Goal: Task Accomplishment & Management: Use online tool/utility

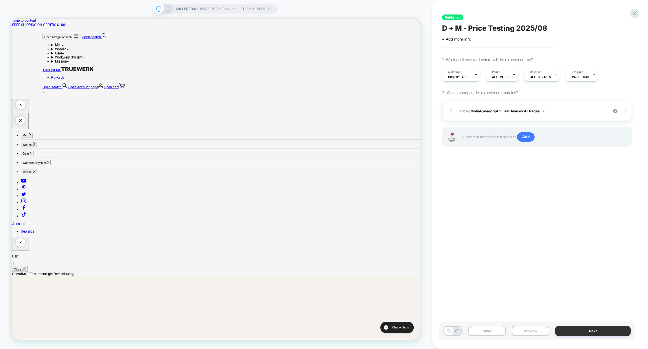
click at [0, 0] on button "Next" at bounding box center [0, 0] width 0 height 0
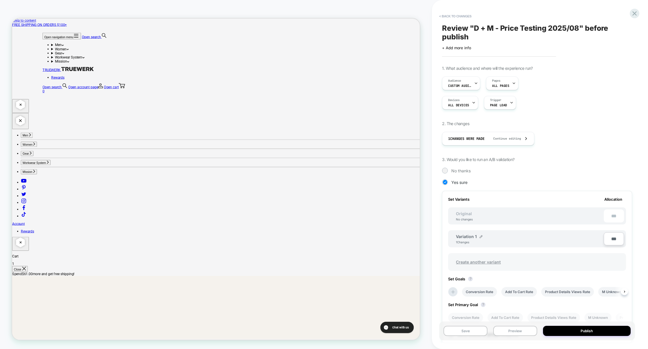
scroll to position [0, 1]
click at [482, 260] on span "Create another variant" at bounding box center [478, 262] width 56 height 14
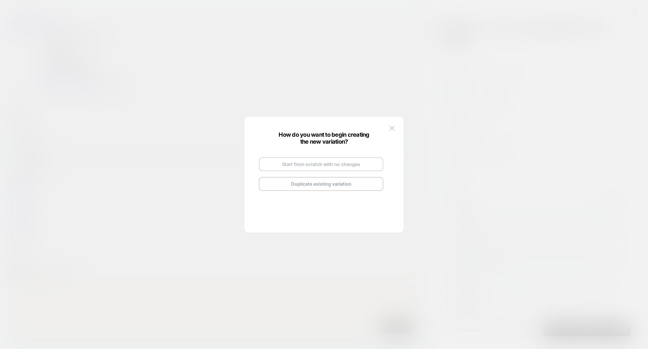
click at [101, 71] on button "Start from scratch with no changes" at bounding box center [87, 67] width 25 height 5
click at [0, 0] on span "Variation 2" at bounding box center [0, 0] width 0 height 0
click at [339, 158] on img at bounding box center [338, 157] width 3 height 3
drag, startPoint x: 320, startPoint y: 158, endPoint x: 262, endPoint y: 158, distance: 57.9
click at [262, 158] on div "**********" at bounding box center [321, 174] width 136 height 68
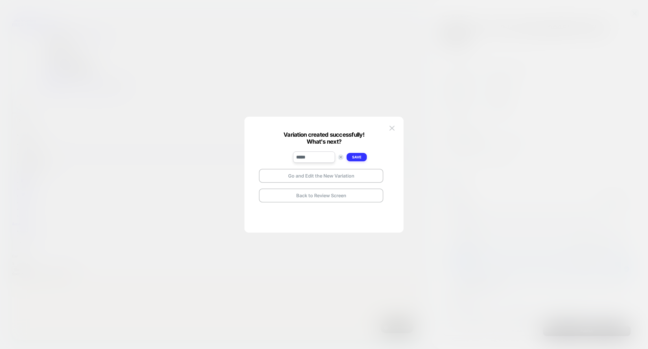
type input "*****"
click at [96, 71] on strong "Save" at bounding box center [85, 67] width 20 height 5
click at [101, 71] on button "Go and Edit the New Variation" at bounding box center [87, 67] width 25 height 5
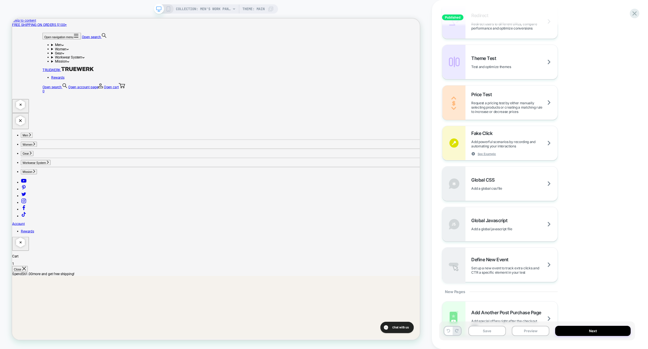
scroll to position [296, 0]
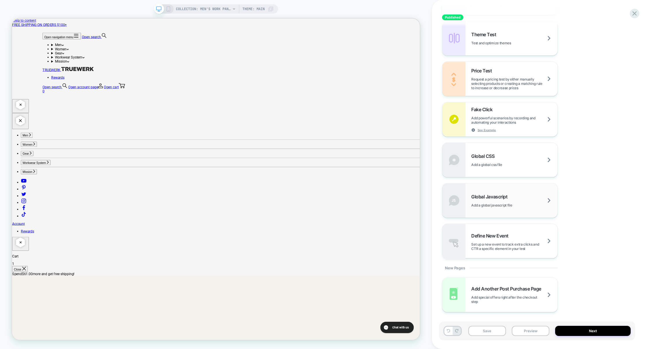
click at [501, 191] on div "Global Javascript Add a global javascript file" at bounding box center [499, 200] width 115 height 34
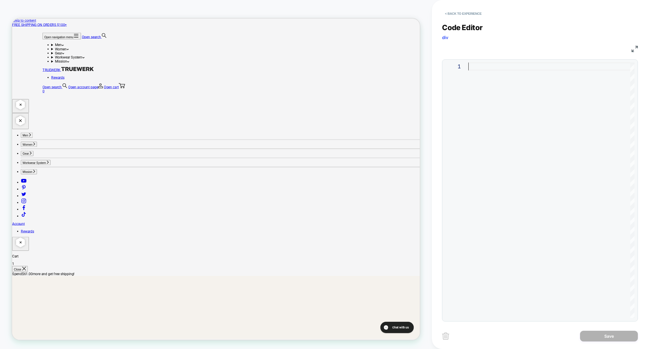
click at [520, 127] on div at bounding box center [552, 190] width 166 height 255
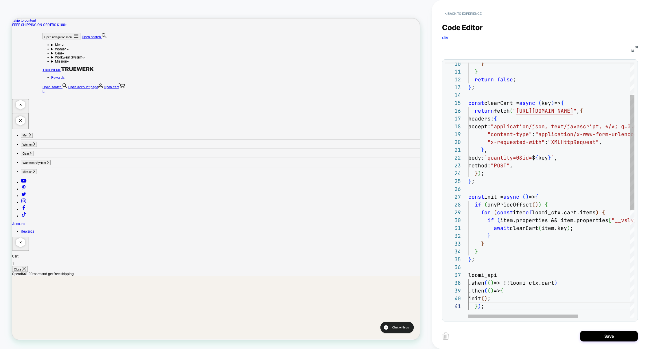
click at [546, 133] on div "} } return false ; } ; const clearCart = async ( key ) => { return fetch ( " ht…" at bounding box center [591, 274] width 245 height 568
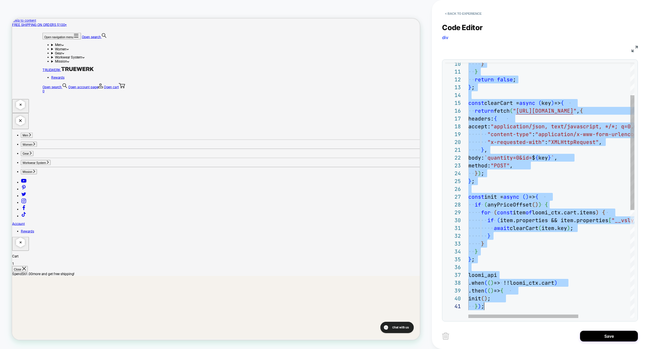
type textarea "**********"
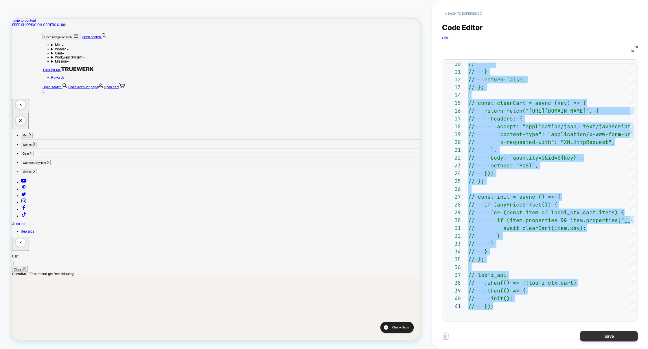
click at [608, 335] on button "Save" at bounding box center [609, 335] width 58 height 11
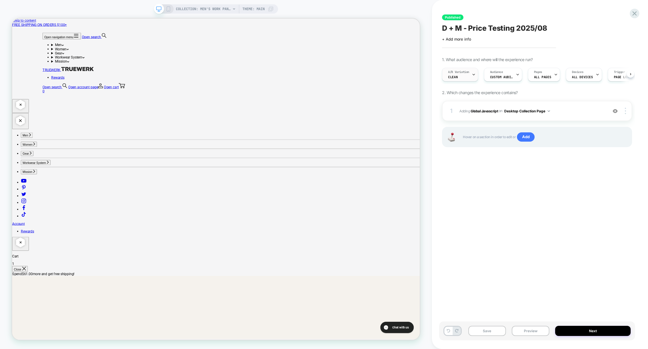
scroll to position [0, 0]
click at [470, 72] on div "A/B Variation clean" at bounding box center [458, 74] width 33 height 13
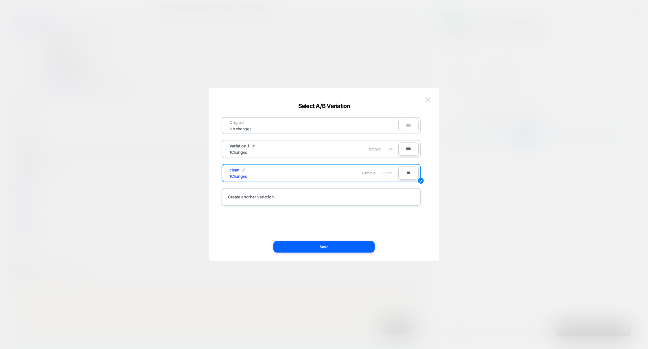
click at [0, 0] on span "Edit" at bounding box center [0, 0] width 0 height 0
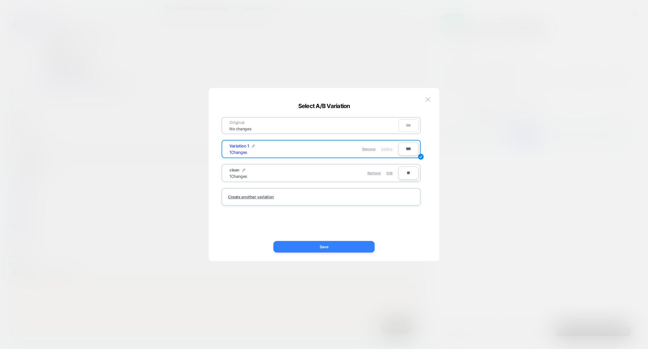
click at [323, 244] on button "Save" at bounding box center [323, 247] width 101 height 12
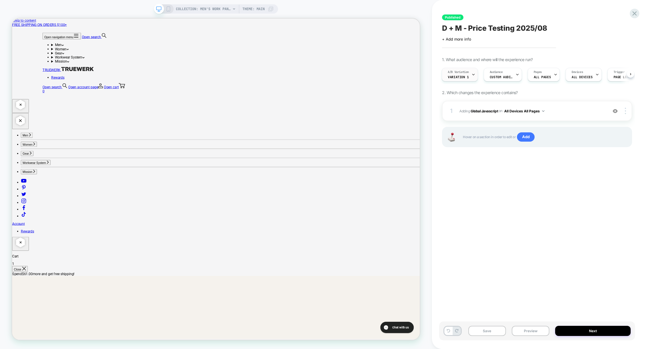
click at [0, 0] on span "A/B Variation" at bounding box center [0, 0] width 0 height 0
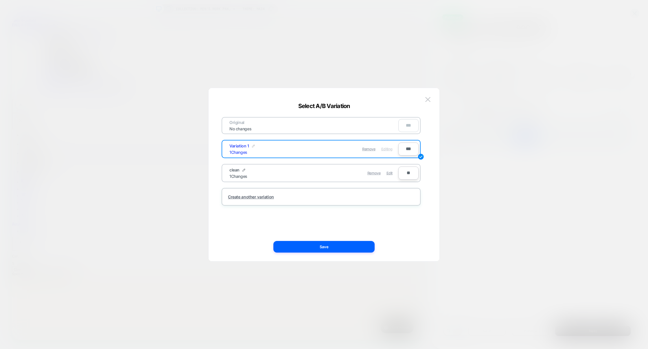
drag, startPoint x: 258, startPoint y: 151, endPoint x: 205, endPoint y: 151, distance: 52.7
click at [439, 84] on div "**********" at bounding box center [534, 74] width 190 height 19
type input "**********"
click at [301, 148] on button "Save" at bounding box center [293, 149] width 20 height 8
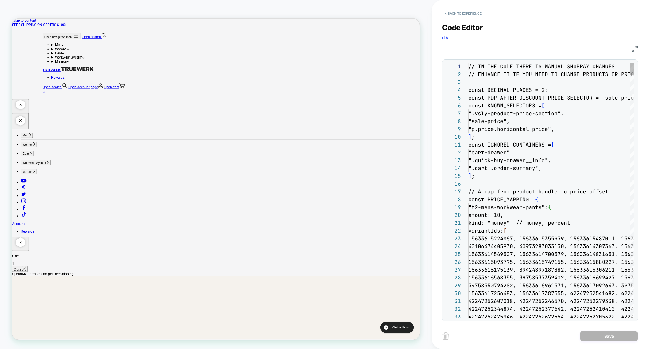
scroll to position [78, 0]
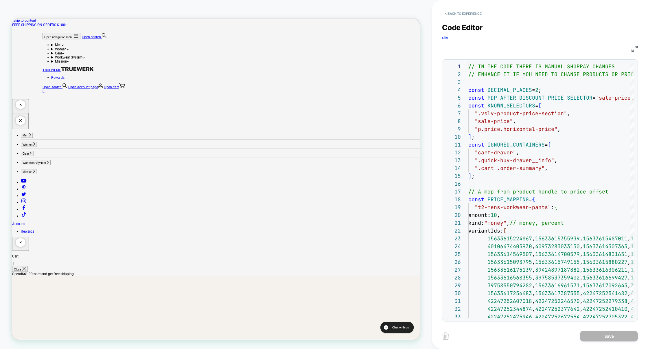
click at [638, 50] on div "< Back to experience Code Editor div JS 1 2 3 4 5 6 7 8 9 10 11 12 13 14 15 16 …" at bounding box center [540, 174] width 216 height 349
click at [635, 49] on img at bounding box center [635, 49] width 6 height 6
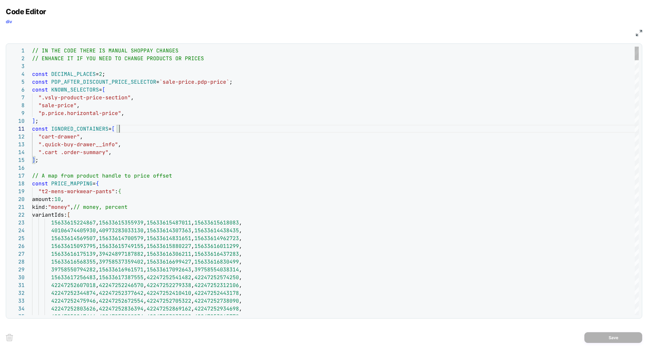
scroll to position [0, 87]
type textarea "**********"
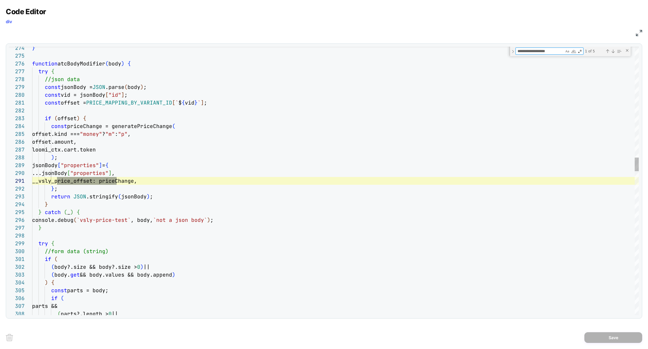
type textarea "**********"
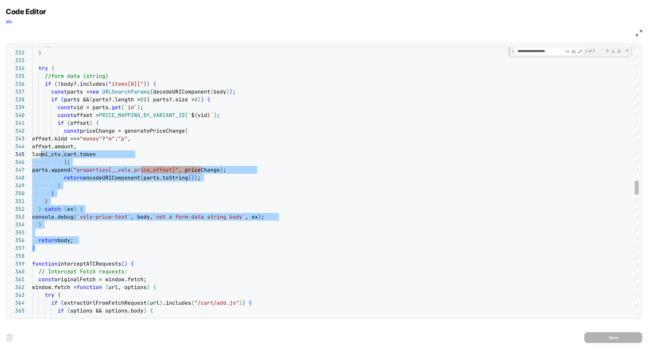
scroll to position [31, 9]
drag, startPoint x: 41, startPoint y: 249, endPoint x: 41, endPoint y: 153, distance: 96.7
click at [41, 153] on div ") ; } try { //form data (string) if ( !body?.includes ( "items[0][" ) ) { const…" at bounding box center [335, 49] width 607 height 5193
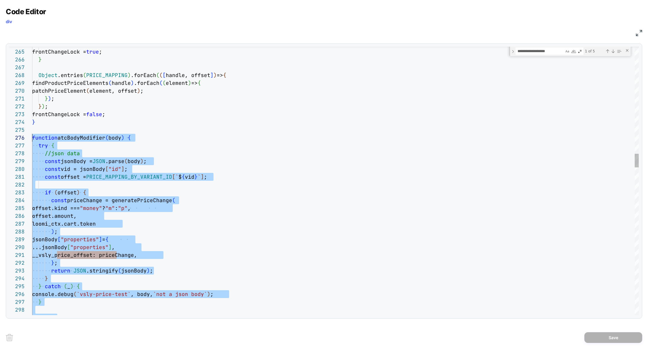
scroll to position [39, 0]
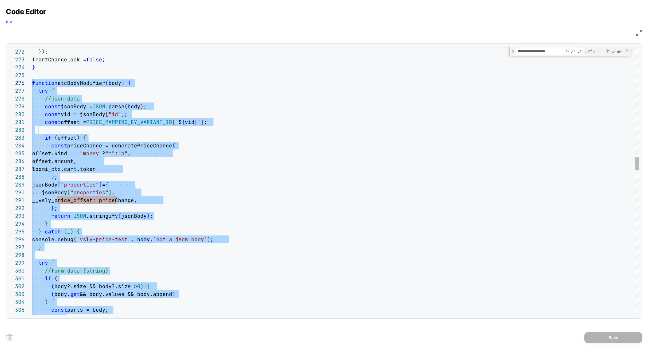
type textarea "**********"
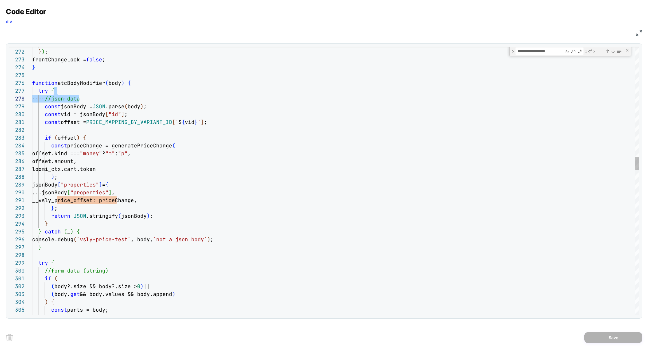
type textarea "**********"
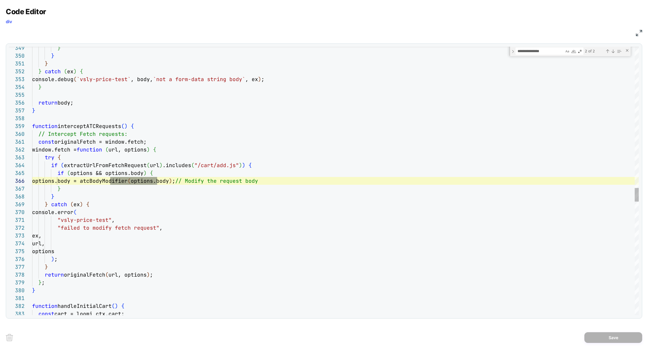
scroll to position [63, 103]
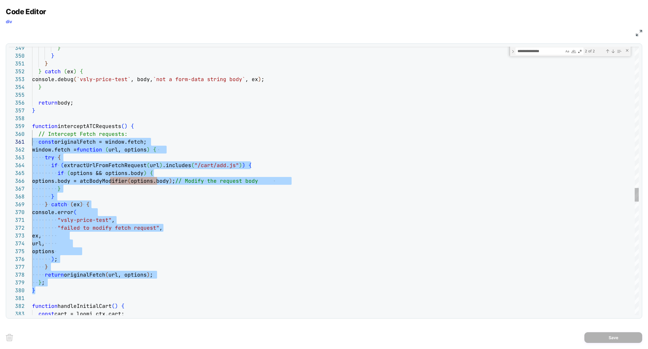
scroll to position [0, 0]
type textarea "**********"
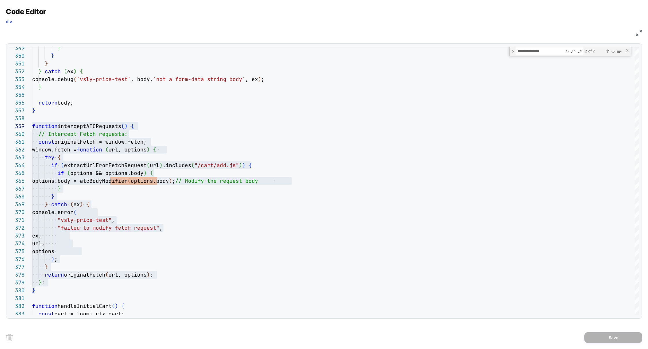
click at [642, 34] on img at bounding box center [639, 33] width 6 height 6
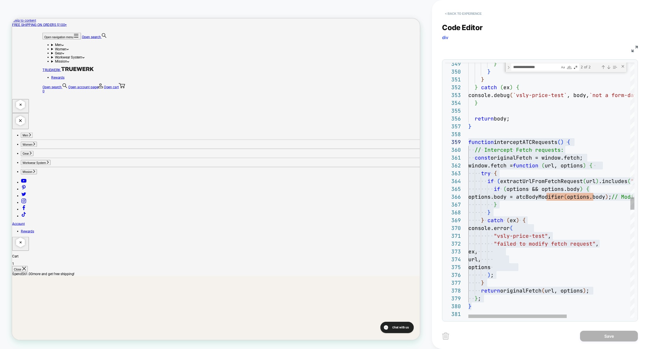
click at [472, 10] on button "< Back to experience" at bounding box center [463, 13] width 42 height 9
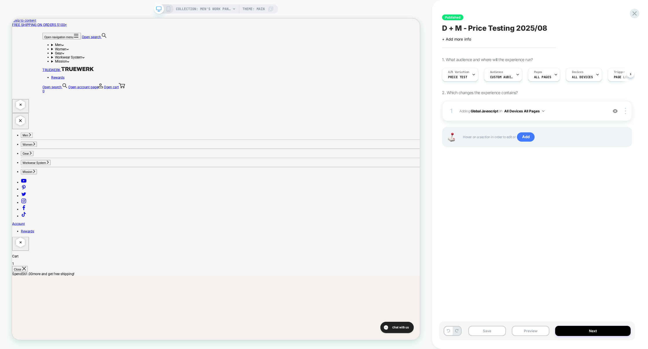
scroll to position [0, 0]
click at [463, 74] on span "A/B Variation" at bounding box center [458, 72] width 21 height 4
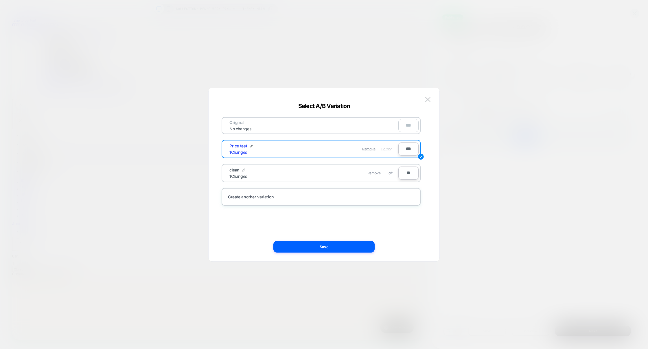
click at [488, 180] on div at bounding box center [324, 174] width 648 height 349
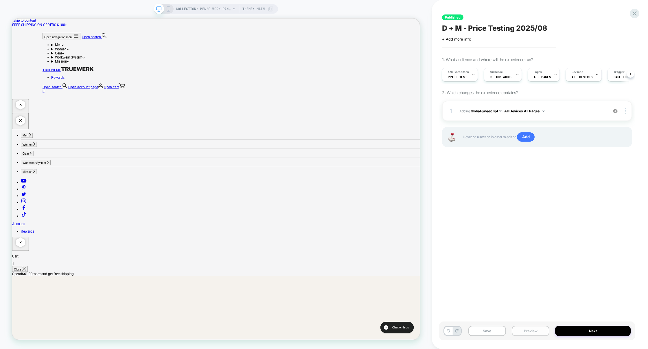
click at [532, 327] on button "Preview" at bounding box center [531, 331] width 38 height 10
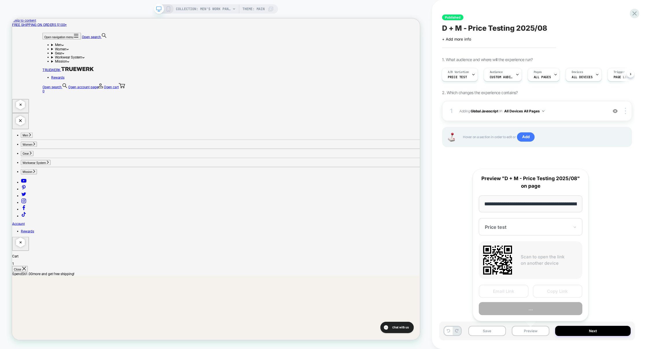
scroll to position [0, 94]
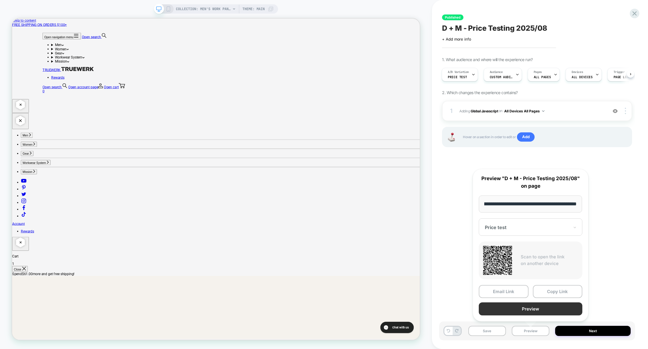
click at [527, 308] on button "Preview" at bounding box center [531, 308] width 104 height 13
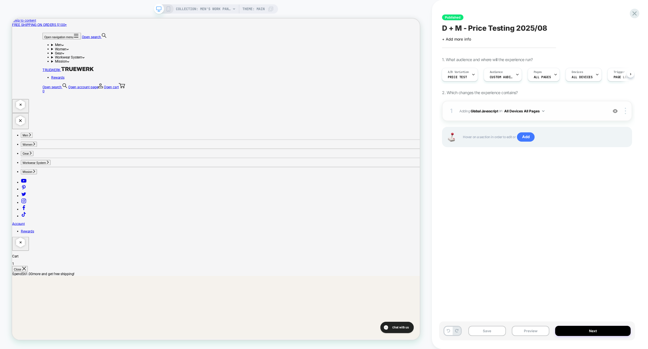
click at [570, 115] on div "1 Adding Global Javascript on All Devices All Pages Add Before Add After Target…" at bounding box center [537, 111] width 190 height 20
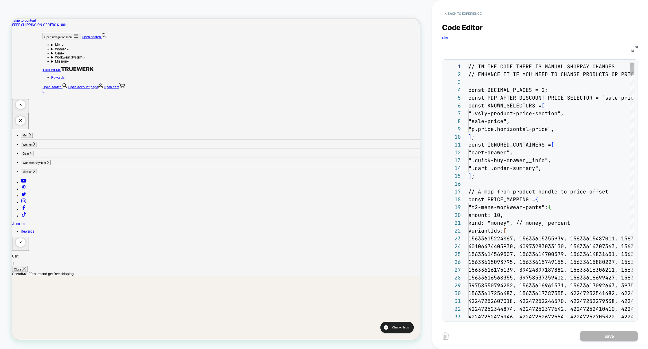
scroll to position [78, 0]
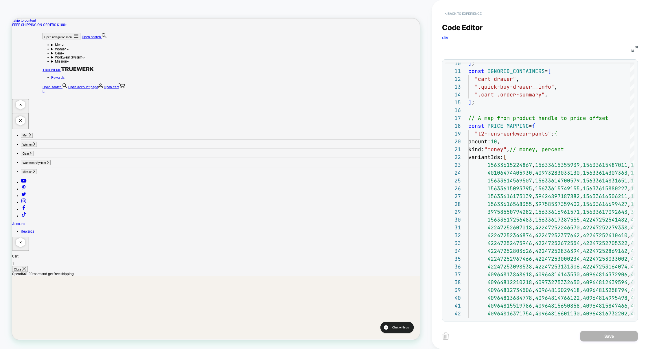
click at [466, 14] on button "< Back to experience" at bounding box center [463, 13] width 42 height 9
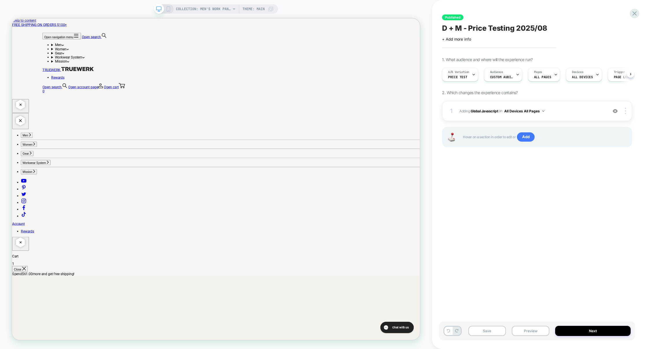
scroll to position [0, 0]
click at [460, 73] on span "A/B Variation" at bounding box center [458, 72] width 21 height 4
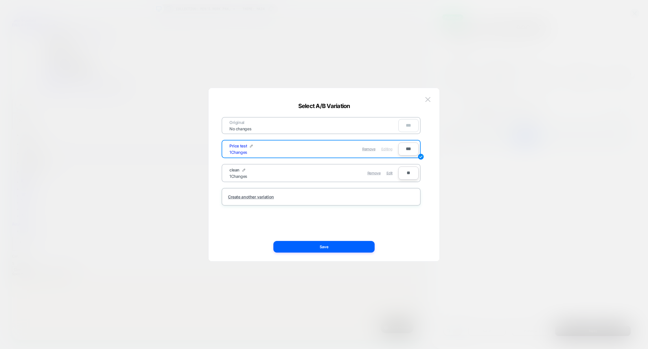
click at [336, 168] on div "Remove Edit" at bounding box center [355, 172] width 82 height 11
click at [389, 171] on span "Edit" at bounding box center [390, 173] width 6 height 4
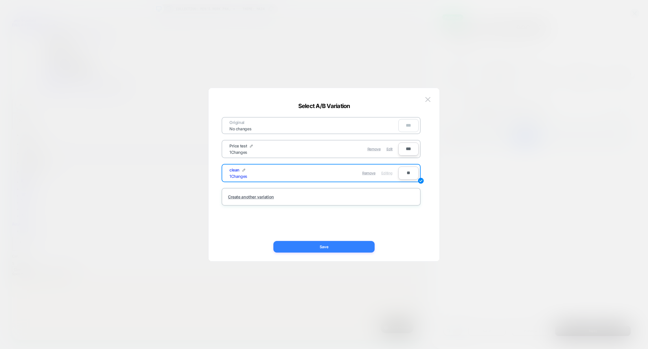
click at [343, 250] on button "Save" at bounding box center [323, 247] width 101 height 12
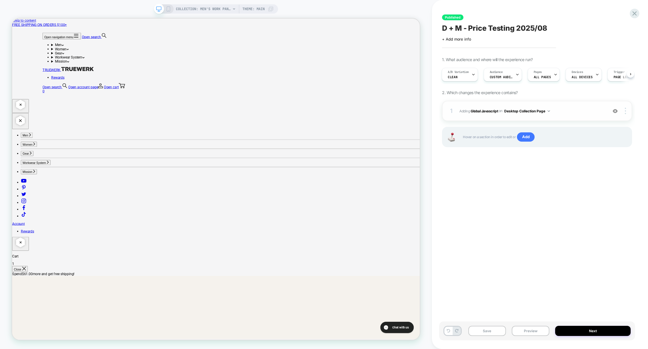
click at [574, 113] on span "Adding Global Javascript on Desktop Collection Page" at bounding box center [532, 110] width 145 height 7
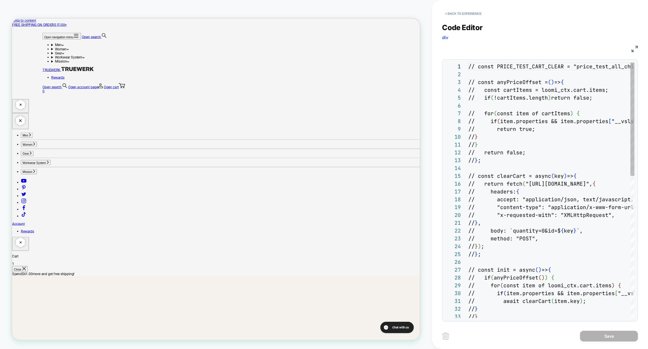
scroll to position [78, 0]
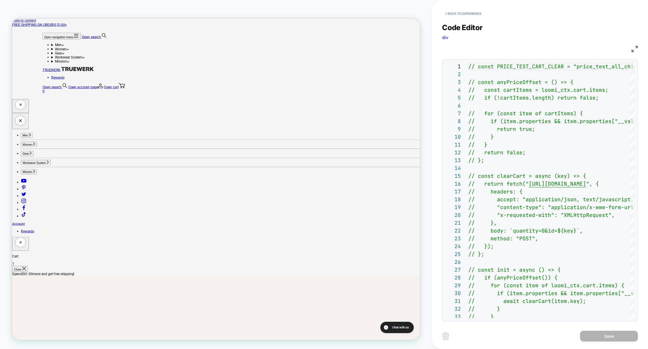
click at [635, 51] on img at bounding box center [635, 49] width 6 height 6
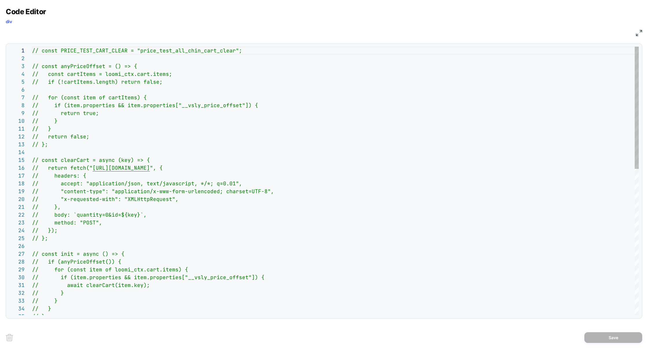
click at [197, 116] on div "// const PRICE_TEST_CART_CLEAR = "price_test_all_c hin_cart_clear"; // const an…" at bounding box center [335, 341] width 607 height 589
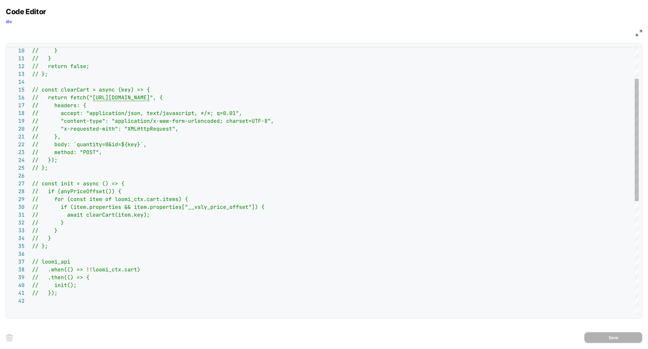
scroll to position [31, 16]
click at [294, 169] on div "// }; // } // } // } // await clearCart(item.key); // if (item.properties && it…" at bounding box center [335, 270] width 607 height 589
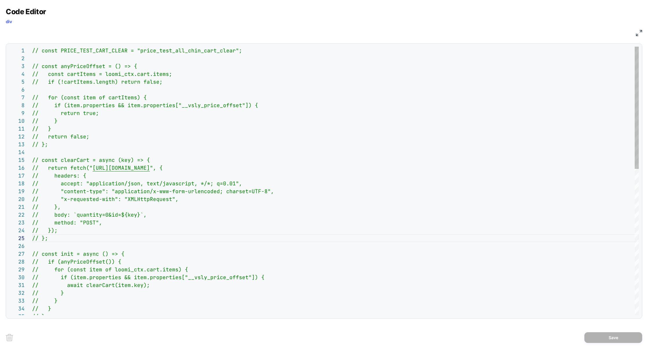
click at [296, 159] on div "// }; // } // } // } // await clearCart(item.key); // if (item.properties && it…" at bounding box center [335, 341] width 607 height 589
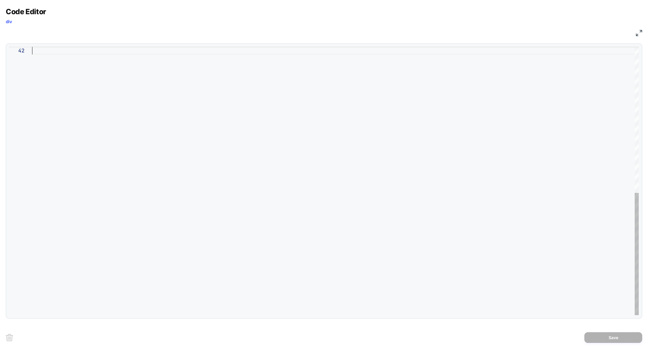
click at [278, 175] on div at bounding box center [335, 20] width 607 height 589
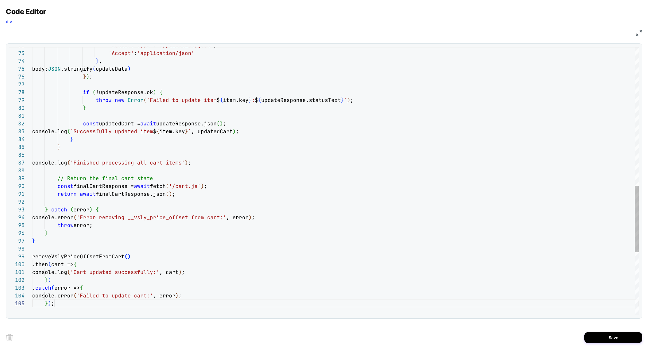
scroll to position [31, 22]
click at [98, 273] on div "'Content-Type' : 'application/json' , 'Accept' : 'application/json' } , body: J…" at bounding box center [335, 27] width 607 height 1081
type textarea "**********"
click at [620, 333] on button "Save" at bounding box center [614, 337] width 58 height 11
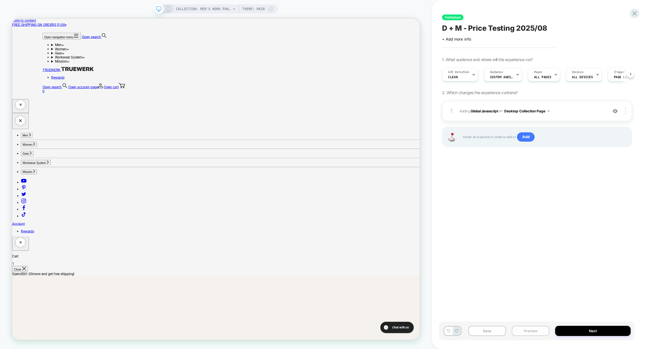
scroll to position [0, 0]
click at [533, 331] on button "Preview" at bounding box center [531, 331] width 38 height 10
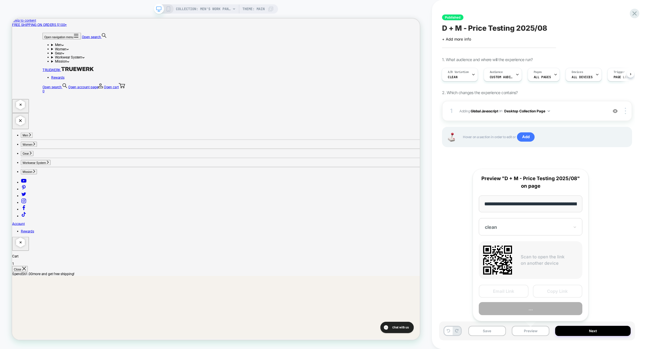
scroll to position [0, 94]
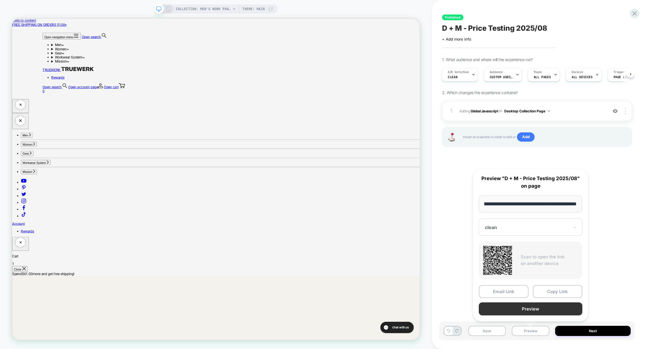
click at [541, 309] on button "Preview" at bounding box center [531, 308] width 104 height 13
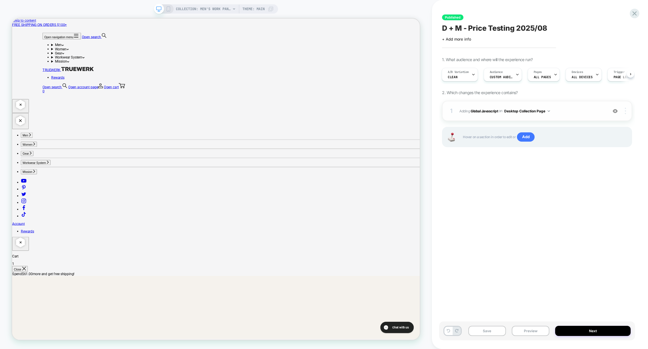
click at [626, 112] on div at bounding box center [626, 111] width 11 height 6
click at [627, 111] on div at bounding box center [626, 111] width 11 height 6
click at [599, 130] on div "Target All Devices" at bounding box center [592, 127] width 52 height 16
click at [543, 109] on button "All Devices Collection Page" at bounding box center [529, 110] width 50 height 7
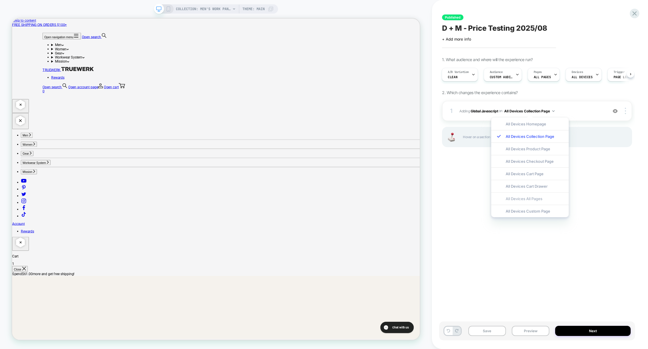
click at [525, 197] on div "All Devices All Pages" at bounding box center [530, 198] width 78 height 12
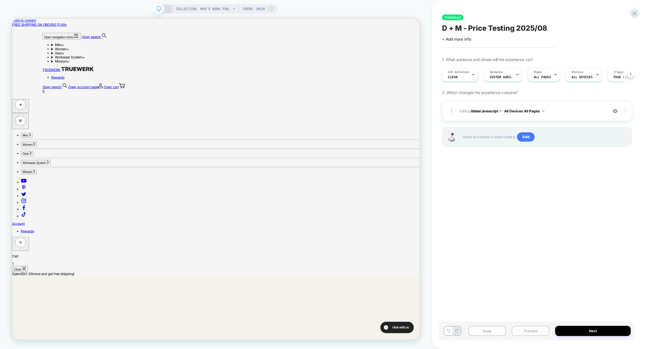
click at [527, 334] on button "Preview" at bounding box center [531, 331] width 38 height 10
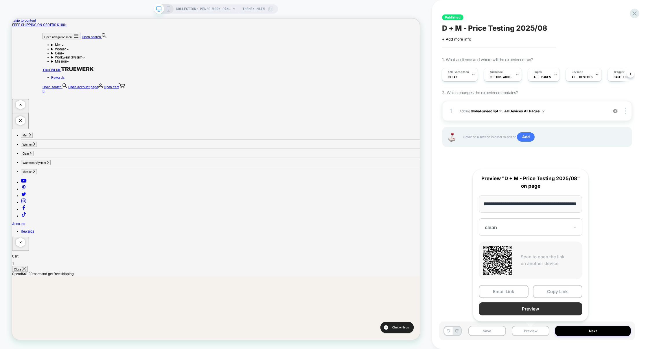
click at [527, 308] on button "Preview" at bounding box center [531, 308] width 104 height 13
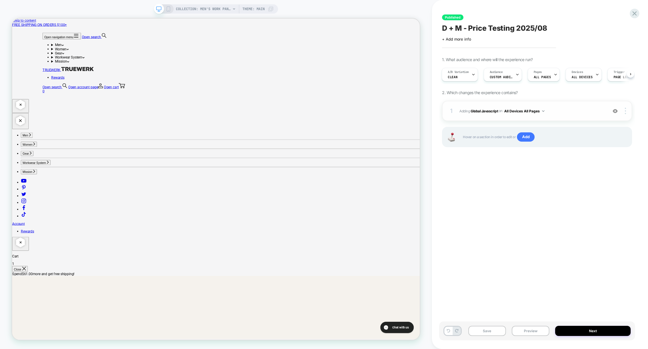
click at [577, 110] on span "Adding Global Javascript on All Devices All Pages" at bounding box center [532, 110] width 145 height 7
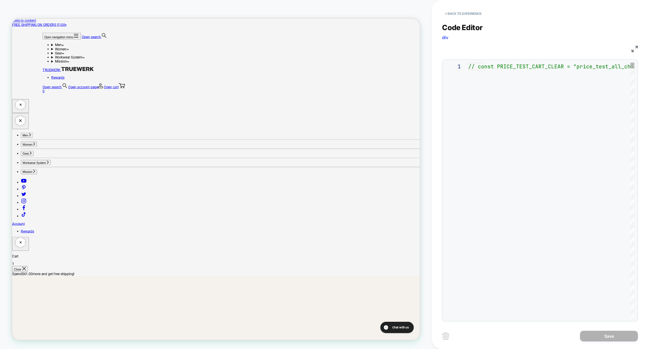
scroll to position [78, 0]
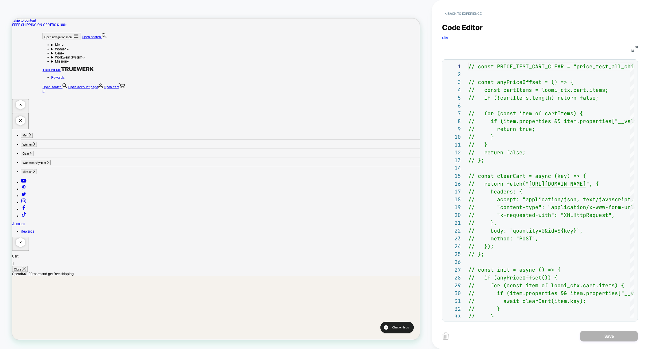
click at [630, 47] on div "JS" at bounding box center [540, 48] width 196 height 10
click at [635, 48] on img at bounding box center [635, 49] width 6 height 6
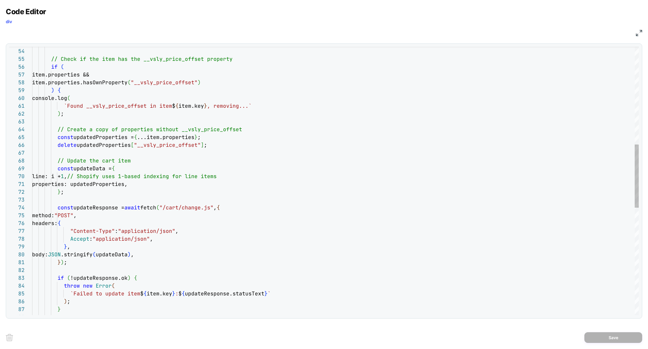
click at [140, 255] on div "console.log ( `Found __vsly_price_offset in item $ { item.key } , removing...` …" at bounding box center [335, 201] width 607 height 1136
click at [121, 187] on div "console.log ( `Found __vsly_price_offset in item $ { item.key } , removing...` …" at bounding box center [335, 201] width 607 height 1136
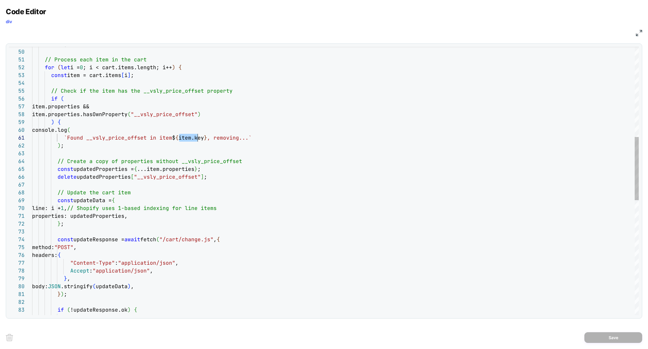
scroll to position [0, 172]
drag, startPoint x: 179, startPoint y: 138, endPoint x: 203, endPoint y: 140, distance: 24.7
click at [203, 140] on div "console.log ( `Found __vsly_price_offset in item $ { item.key } , removing...` …" at bounding box center [335, 233] width 607 height 1136
click at [70, 209] on div "console.log ( `Found __vsly_price_offset in item $ { item.key } , removing...` …" at bounding box center [335, 233] width 607 height 1136
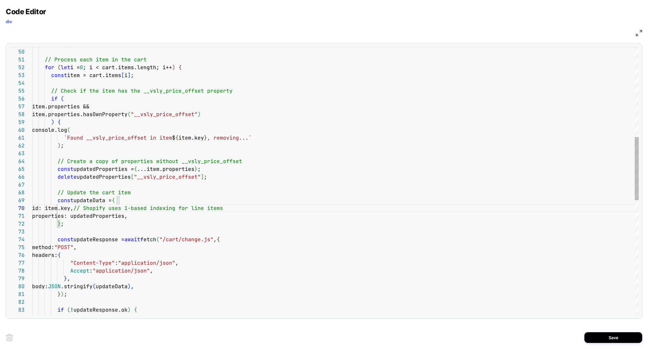
scroll to position [70, 72]
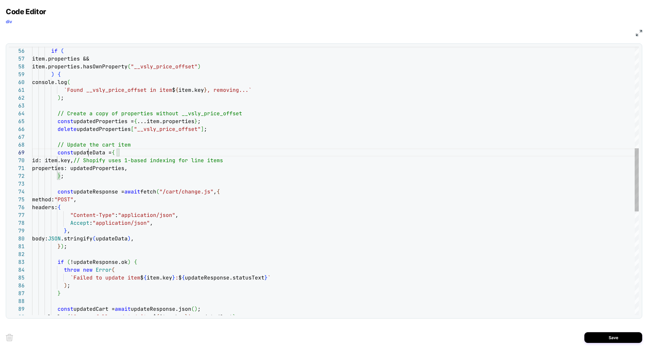
click at [89, 155] on div "console.log ( `Found __vsly_price_offset in item $ { item.key } , removing...` …" at bounding box center [335, 185] width 607 height 1136
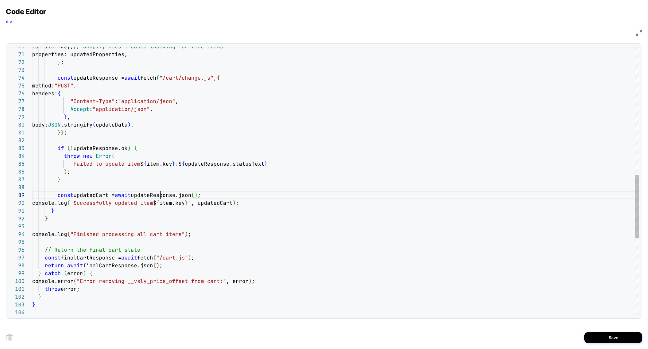
click at [159, 196] on div "id: item.key, // Shopify uses 1-based indexing for line items properties: updat…" at bounding box center [335, 71] width 607 height 1136
click at [150, 195] on div "id: item.key, // Shopify uses 1-based indexing for line items properties: updat…" at bounding box center [335, 71] width 607 height 1136
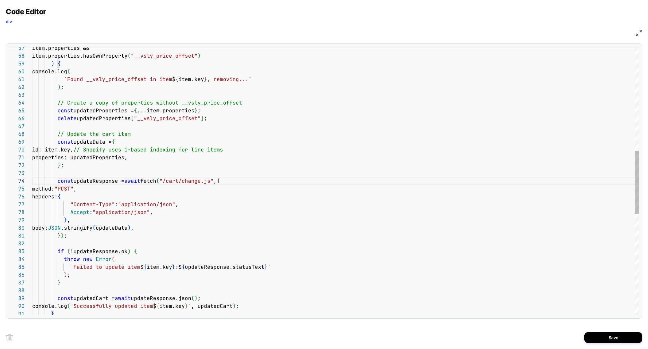
scroll to position [23, 196]
click at [236, 180] on div "id: item.key, // Shopify uses 1-based indexing for line items properties: updat…" at bounding box center [335, 174] width 607 height 1136
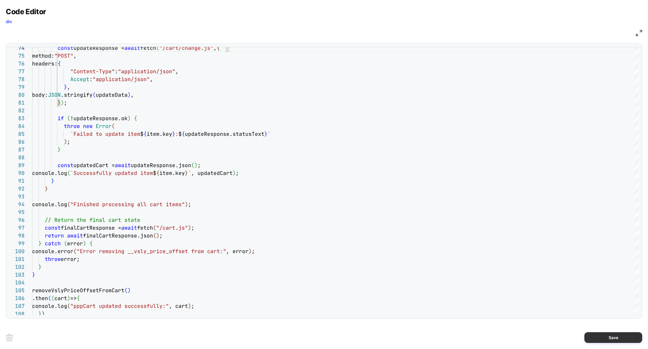
type textarea "**********"
click at [606, 340] on button "Save" at bounding box center [614, 337] width 58 height 11
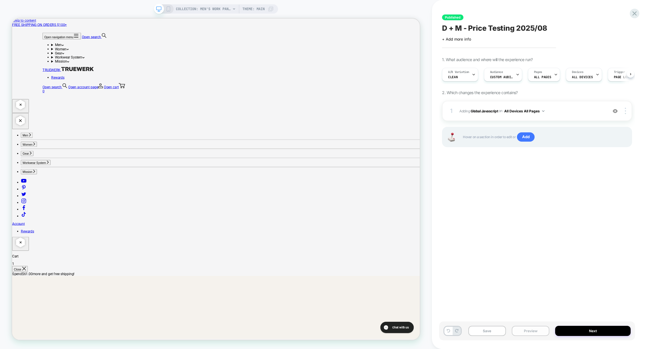
scroll to position [0, 0]
click at [526, 334] on button "Preview" at bounding box center [531, 331] width 38 height 10
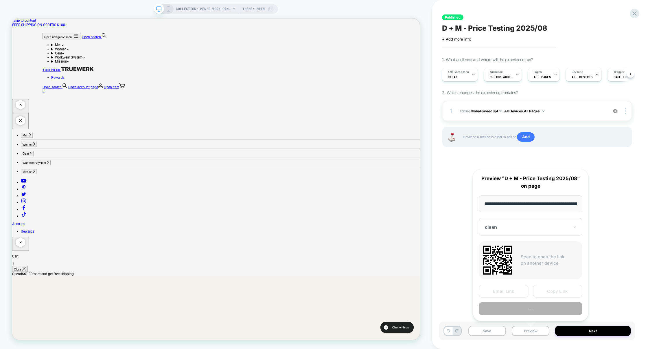
scroll to position [0, 94]
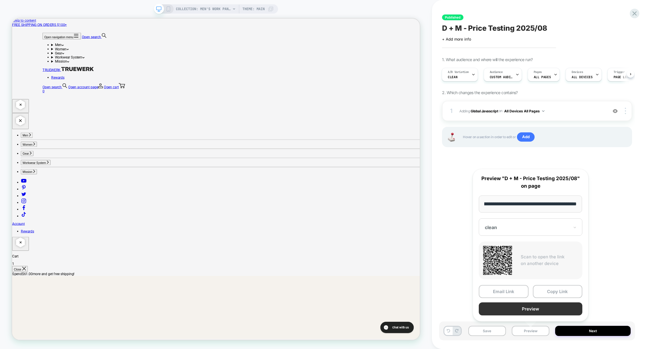
click at [532, 307] on button "Preview" at bounding box center [531, 308] width 104 height 13
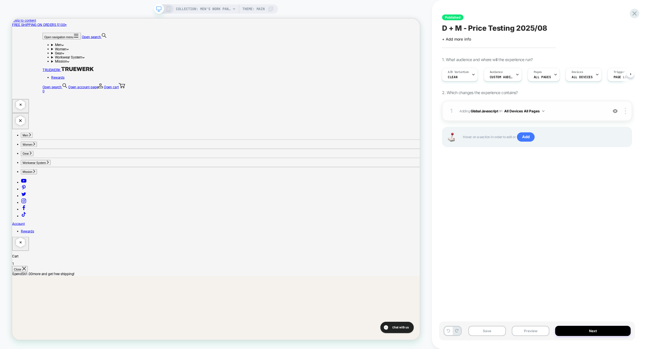
click at [581, 113] on span "Adding Global Javascript on All Devices All Pages" at bounding box center [532, 110] width 145 height 7
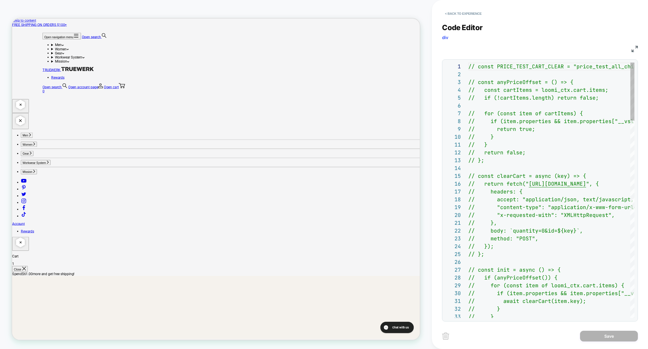
scroll to position [78, 0]
click at [636, 47] on img at bounding box center [635, 49] width 6 height 6
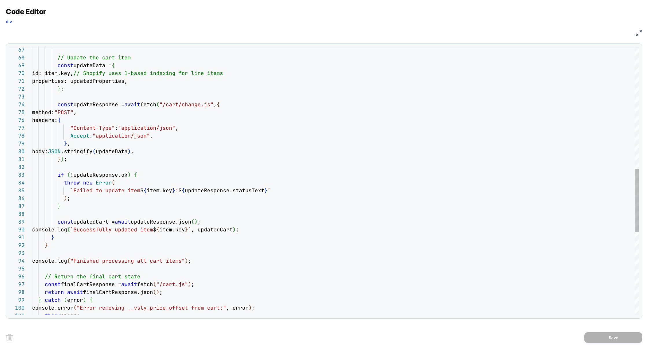
click at [147, 151] on div "throw new Error ( `Failed to update item $ { item.key } : $ { updateResponse.st…" at bounding box center [335, 98] width 607 height 1136
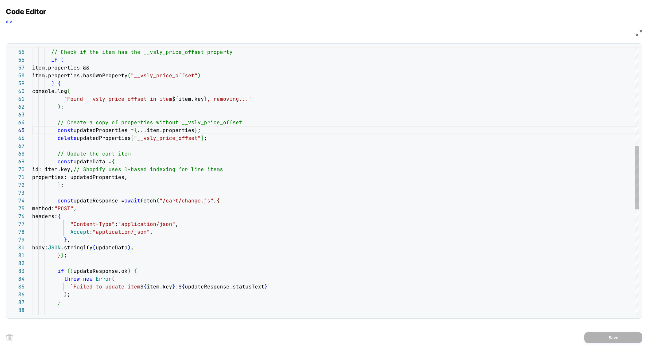
click at [98, 130] on div "throw new Error ( `Failed to update item $ { item.key } : $ { updateResponse.st…" at bounding box center [335, 194] width 607 height 1136
drag, startPoint x: 210, startPoint y: 138, endPoint x: 58, endPoint y: 139, distance: 151.7
click at [58, 139] on div "throw new Error ( `Failed to update item $ { item.key } : $ { updateResponse.st…" at bounding box center [335, 194] width 607 height 1136
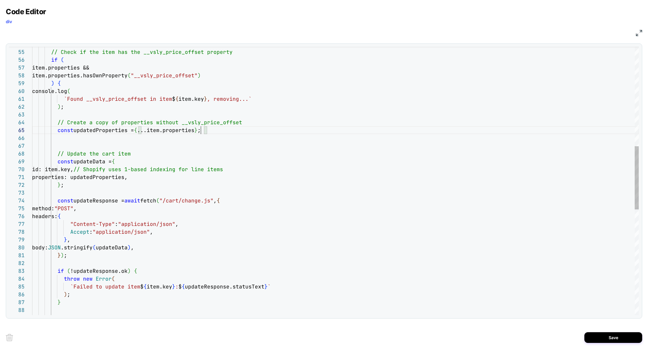
click at [201, 131] on div "throw new Error ( `Failed to update item $ { item.key } : $ { updateResponse.st…" at bounding box center [335, 194] width 607 height 1136
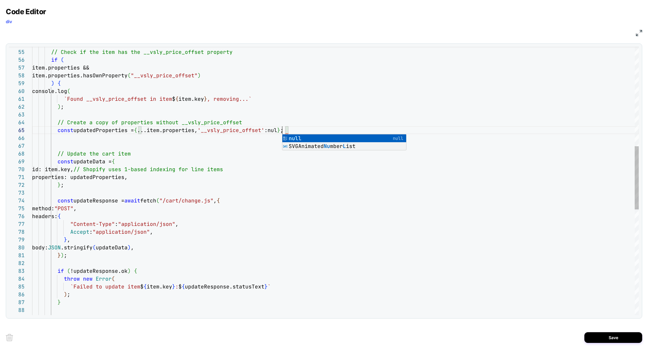
scroll to position [31, 253]
click at [167, 148] on div "throw new Error ( `Failed to update item $ { item.key } : $ { updateResponse.st…" at bounding box center [335, 194] width 607 height 1136
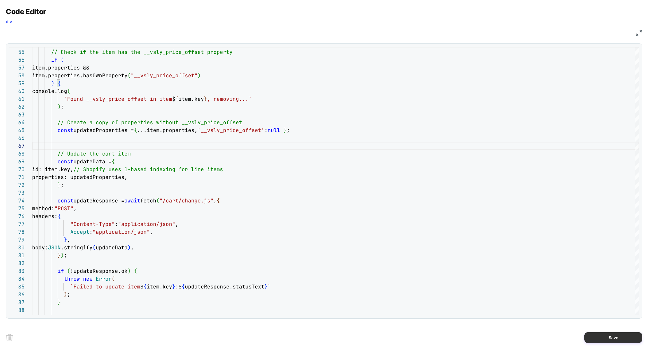
type textarea "**********"
click at [606, 338] on button "Save" at bounding box center [614, 337] width 58 height 11
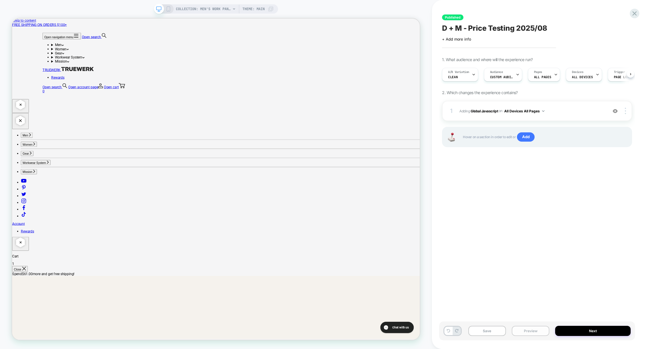
scroll to position [0, 0]
click at [528, 330] on button "Preview" at bounding box center [531, 331] width 38 height 10
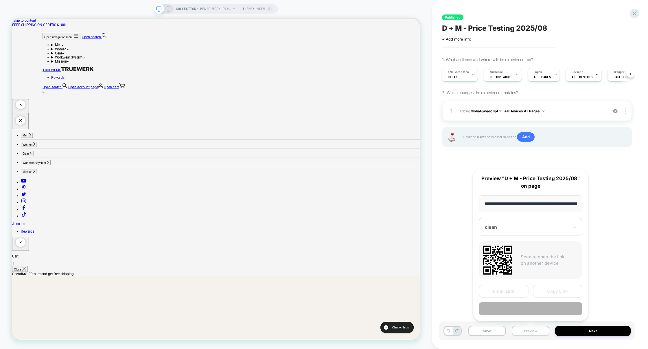
scroll to position [0, 94]
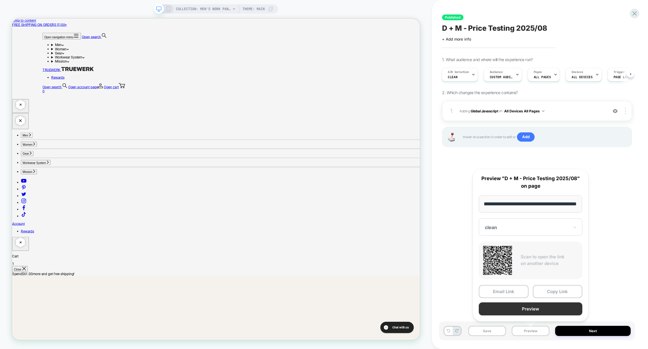
click at [530, 311] on button "Preview" at bounding box center [531, 308] width 104 height 13
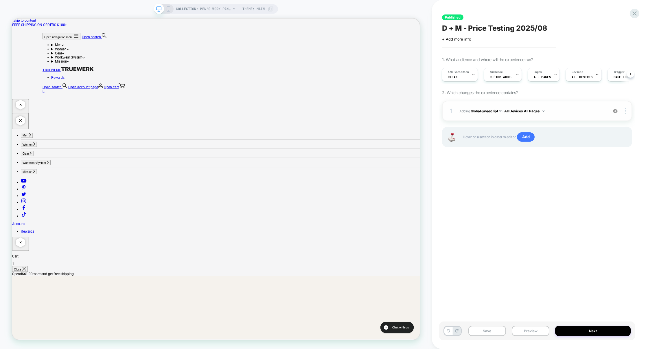
click at [568, 112] on span "Adding Global Javascript on All Devices All Pages" at bounding box center [532, 110] width 145 height 7
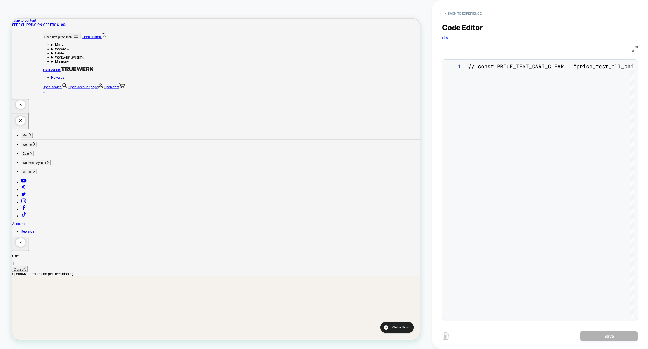
scroll to position [78, 0]
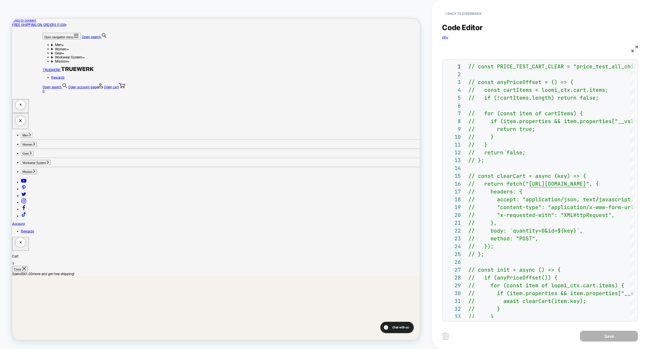
click at [638, 49] on img at bounding box center [635, 49] width 6 height 6
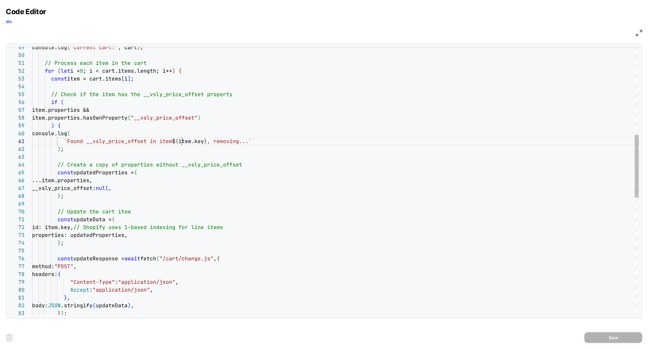
click at [181, 137] on div "console.log ( "Current cart:" , cart ) ; // Process each item in the cart for (…" at bounding box center [335, 243] width 607 height 1151
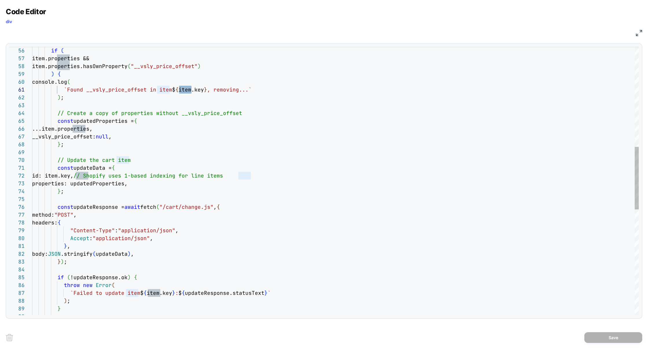
scroll to position [8, 221]
click at [262, 178] on div "if ( item.properties && item.properties.hasOwnProperty ( "__vsly_price_offset" …" at bounding box center [335, 192] width 607 height 1151
click at [138, 133] on div "if ( item.properties && item.properties.hasOwnProperty ( "__vsly_price_offset" …" at bounding box center [335, 192] width 607 height 1151
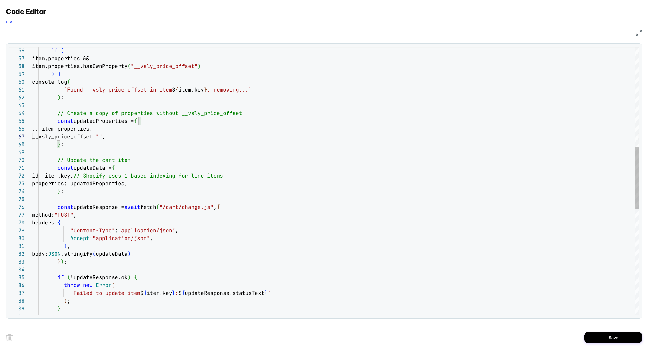
click at [143, 161] on div "if ( item.properties && item.properties.hasOwnProperty ( "__vsly_price_offset" …" at bounding box center [335, 192] width 607 height 1151
click at [265, 178] on div "if ( item.properties && item.properties.hasOwnProperty ( "__vsly_price_offset" …" at bounding box center [335, 192] width 607 height 1151
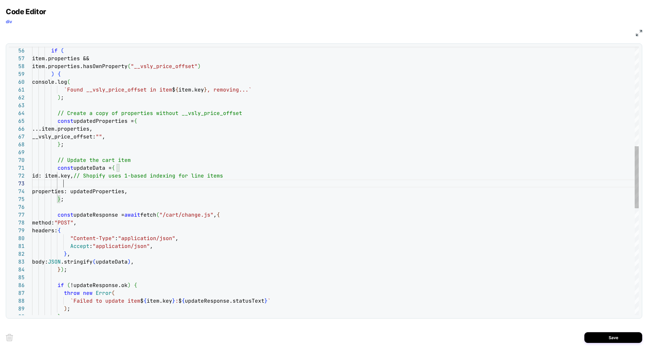
scroll to position [16, 31]
click at [88, 183] on div "if ( item.properties && item.properties.hasOwnProperty ( "__vsly_price_offset" …" at bounding box center [335, 196] width 607 height 1159
type textarea "**********"
click at [601, 337] on button "Save" at bounding box center [614, 337] width 58 height 11
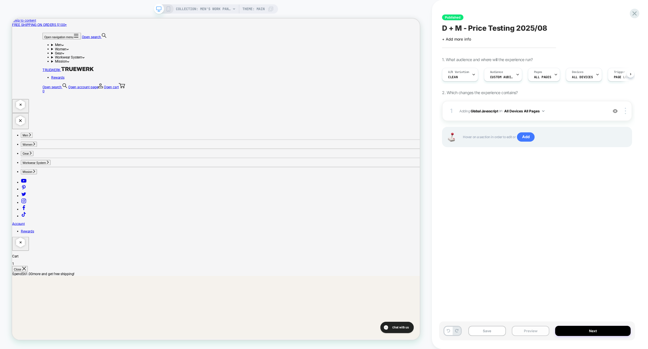
scroll to position [0, 0]
click at [524, 333] on button "Preview" at bounding box center [531, 331] width 38 height 10
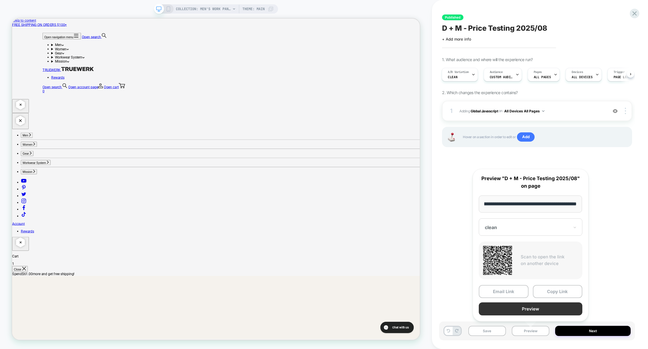
scroll to position [0, 0]
click at [522, 307] on button "Preview" at bounding box center [531, 308] width 104 height 13
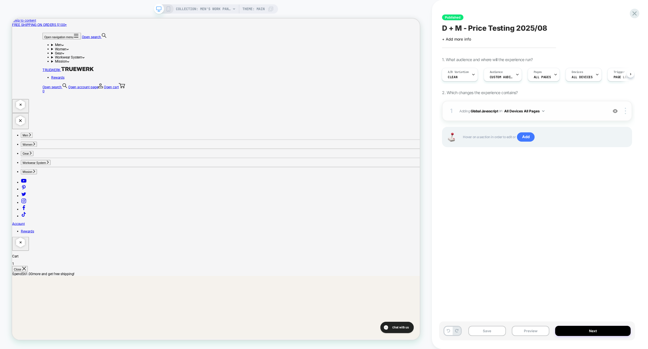
click at [554, 107] on span "Adding Global Javascript on All Devices All Pages" at bounding box center [532, 110] width 145 height 7
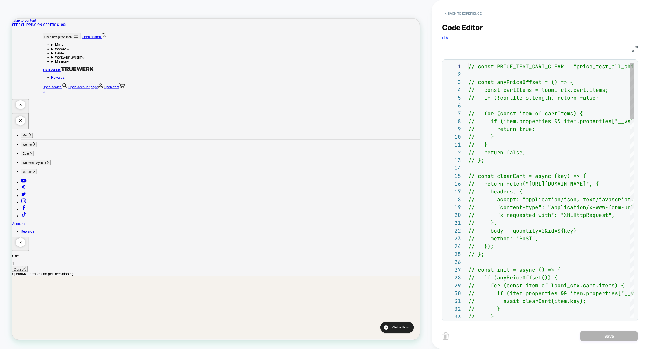
scroll to position [78, 0]
click at [633, 48] on img at bounding box center [635, 49] width 6 height 6
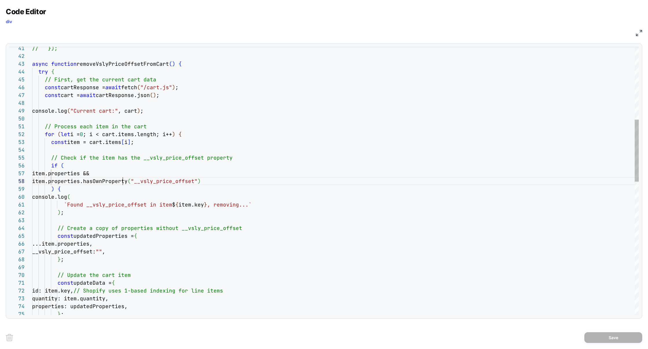
click at [124, 181] on div "// }); async function removeVslyPriceOffsetFromCart ( ) { try { // First, get t…" at bounding box center [335, 311] width 607 height 1159
click at [155, 187] on div "// }); async function removeVslyPriceOffsetFromCart ( ) { try { // First, get t…" at bounding box center [335, 311] width 607 height 1159
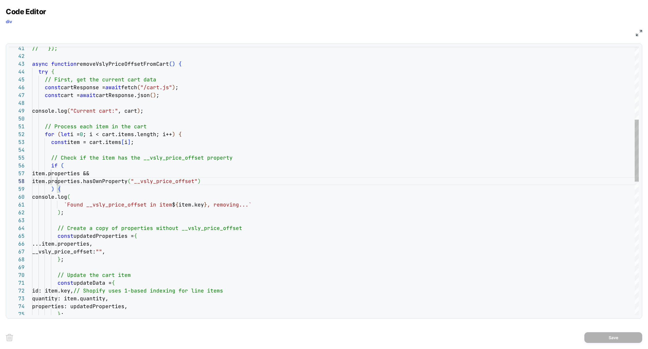
scroll to position [55, 25]
click at [58, 180] on div "// }); async function removeVslyPriceOffsetFromCart ( ) { try { // First, get t…" at bounding box center [335, 311] width 607 height 1159
drag, startPoint x: 161, startPoint y: 182, endPoint x: 225, endPoint y: 183, distance: 64.0
click at [225, 183] on div "// }); async function removeVslyPriceOffsetFromCart ( ) { try { // First, get t…" at bounding box center [335, 311] width 607 height 1159
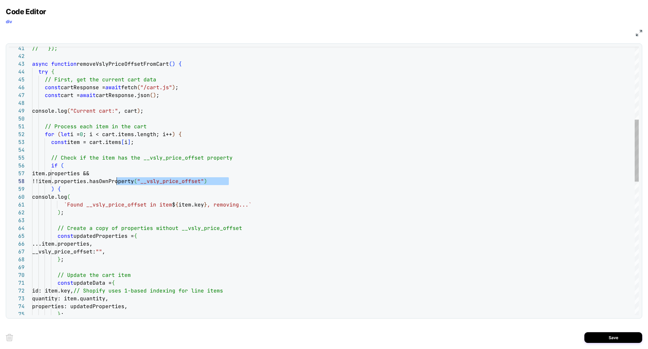
drag, startPoint x: 240, startPoint y: 181, endPoint x: 118, endPoint y: 182, distance: 122.1
click at [118, 182] on div "// }); async function removeVslyPriceOffsetFromCart ( ) { try { // First, get t…" at bounding box center [335, 311] width 607 height 1159
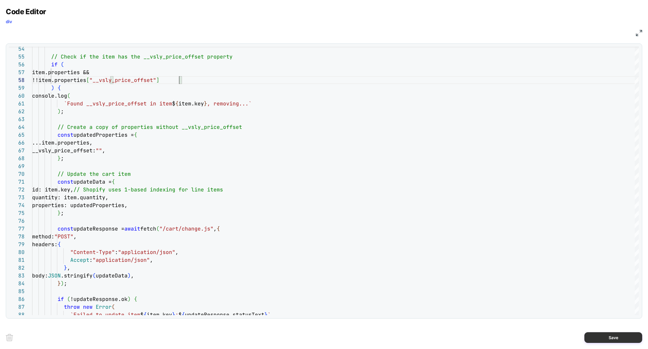
type textarea "**********"
click at [619, 338] on button "Save" at bounding box center [614, 337] width 58 height 11
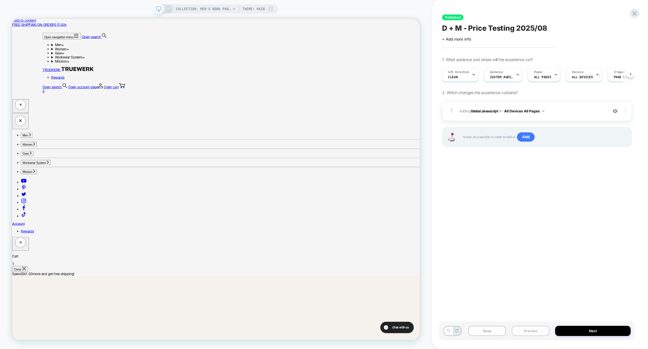
scroll to position [0, 0]
click at [529, 333] on button "Preview" at bounding box center [531, 331] width 38 height 10
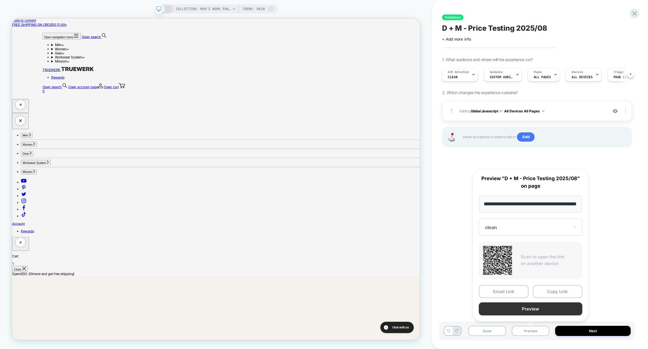
scroll to position [0, 0]
click at [539, 307] on button "Preview" at bounding box center [531, 308] width 104 height 13
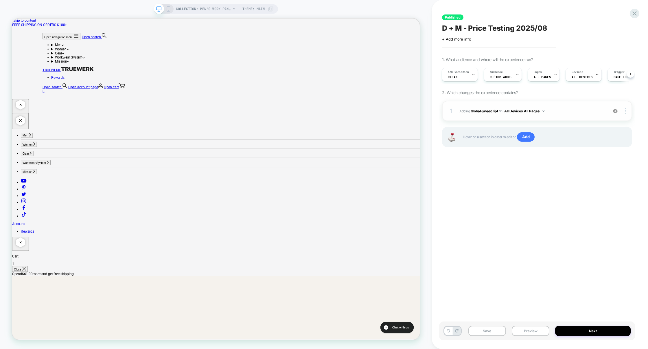
click at [576, 115] on div "1 Adding Global Javascript on All Devices All Pages Add Before Add After Target…" at bounding box center [537, 111] width 190 height 20
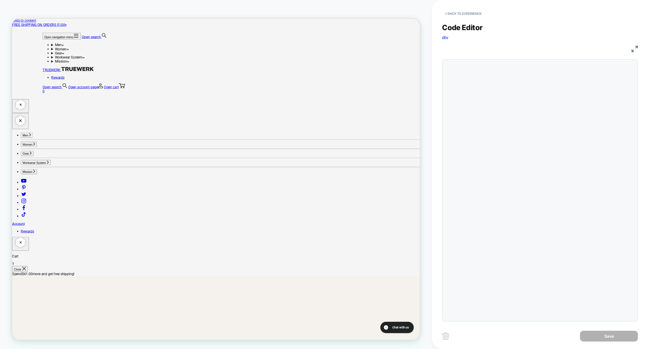
scroll to position [78, 0]
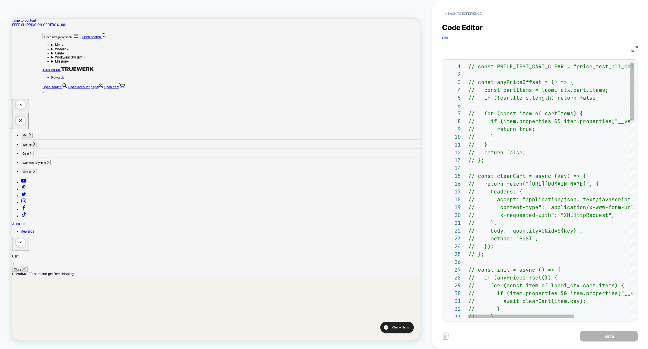
click at [632, 47] on img at bounding box center [635, 49] width 6 height 6
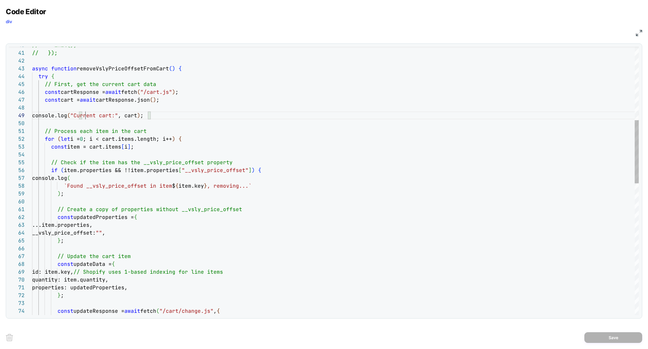
scroll to position [63, 53]
click at [85, 116] on div "// init(); // }); async function removeVslyPriceOffsetFromCart ( ) { try { // F…" at bounding box center [335, 304] width 607 height 1136
click at [66, 186] on div "// init(); // }); async function removeVslyPriceOffsetFromCart ( ) { try { // F…" at bounding box center [335, 304] width 607 height 1136
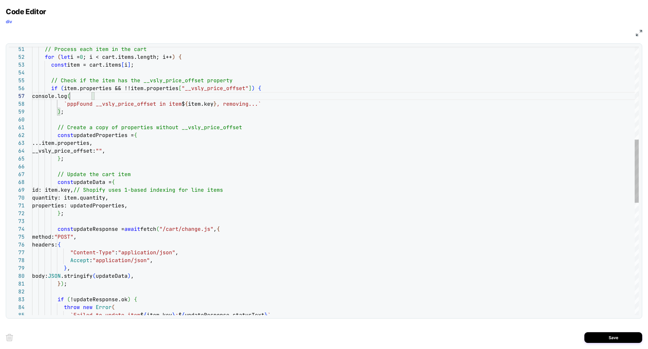
click at [70, 96] on div "// Process each item in the cart for ( let i = 0 ; i < cart.items.length; i++ )…" at bounding box center [335, 222] width 607 height 1136
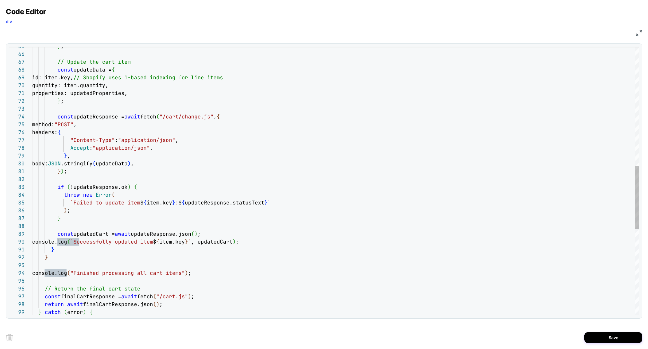
click at [100, 243] on div "} ; // Update the cart item const updateData = { id: item.key, // Shopify uses …" at bounding box center [335, 110] width 607 height 1136
click at [86, 274] on div "} ; // Update the cart item const updateData = { id: item.key, // Shopify uses …" at bounding box center [335, 110] width 607 height 1136
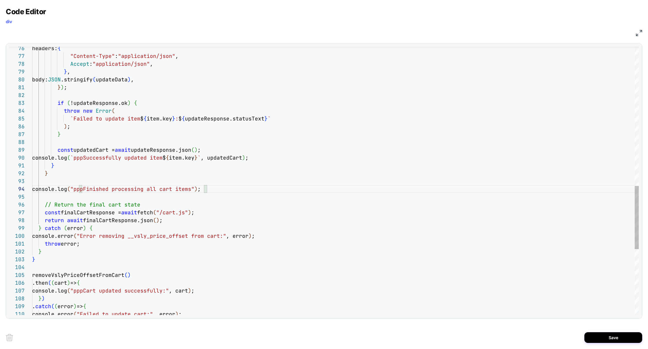
click at [91, 236] on div "headers: { "Content-Type" : "application/json" , Accept : "application/json" , …" at bounding box center [335, 26] width 607 height 1136
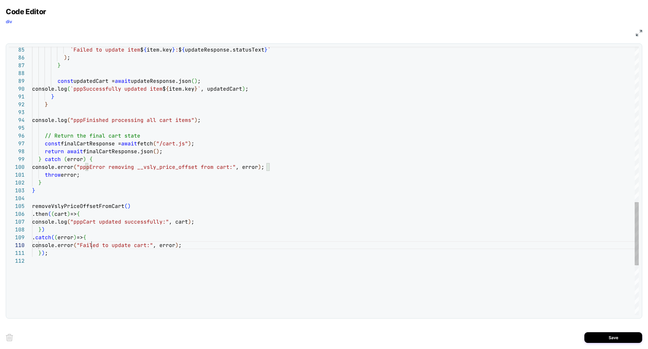
type textarea "**********"
click at [620, 333] on button "Save" at bounding box center [614, 337] width 58 height 11
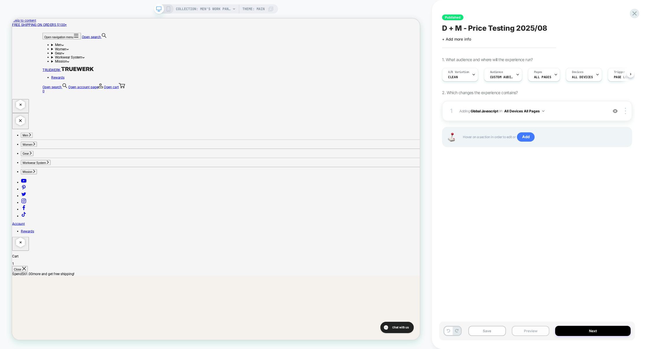
click at [518, 328] on button "Preview" at bounding box center [531, 331] width 38 height 10
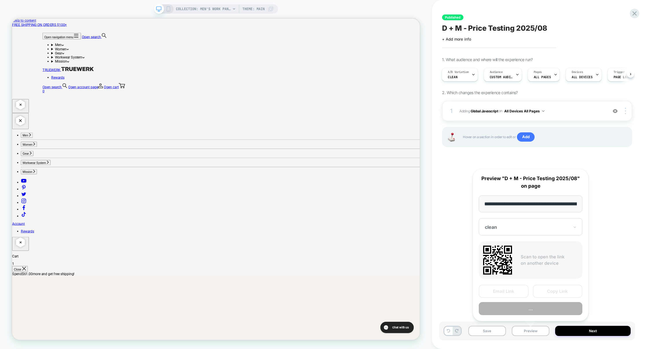
scroll to position [0, 94]
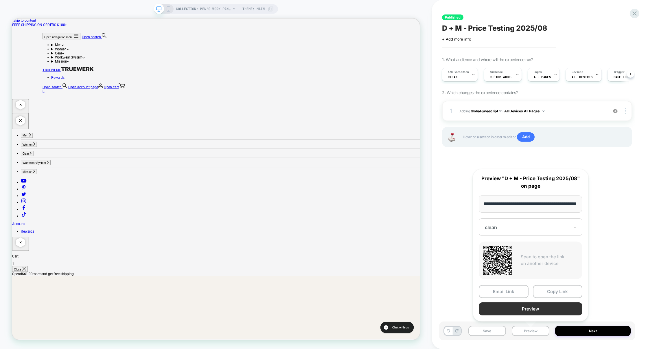
click at [541, 305] on button "Preview" at bounding box center [531, 308] width 104 height 13
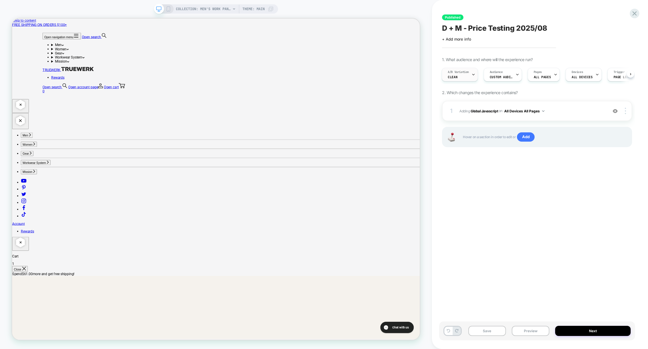
click at [459, 72] on span "A/B Variation" at bounding box center [458, 72] width 21 height 4
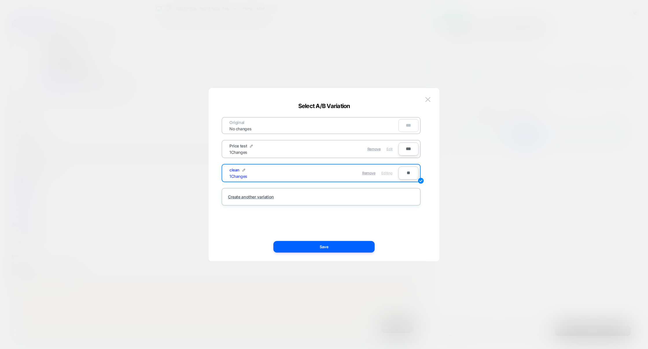
click at [390, 151] on div "Edit" at bounding box center [390, 148] width 6 height 11
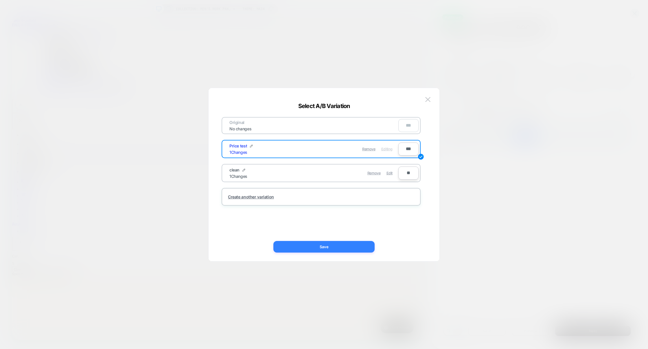
click at [331, 243] on button "Save" at bounding box center [323, 247] width 101 height 12
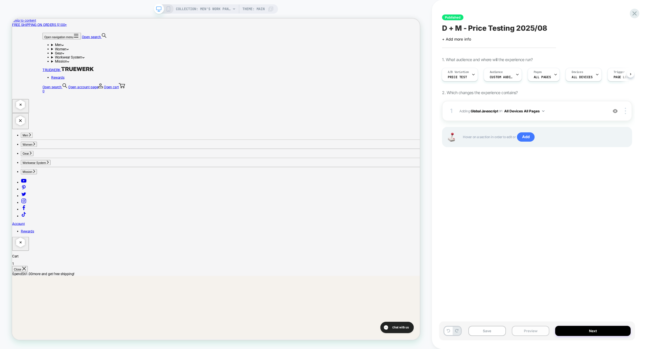
click at [544, 332] on button "Preview" at bounding box center [531, 331] width 38 height 10
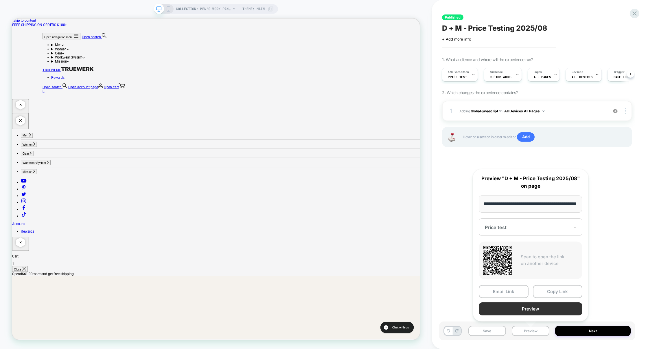
click at [528, 308] on button "Preview" at bounding box center [531, 308] width 104 height 13
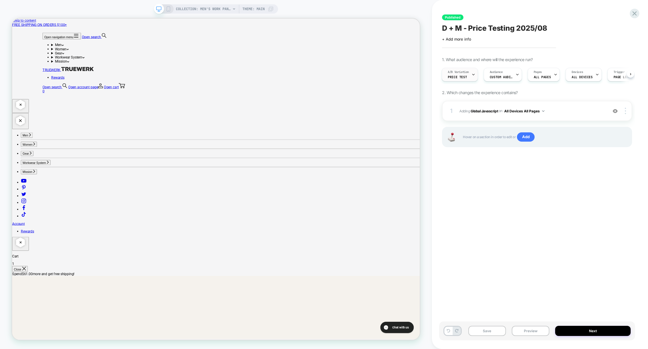
click at [472, 72] on div at bounding box center [474, 74] width 4 height 13
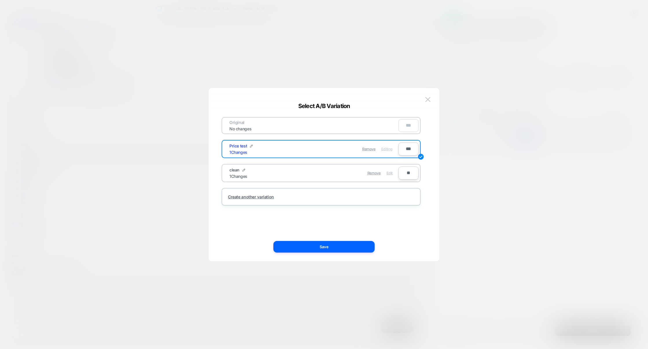
click at [389, 173] on span "Edit" at bounding box center [390, 173] width 6 height 4
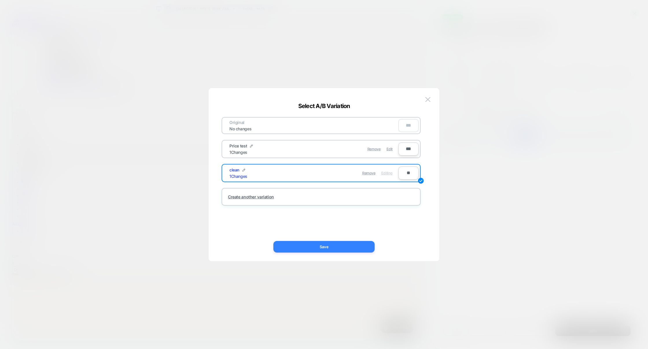
click at [331, 245] on button "Save" at bounding box center [323, 247] width 101 height 12
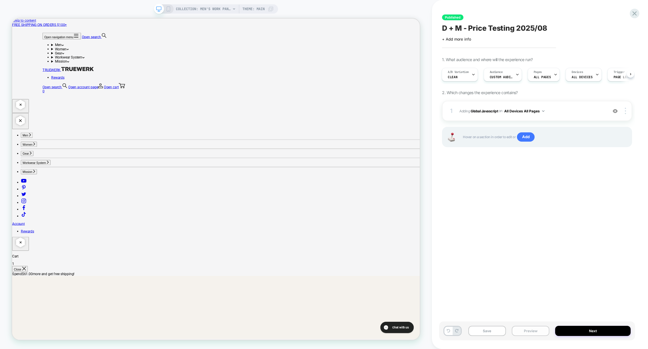
click at [526, 330] on button "Preview" at bounding box center [531, 331] width 38 height 10
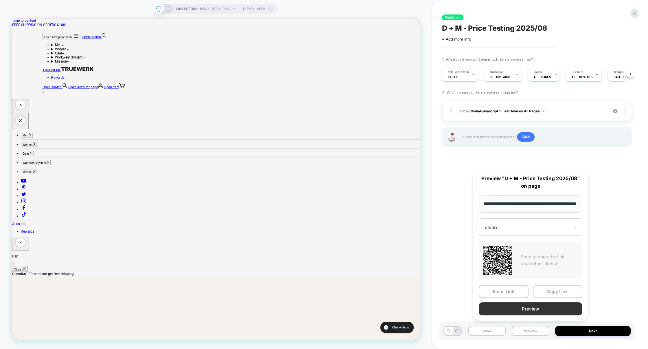
scroll to position [0, 0]
click at [521, 304] on button "Preview" at bounding box center [531, 308] width 104 height 13
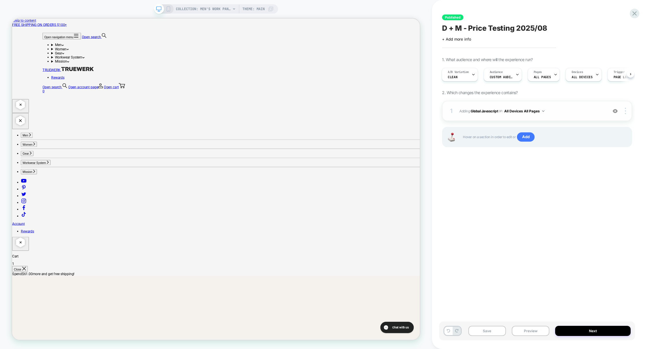
click at [585, 108] on span "Adding Global Javascript on All Devices All Pages" at bounding box center [532, 110] width 145 height 7
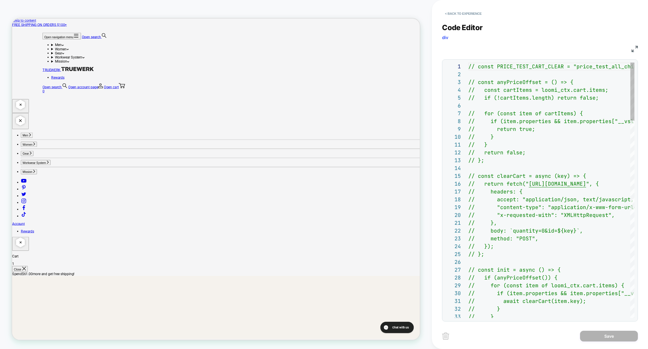
scroll to position [78, 0]
click at [632, 47] on img at bounding box center [635, 49] width 6 height 6
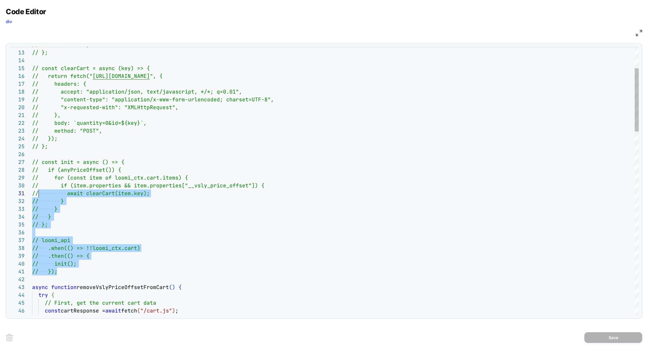
scroll to position [0, 0]
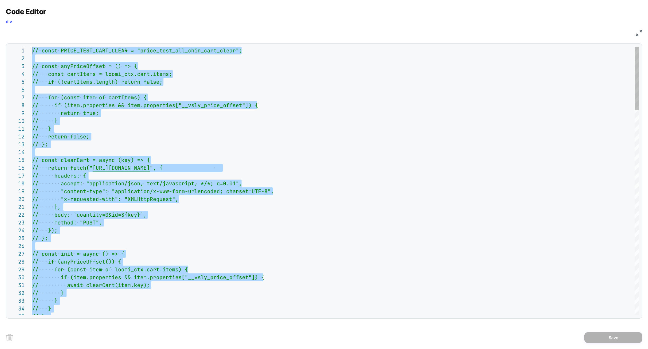
drag, startPoint x: 63, startPoint y: 275, endPoint x: 0, endPoint y: -6, distance: 287.8
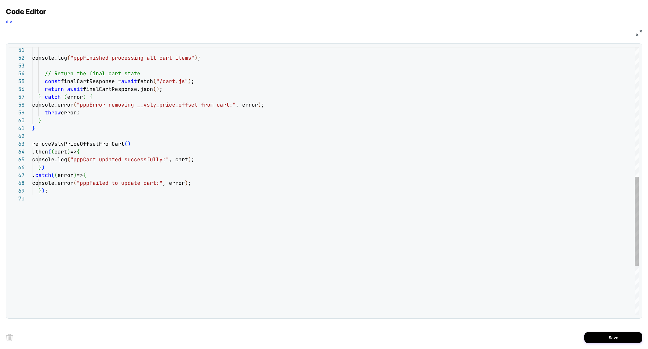
scroll to position [23, 59]
click at [103, 150] on div "console.log ( "pppFinished processing all cart items" ) ; // Return the final c…" at bounding box center [335, 58] width 607 height 807
drag, startPoint x: 213, startPoint y: 159, endPoint x: 43, endPoint y: 161, distance: 169.9
click at [43, 161] on div "console.log ( "pppCart updated successfully:" , cart ) ;" at bounding box center [335, 159] width 607 height 8
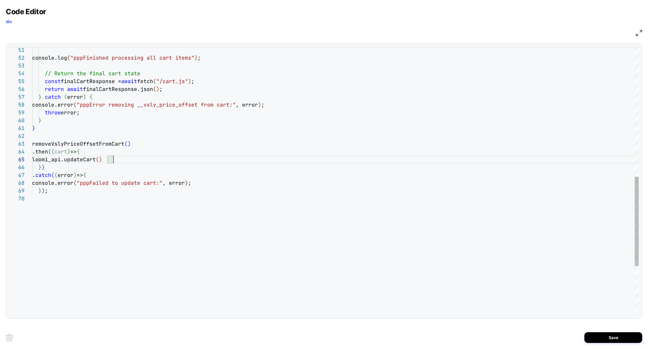
click at [68, 153] on div "console.log ( "pppFinished processing all cart items" ) ; // Return the final c…" at bounding box center [335, 58] width 607 height 807
click at [145, 145] on div "console.log ( "pppFinished processing all cart items" ) ; // Return the final c…" at bounding box center [335, 58] width 607 height 807
click at [99, 184] on div "console.log ( "pppFinished processing all cart items" ) ; // Return the final c…" at bounding box center [335, 58] width 607 height 807
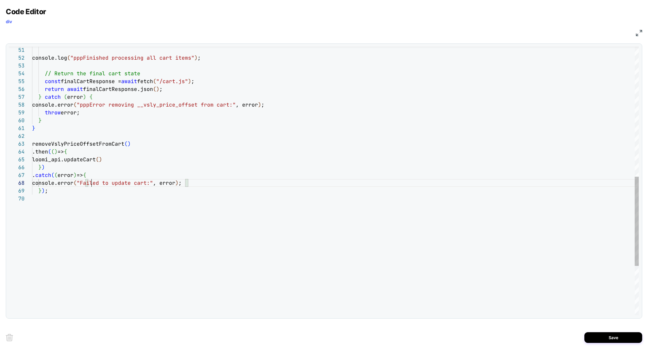
scroll to position [55, 59]
click at [62, 198] on div "console.log ( "pppFinished processing all cart items" ) ; // Return the final c…" at bounding box center [335, 58] width 607 height 807
click at [58, 143] on div "console.log ( "pppFinished processing all cart items" ) ; // Return the final c…" at bounding box center [335, 58] width 607 height 807
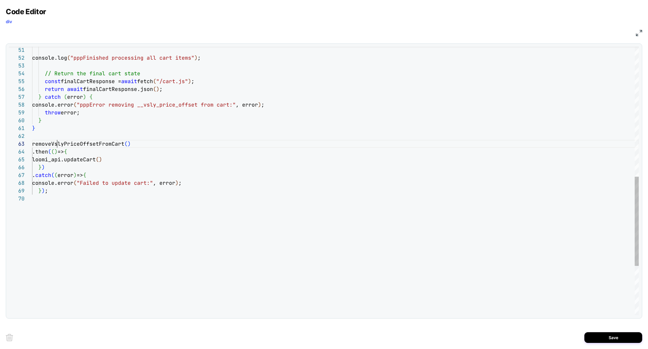
scroll to position [16, 91]
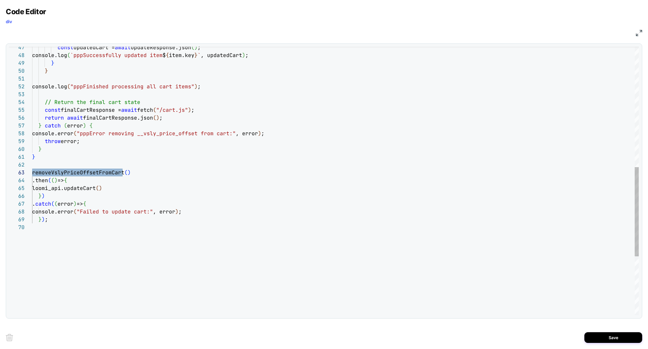
click at [38, 159] on div "console.log ( "pppFinished processing all cart items" ) ; // Return the final c…" at bounding box center [335, 87] width 607 height 807
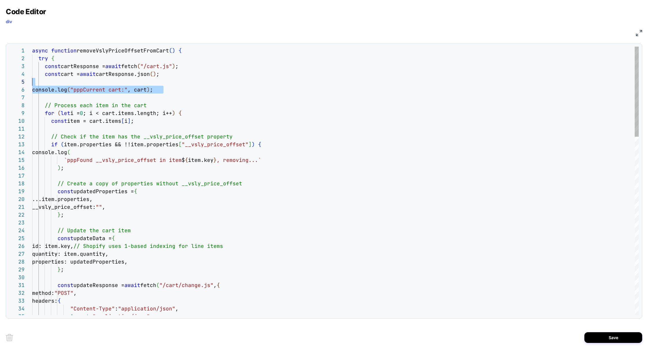
drag, startPoint x: 177, startPoint y: 93, endPoint x: 20, endPoint y: 82, distance: 157.6
click at [20, 82] on div "31 32 33 34 28 29 30 26 27 24 25 22 23 20 21 18 19 14 15 16 17 11 12 13 10 9 5 …" at bounding box center [324, 181] width 630 height 268
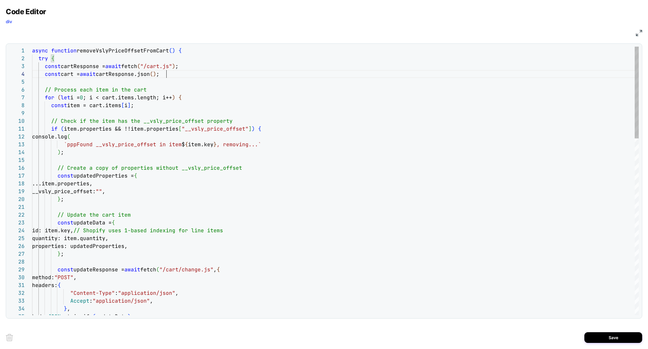
scroll to position [23, 134]
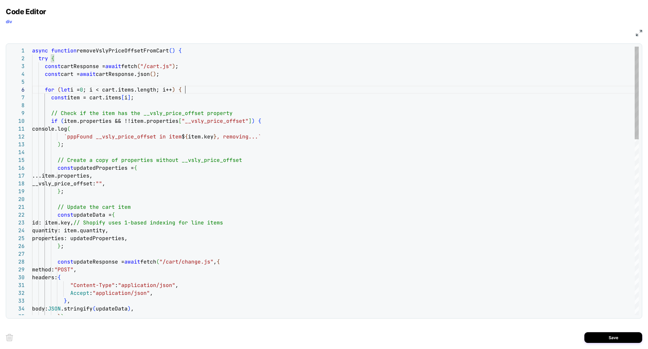
scroll to position [39, 153]
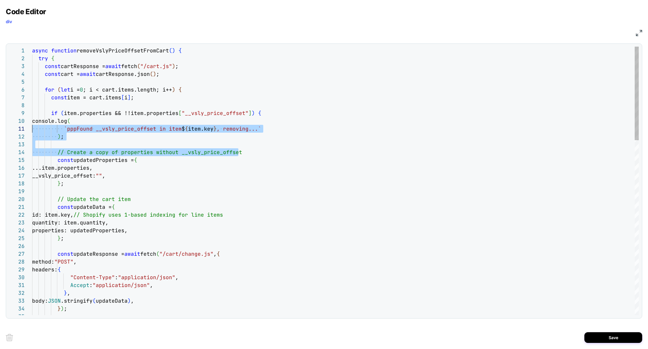
scroll to position [70, 0]
drag, startPoint x: 245, startPoint y: 155, endPoint x: 0, endPoint y: 124, distance: 247.1
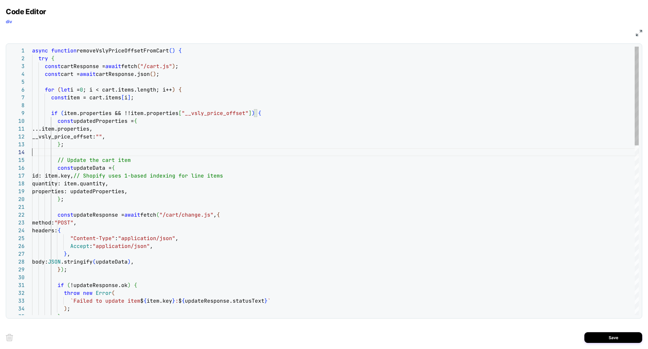
scroll to position [23, 0]
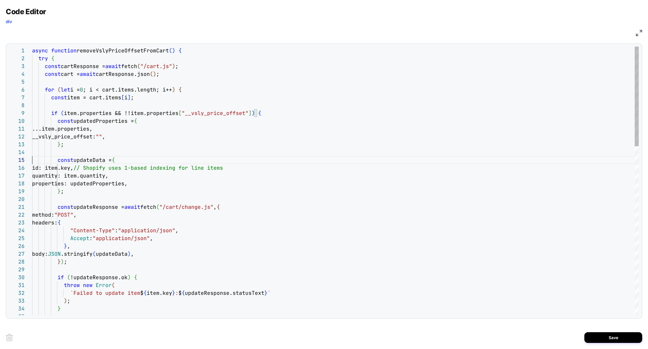
scroll to position [31, 0]
drag, startPoint x: 105, startPoint y: 168, endPoint x: 388, endPoint y: 169, distance: 283.0
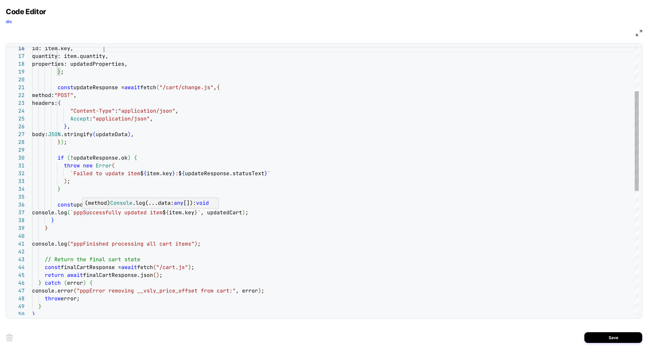
click at [83, 212] on div "const updateResponse = await fetch ( "/cart/change.js" , { method: "POST" , hea…" at bounding box center [335, 287] width 607 height 721
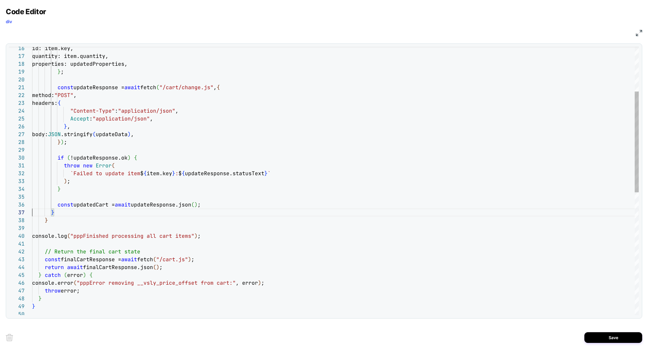
scroll to position [47, 0]
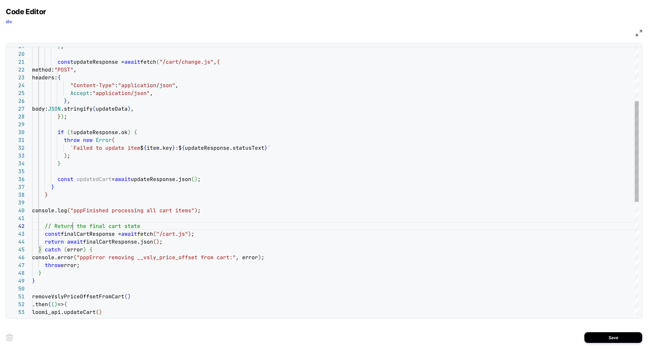
click at [73, 226] on div "const updateResponse = await fetch ( "/cart/change.js" , { method: "POST" , hea…" at bounding box center [335, 259] width 607 height 714
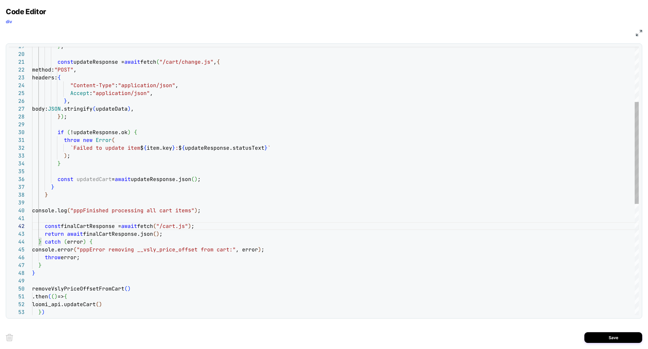
click at [89, 228] on div "const updateResponse = await fetch ( "/cart/change.js" , { method: "POST" , hea…" at bounding box center [335, 255] width 607 height 706
drag, startPoint x: 120, startPoint y: 180, endPoint x: 56, endPoint y: 181, distance: 63.7
click at [56, 181] on div "const updateResponse = await fetch ( "/cart/change.js" , { method: "POST" , hea…" at bounding box center [335, 255] width 607 height 706
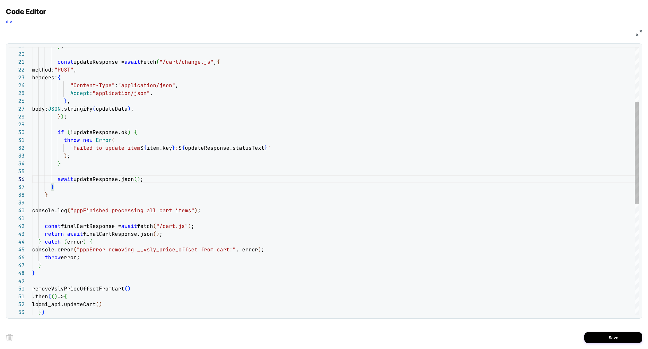
click at [105, 179] on div "const updateResponse = await fetch ( "/cart/change.js" , { method: "POST" , hea…" at bounding box center [335, 255] width 607 height 706
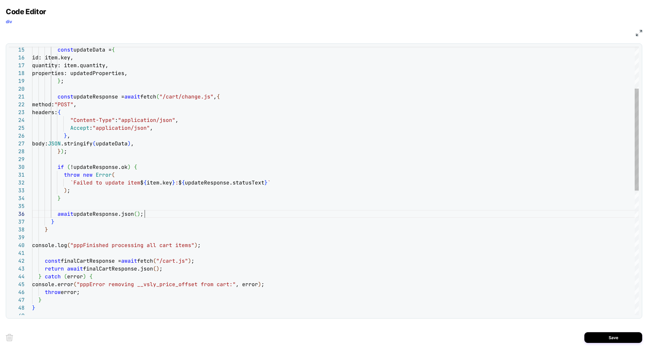
scroll to position [39, 0]
drag, startPoint x: 154, startPoint y: 212, endPoint x: 0, endPoint y: 211, distance: 153.4
click at [32, 211] on div "const updateResponse = await fetch ( "/cart/change.js" , { method: "POST" , hea…" at bounding box center [335, 289] width 607 height 706
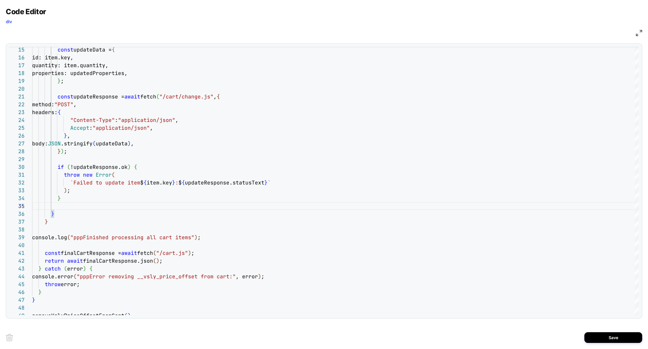
scroll to position [23, 28]
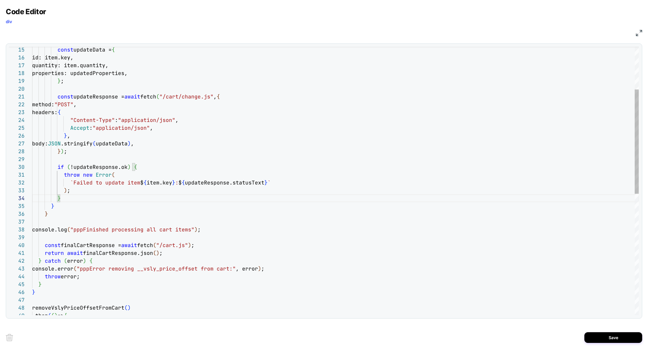
click at [242, 96] on div "const updateResponse = await fetch ( "/cart/change.js" , { method: "POST" , hea…" at bounding box center [335, 281] width 607 height 690
click at [141, 167] on div "const updateResponse = await fetch ( "/cart/change.js" , { method: "POST" , hea…" at bounding box center [335, 281] width 607 height 690
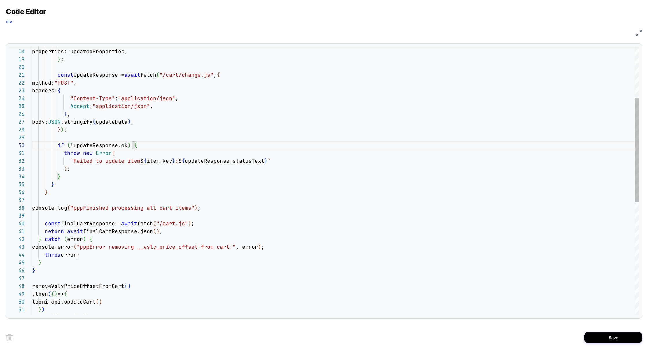
click at [133, 205] on div "const updateResponse = await fetch ( "/cart/change.js" , { method: "POST" , hea…" at bounding box center [335, 260] width 607 height 690
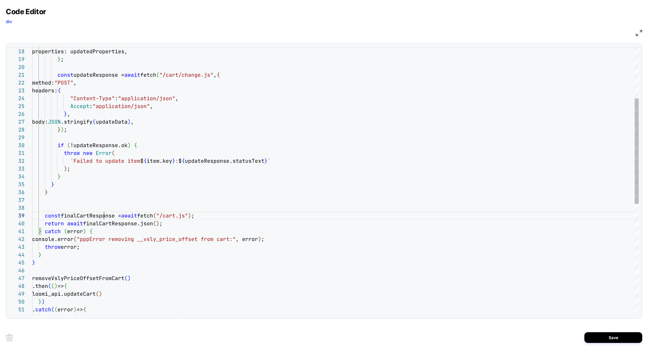
click at [103, 214] on div "const updateResponse = await fetch ( "/cart/change.js" , { method: "POST" , hea…" at bounding box center [335, 256] width 607 height 682
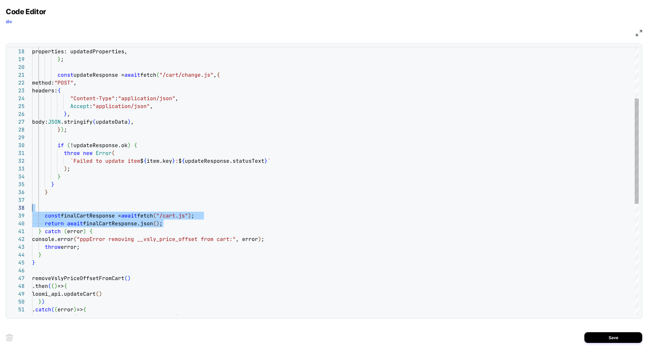
drag, startPoint x: 172, startPoint y: 223, endPoint x: 32, endPoint y: 205, distance: 141.2
click at [32, 205] on div "const updateResponse = await fetch ( "/cart/change.js" , { method: "POST" , hea…" at bounding box center [335, 256] width 607 height 682
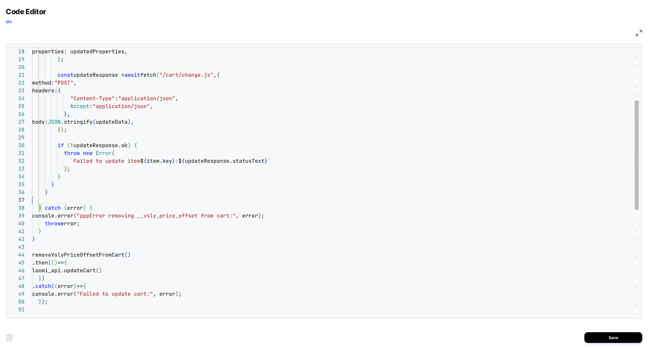
scroll to position [0, 0]
click at [102, 216] on div "const updateResponse = await fetch ( "/cart/change.js" , { method: "POST" , hea…" at bounding box center [335, 244] width 607 height 659
type textarea "**********"
click at [93, 222] on div "const updateResponse = await fetch ( "/cart/change.js" , { method: "POST" , hea…" at bounding box center [335, 244] width 607 height 659
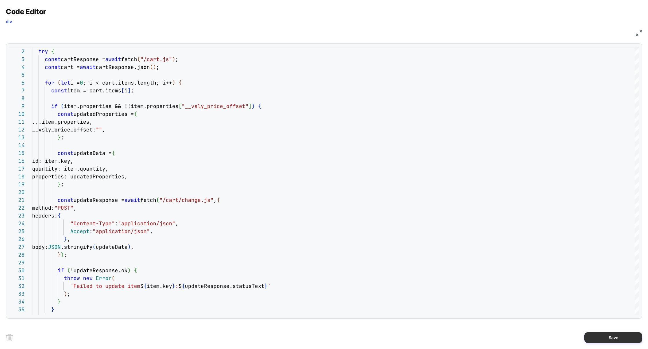
click at [604, 333] on button "Save" at bounding box center [614, 337] width 58 height 11
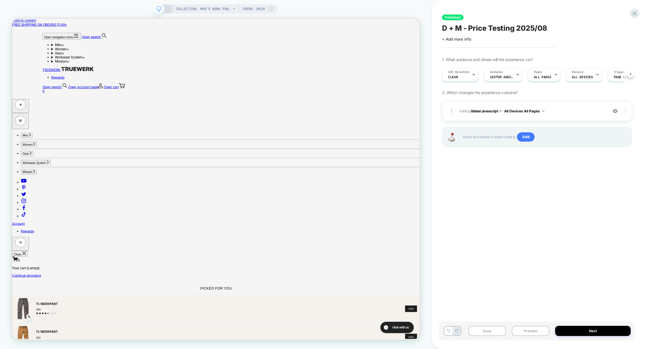
scroll to position [0, 0]
click at [463, 76] on div "A/B Variation clean" at bounding box center [458, 74] width 33 height 13
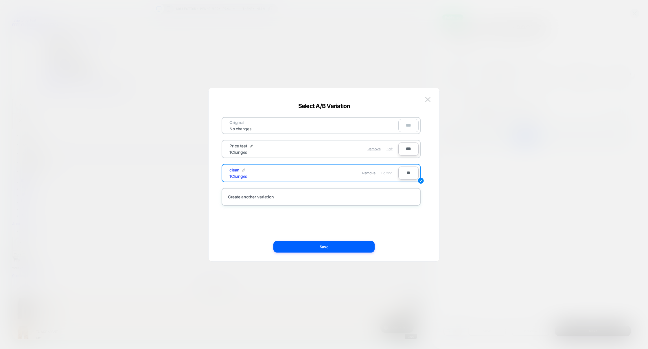
click at [389, 150] on span "Edit" at bounding box center [390, 149] width 6 height 4
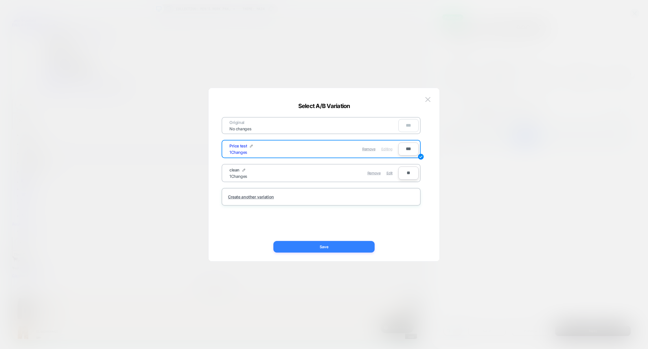
drag, startPoint x: 329, startPoint y: 244, endPoint x: 423, endPoint y: 301, distance: 110.0
click at [329, 244] on button "Save" at bounding box center [323, 247] width 101 height 12
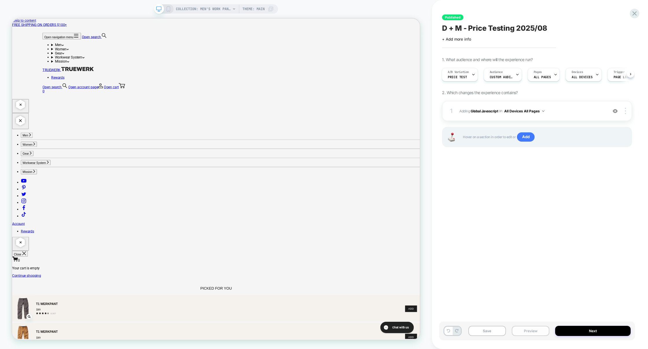
click at [527, 335] on button "Preview" at bounding box center [531, 331] width 38 height 10
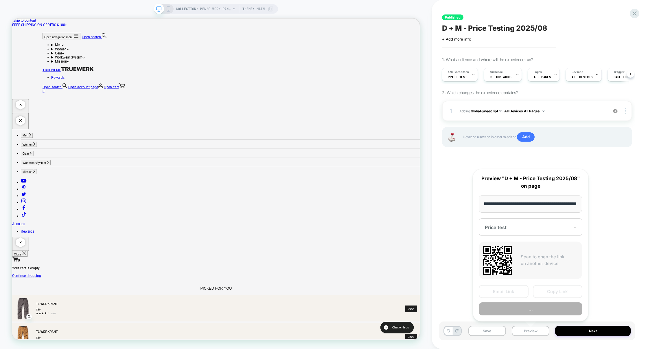
scroll to position [0, 0]
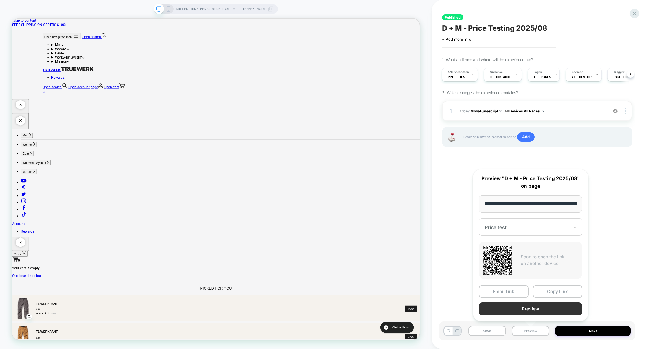
click at [526, 309] on button "Preview" at bounding box center [531, 308] width 104 height 13
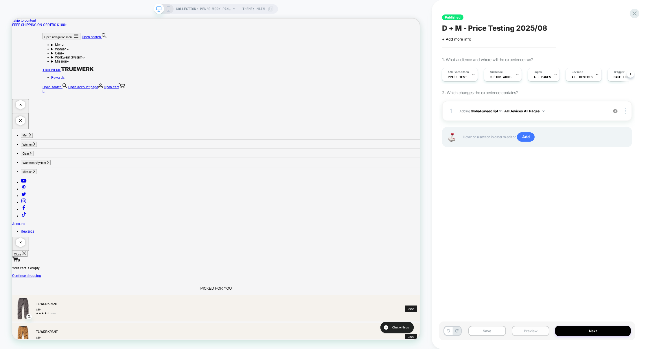
click at [543, 335] on button "Preview" at bounding box center [531, 331] width 38 height 10
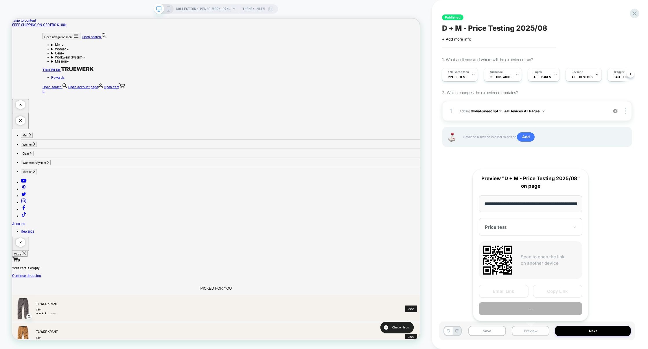
scroll to position [0, 94]
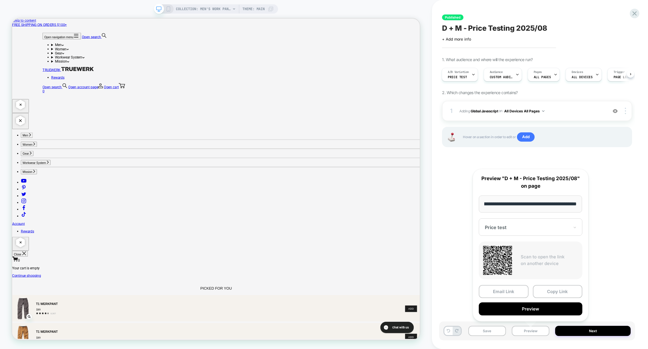
click at [565, 229] on div at bounding box center [527, 227] width 85 height 6
click at [495, 259] on div "clean" at bounding box center [531, 257] width 98 height 10
click at [543, 310] on button "Preview" at bounding box center [531, 308] width 104 height 13
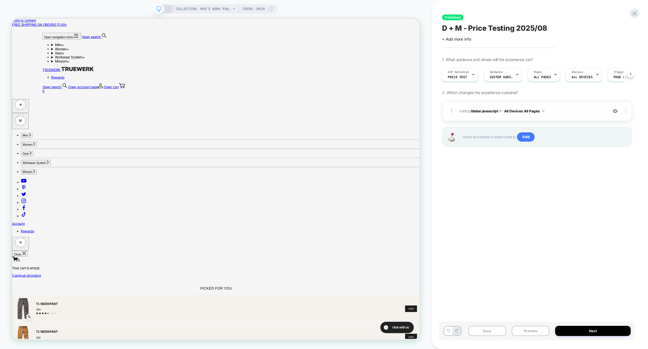
click at [565, 112] on span "Adding Global Javascript on All Devices All Pages" at bounding box center [532, 110] width 145 height 7
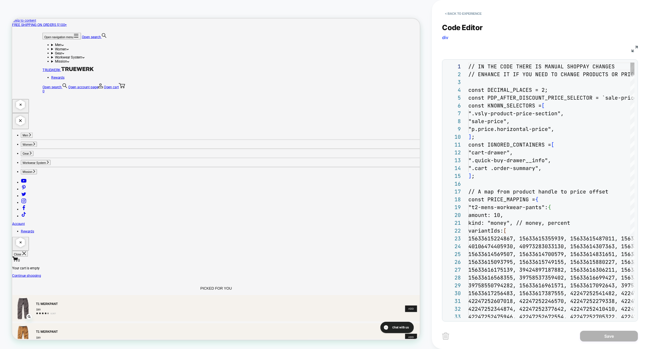
scroll to position [78, 0]
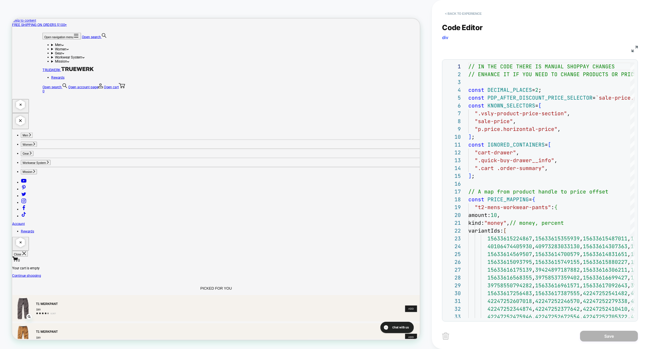
click at [476, 14] on button "< Back to experience" at bounding box center [463, 13] width 42 height 9
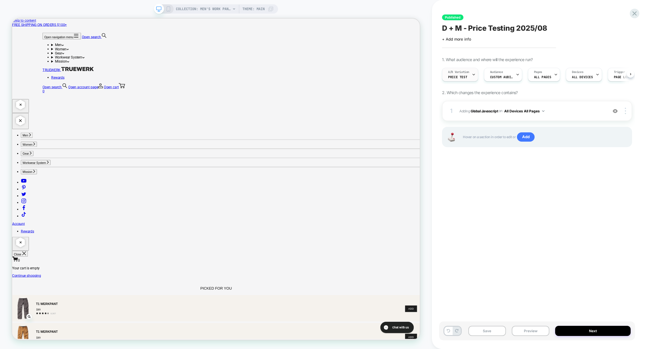
scroll to position [0, 0]
click at [466, 80] on div "A/B Variation Price test" at bounding box center [458, 74] width 33 height 13
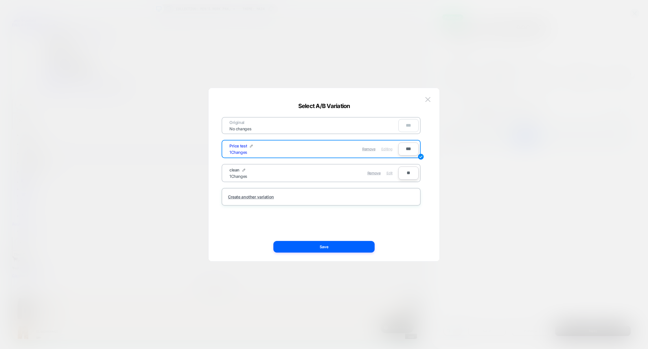
click at [389, 173] on span "Edit" at bounding box center [390, 173] width 6 height 4
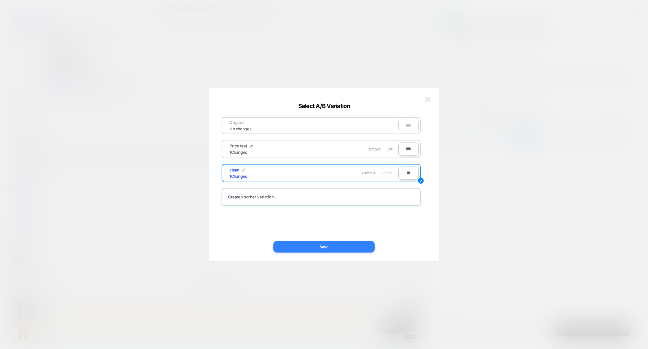
click at [315, 242] on button "Save" at bounding box center [323, 247] width 101 height 12
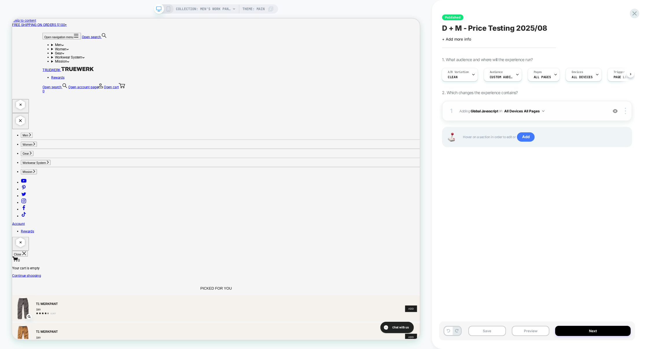
click at [575, 113] on span "Adding Global Javascript on All Devices All Pages" at bounding box center [532, 110] width 145 height 7
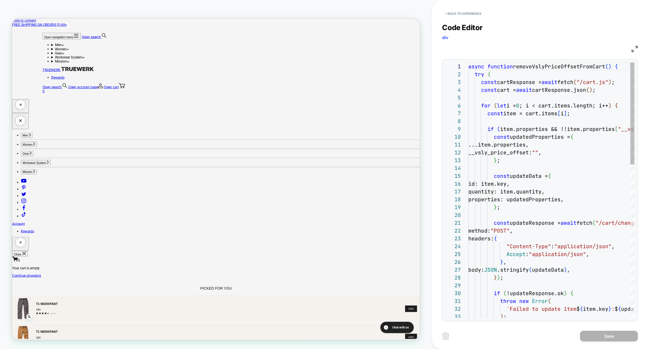
scroll to position [78, 0]
click at [633, 50] on img at bounding box center [635, 49] width 6 height 6
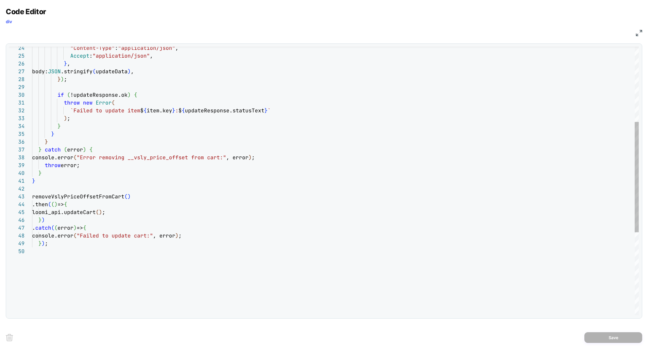
click at [96, 196] on div ""Content-Type" : "application/json" , Accept : "application/json" , } , body: J…" at bounding box center [335, 189] width 607 height 651
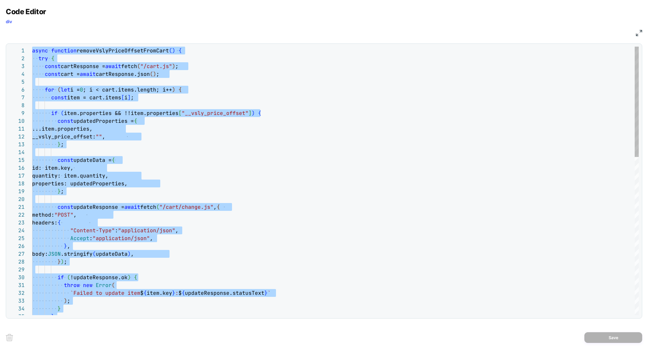
type textarea "**********"
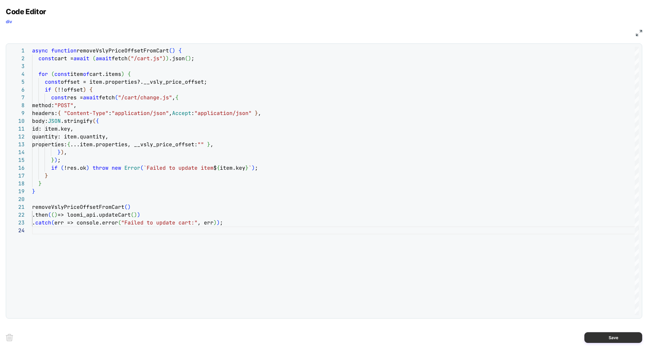
click at [603, 336] on button "Save" at bounding box center [614, 337] width 58 height 11
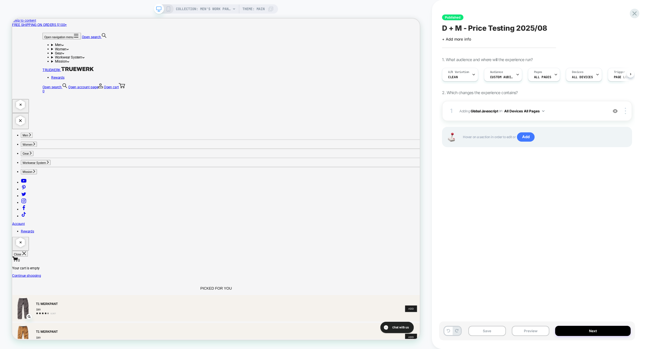
scroll to position [0, 0]
click at [523, 328] on button "Preview" at bounding box center [531, 331] width 38 height 10
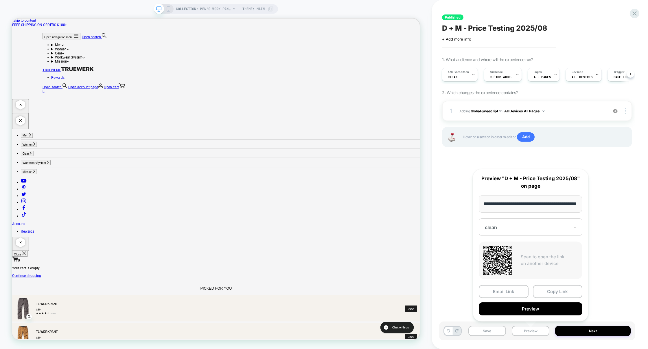
scroll to position [0, 0]
click at [568, 226] on div at bounding box center [527, 227] width 85 height 6
click at [498, 247] on div "Price test" at bounding box center [531, 247] width 98 height 10
click at [537, 310] on button "Preview" at bounding box center [531, 308] width 104 height 13
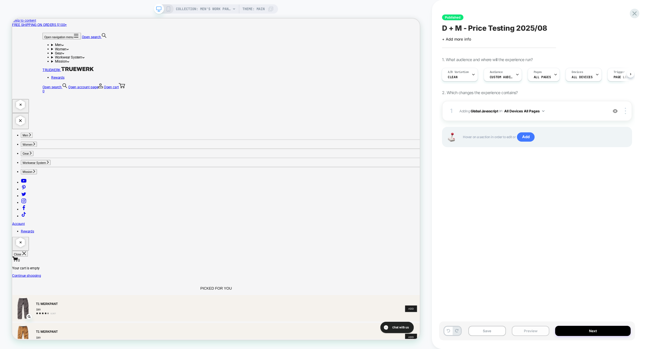
click at [533, 330] on button "Preview" at bounding box center [531, 331] width 38 height 10
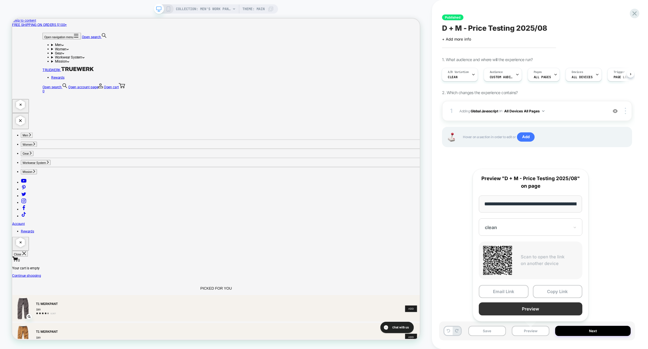
click at [546, 306] on button "Preview" at bounding box center [531, 308] width 104 height 13
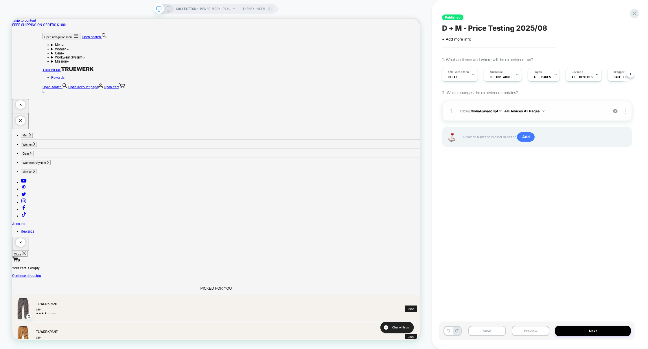
click at [568, 113] on span "Adding Global Javascript on All Devices All Pages" at bounding box center [532, 110] width 145 height 7
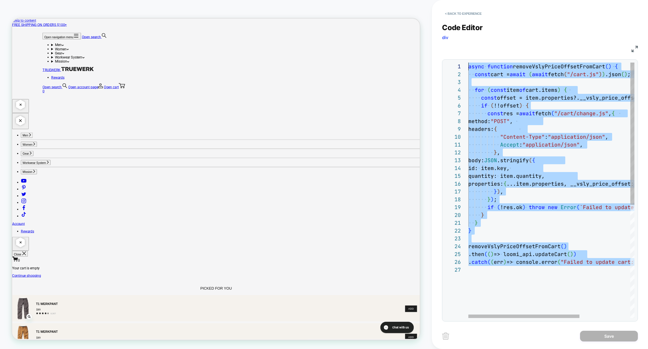
drag, startPoint x: 565, startPoint y: 306, endPoint x: 420, endPoint y: 82, distance: 266.5
click at [541, 254] on div "async function removeVslyPriceOffsetFromCart ( ) { const cart = await ( await f…" at bounding box center [590, 292] width 242 height 458
click at [541, 256] on div "async function removeVslyPriceOffsetFromCart ( ) { const cart = await ( await f…" at bounding box center [590, 292] width 242 height 458
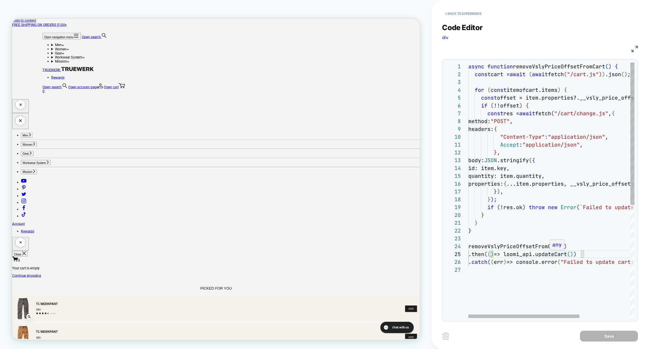
scroll to position [31, 75]
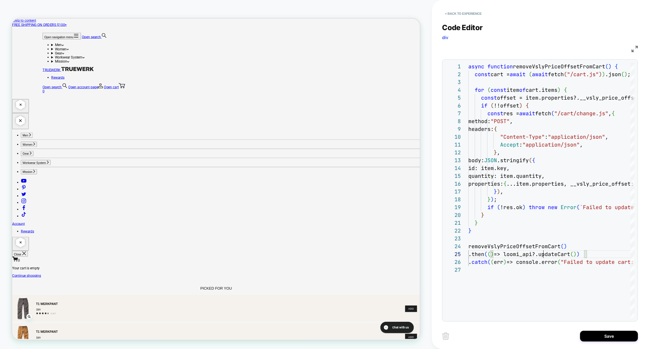
type textarea "**********"
click at [604, 335] on button "Save" at bounding box center [609, 335] width 58 height 11
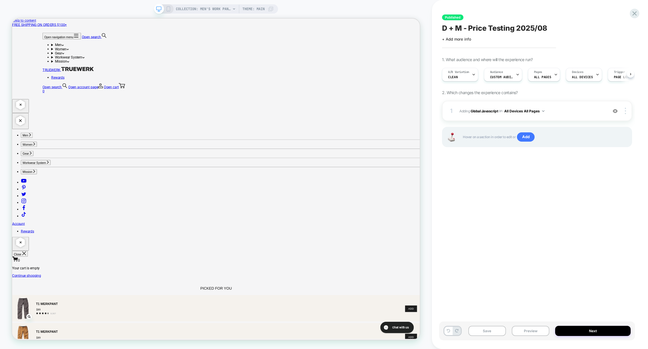
scroll to position [0, 0]
click at [564, 114] on span "Adding Global Javascript on All Devices All Pages" at bounding box center [532, 110] width 145 height 7
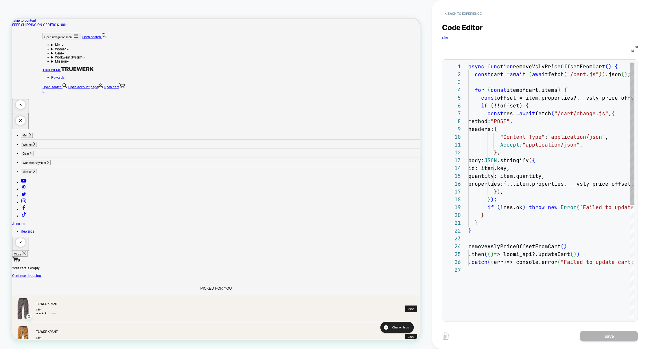
scroll to position [78, 0]
click at [532, 134] on div "async function removeVslyPriceOffsetFromCart ( ) { const cart = await ( await f…" at bounding box center [590, 292] width 242 height 458
type textarea "**********"
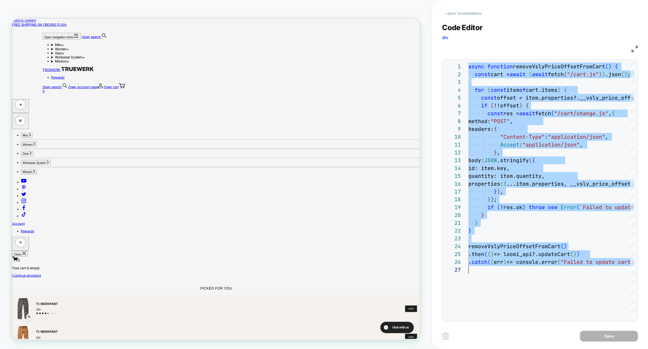
click at [464, 14] on button "< Back to experience" at bounding box center [463, 13] width 42 height 9
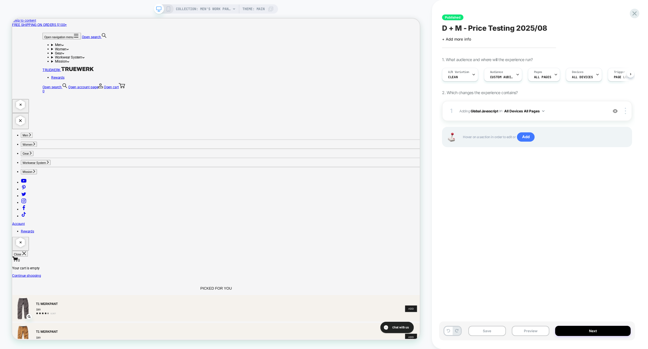
scroll to position [0, 0]
click at [487, 333] on button "Save" at bounding box center [488, 331] width 38 height 10
click at [520, 332] on button "Preview" at bounding box center [531, 331] width 38 height 10
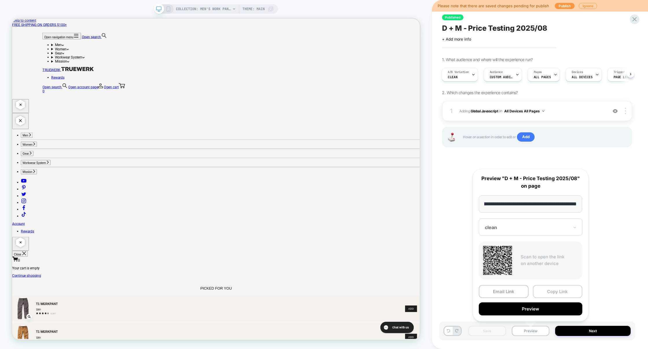
scroll to position [0, 0]
click at [557, 291] on button "Copy Link" at bounding box center [558, 291] width 50 height 13
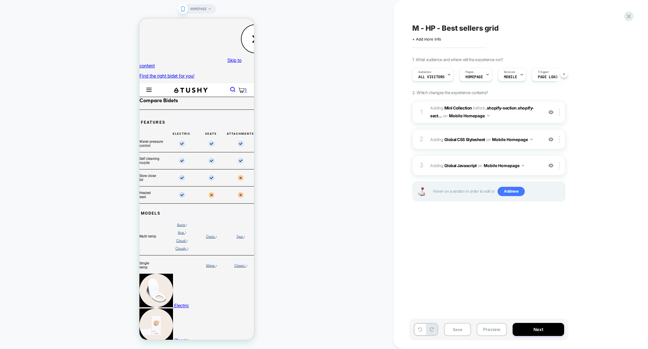
scroll to position [0, 0]
select select "**********"
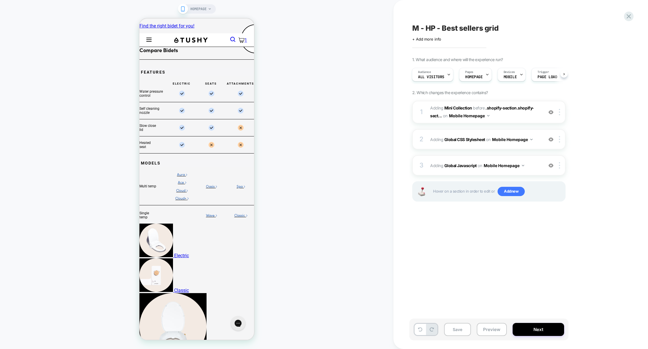
scroll to position [0, 0]
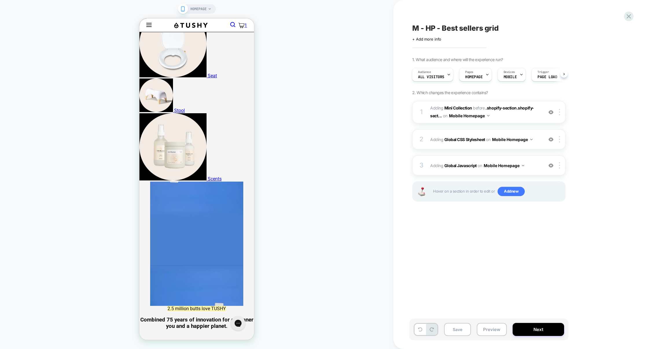
scroll to position [283, 0]
click at [495, 327] on button "Preview" at bounding box center [492, 329] width 30 height 13
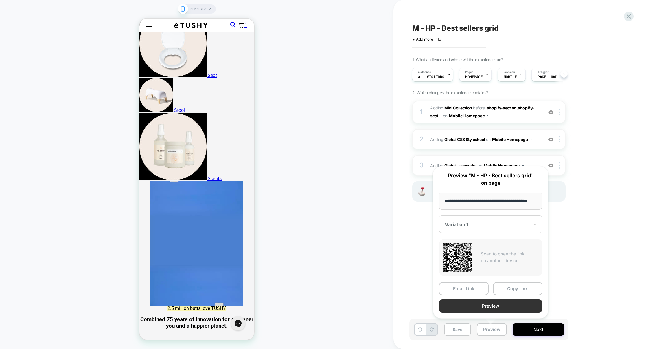
scroll to position [0, 0]
click at [482, 308] on button "Preview" at bounding box center [491, 305] width 104 height 13
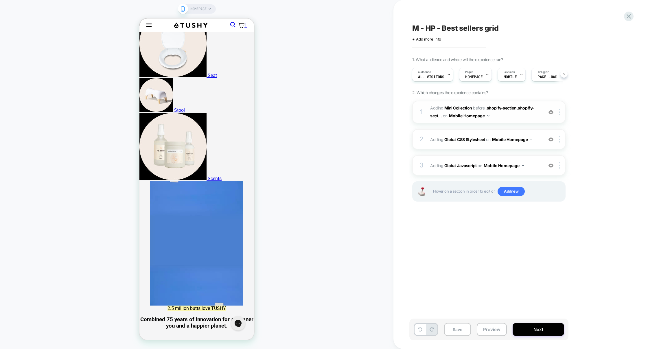
click at [0, 0] on span "#_loomi_addon_1755601177090 Adding Mini Collection BEFORE .shopify-section.shop…" at bounding box center [0, 0] width 0 height 0
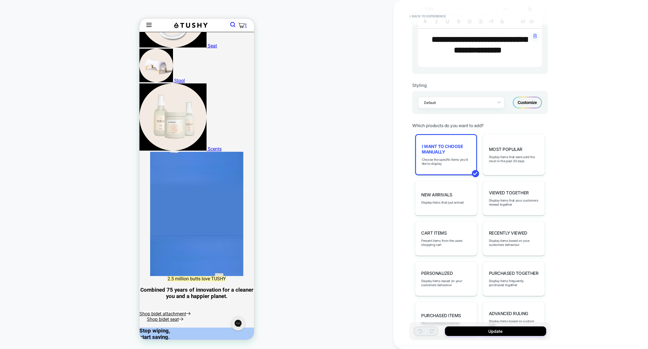
scroll to position [210, 0]
click at [520, 106] on div "Customize" at bounding box center [527, 102] width 29 height 12
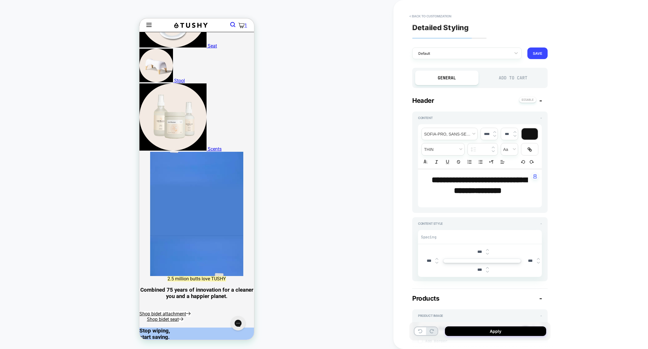
click at [0, 0] on div "Add to Cart" at bounding box center [0, 0] width 0 height 0
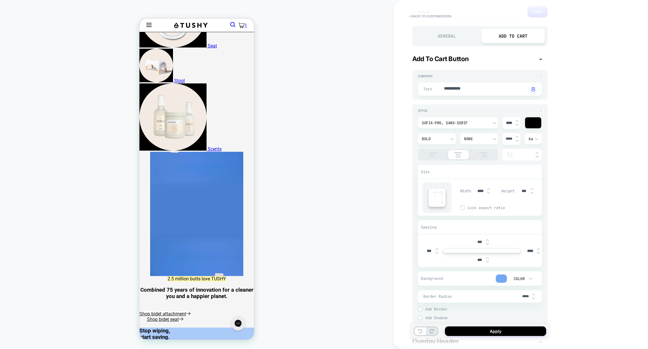
scroll to position [47, 0]
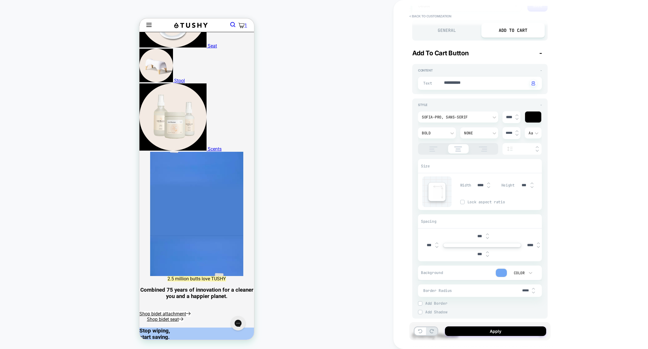
type textarea "*"
type input "****"
type textarea "*"
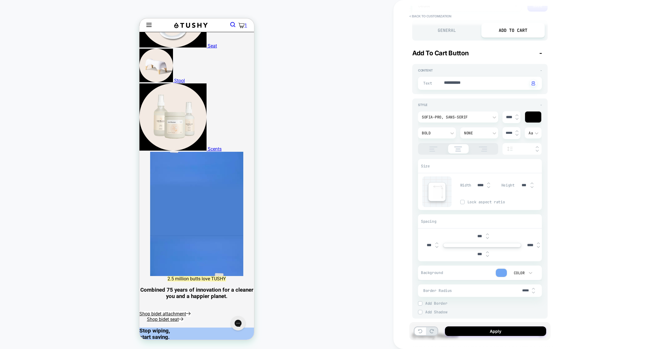
type input "****"
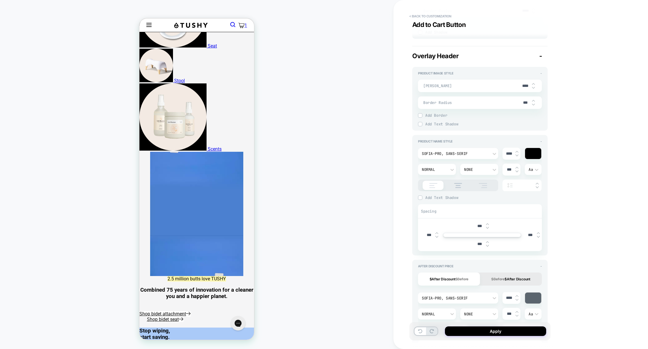
scroll to position [330, 0]
type textarea "*"
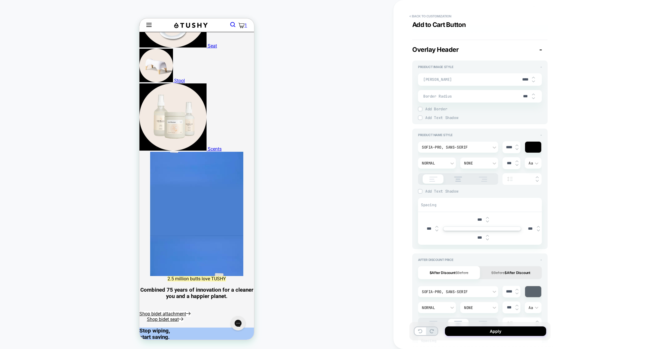
scroll to position [334, 0]
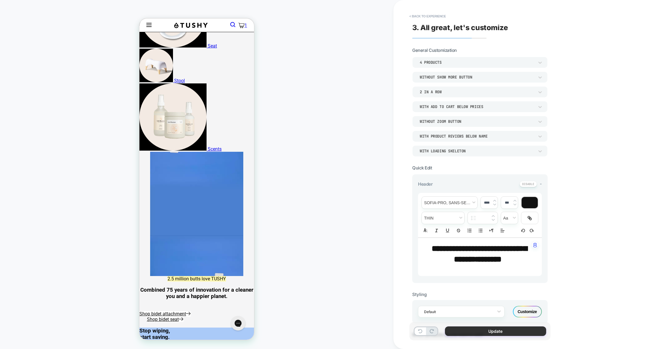
click at [497, 332] on button "Update" at bounding box center [495, 331] width 101 height 10
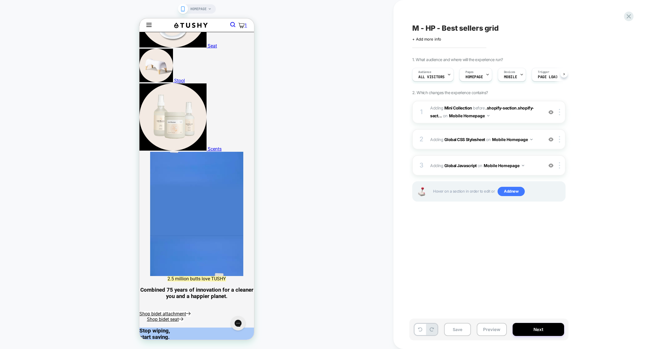
scroll to position [0, 0]
click at [474, 146] on div "2 Adding Global CSS Stylesheet on Mobile Homepage Add Before Add After Copy to …" at bounding box center [488, 139] width 153 height 20
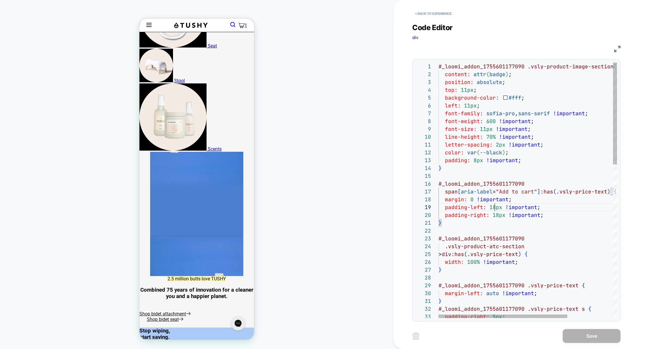
scroll to position [63, 56]
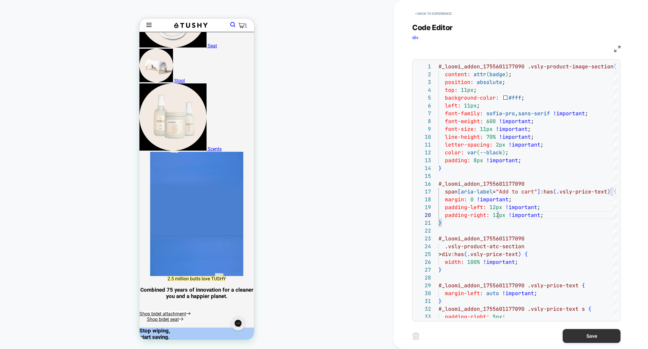
type textarea "**********"
click at [582, 332] on button "Save" at bounding box center [592, 336] width 58 height 14
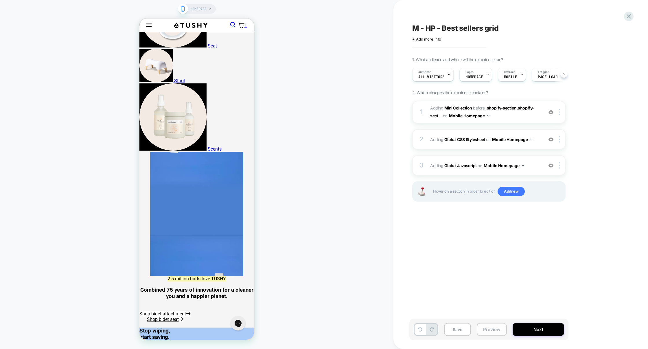
scroll to position [0, 0]
click at [487, 330] on button "Preview" at bounding box center [492, 329] width 30 height 13
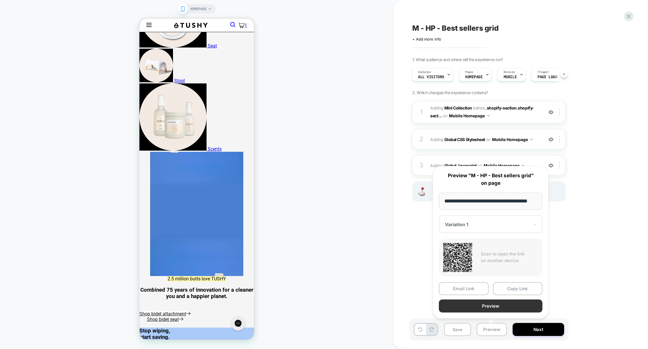
scroll to position [0, 0]
click at [497, 304] on button "Preview" at bounding box center [491, 305] width 104 height 13
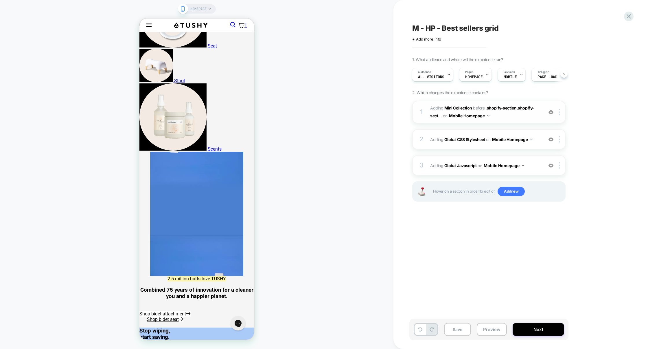
click at [510, 118] on span "#_loomi_addon_1755601177090 Adding Mini Collection BEFORE .shopify-section.shop…" at bounding box center [485, 112] width 110 height 16
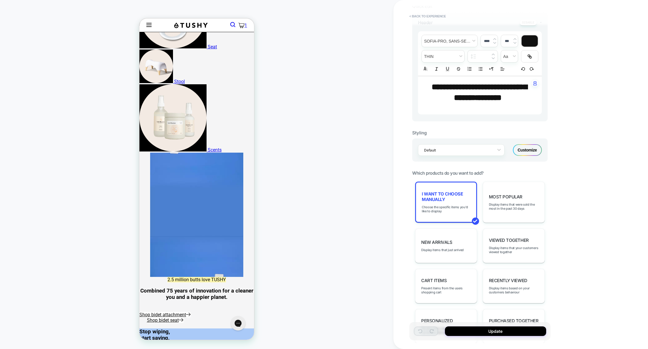
scroll to position [231, 0]
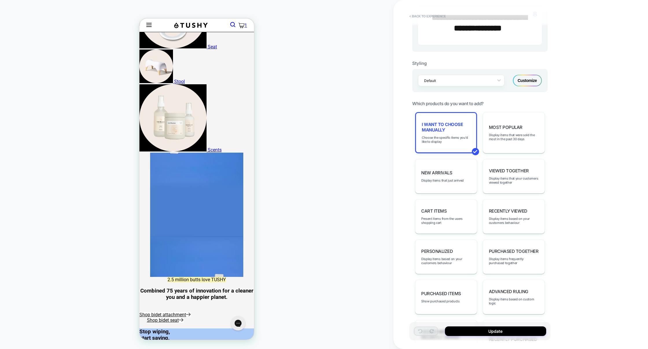
click at [525, 82] on div "Customize" at bounding box center [527, 81] width 29 height 12
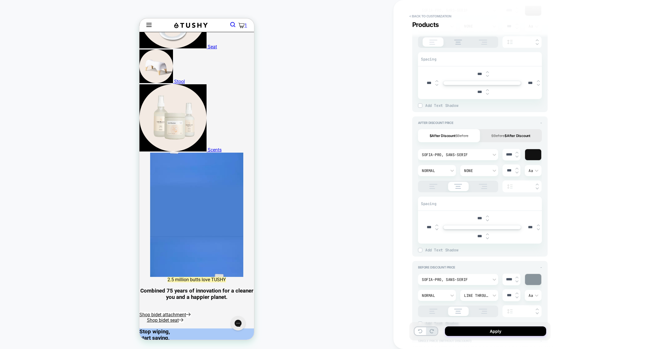
scroll to position [0, 0]
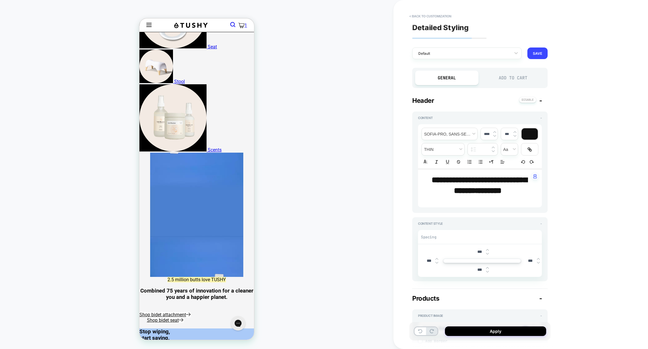
click at [507, 80] on div "Add to Cart" at bounding box center [513, 78] width 63 height 14
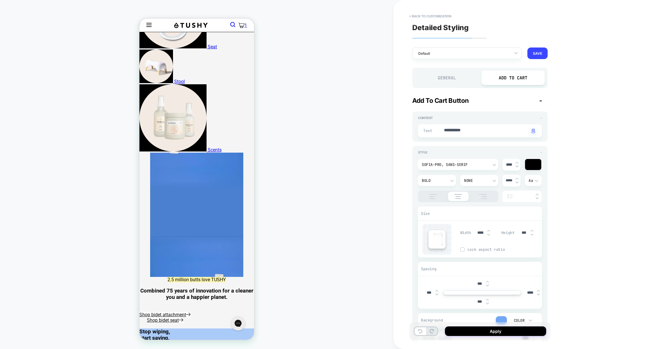
click at [517, 162] on img at bounding box center [517, 162] width 3 height 2
type textarea "*"
type input "****"
type textarea "*"
click at [509, 333] on button "Apply" at bounding box center [495, 331] width 101 height 10
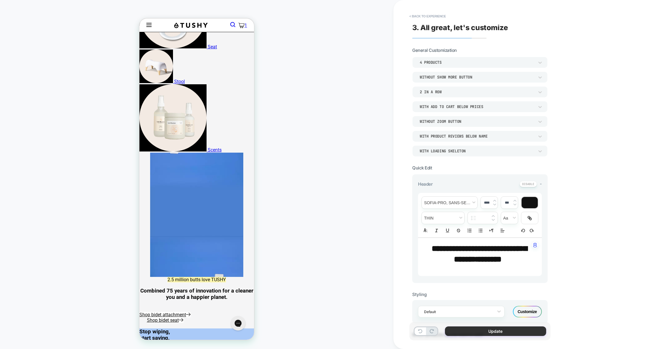
click at [491, 332] on button "Update" at bounding box center [495, 331] width 101 height 10
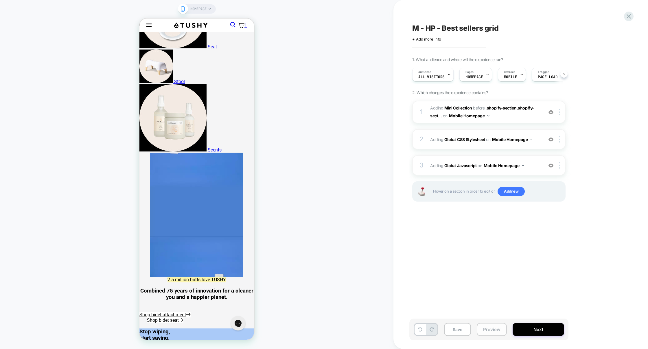
click at [488, 330] on button "Preview" at bounding box center [492, 329] width 30 height 13
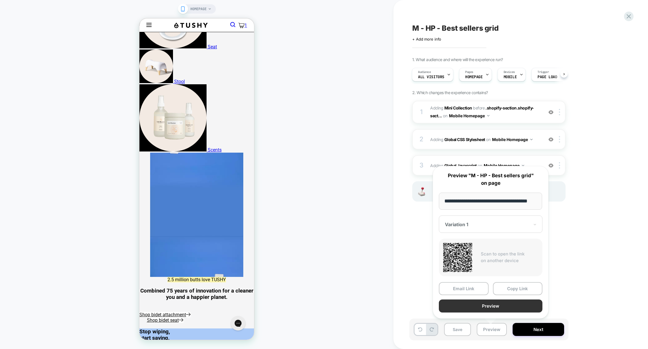
click at [493, 310] on button "Preview" at bounding box center [491, 305] width 104 height 13
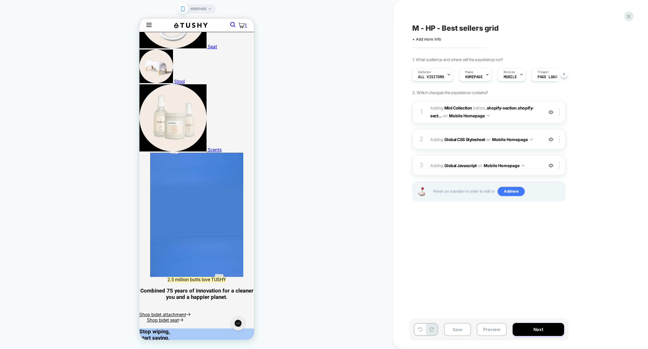
click at [478, 158] on div "3 Adding Global Javascript on Mobile Homepage Add Before Add After Copy to Desk…" at bounding box center [488, 165] width 153 height 20
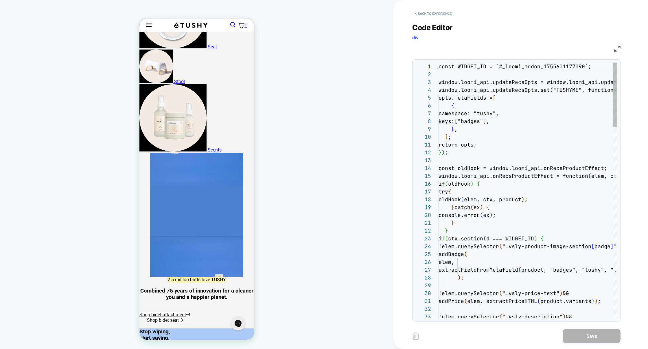
scroll to position [78, 0]
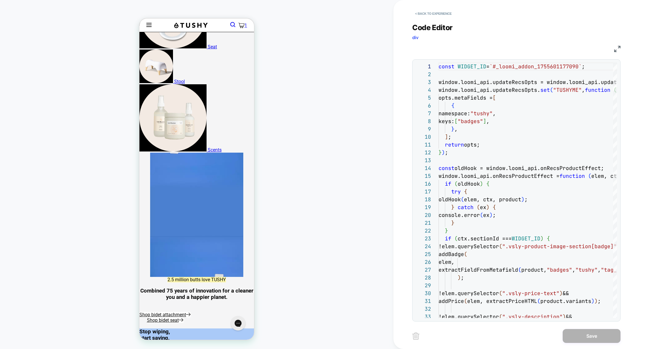
click at [617, 48] on img at bounding box center [617, 49] width 6 height 6
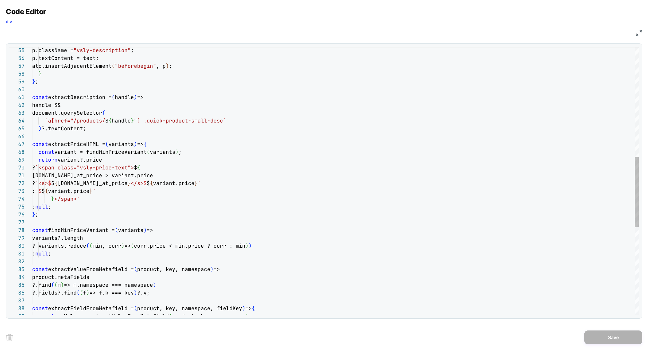
click at [185, 186] on div "p.className = "vsly-description" ; p.textContent = text; atc.insertAdjacentElem…" at bounding box center [335, 137] width 607 height 1026
type textarea "**********"
click at [600, 332] on button "Save" at bounding box center [614, 337] width 58 height 14
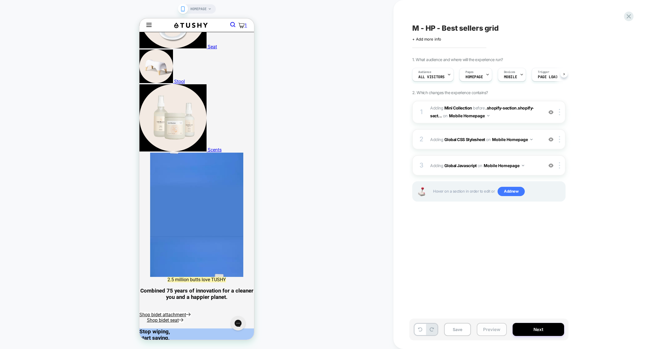
scroll to position [0, 0]
click at [493, 333] on button "Preview" at bounding box center [492, 329] width 30 height 13
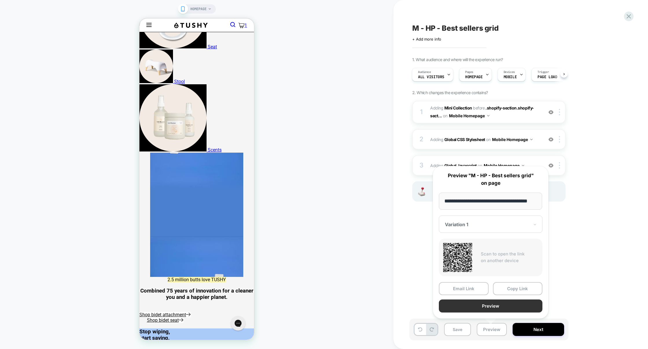
scroll to position [0, 0]
click at [494, 303] on button "Preview" at bounding box center [491, 305] width 104 height 13
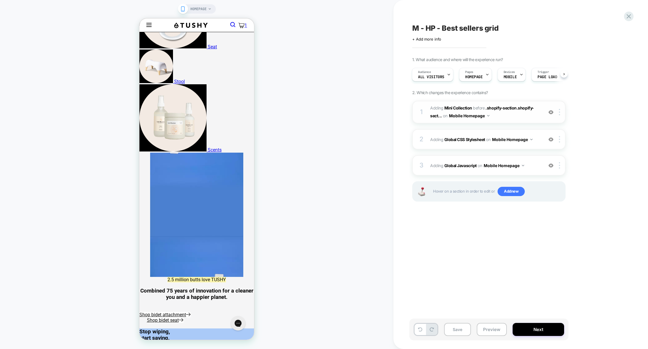
click at [509, 120] on div "1 #_loomi_addon_1755601177090 Adding Mini Collection BEFORE .shopify-section.sh…" at bounding box center [488, 112] width 153 height 23
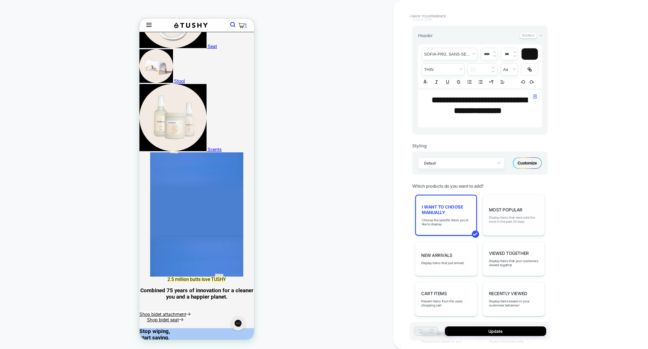
scroll to position [170, 0]
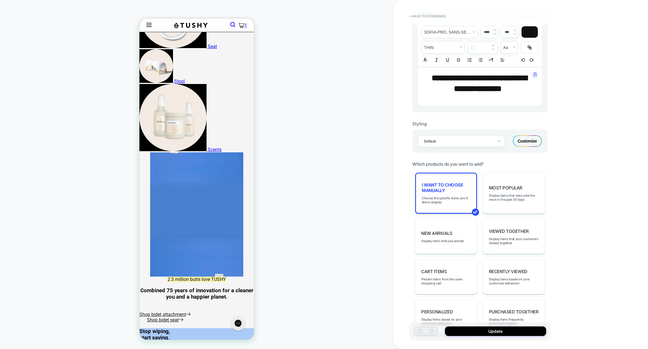
click at [448, 194] on div "I want to choose manually Choose the specific items you'd like to display" at bounding box center [446, 192] width 62 height 41
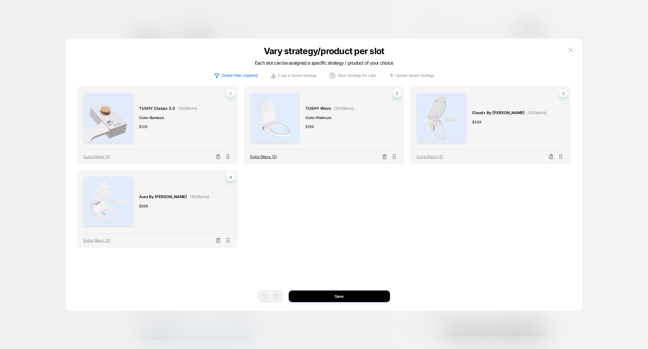
click at [264, 155] on span "Extra filters (2)" at bounding box center [263, 156] width 27 height 5
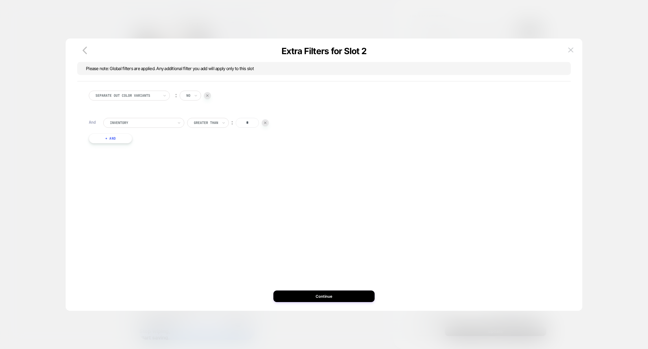
click at [209, 95] on div at bounding box center [207, 95] width 7 height 7
click at [322, 300] on button "Continue" at bounding box center [323, 296] width 101 height 12
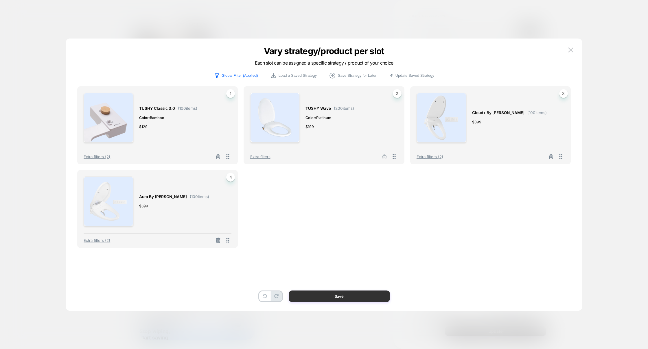
click at [327, 298] on button "Save" at bounding box center [339, 296] width 101 height 12
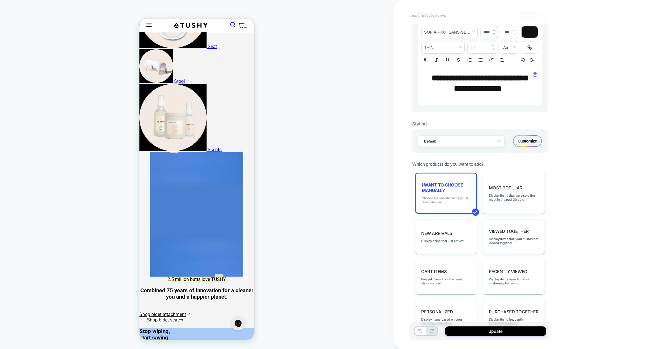
click at [449, 199] on span "Choose the specific items you'd like to display" at bounding box center [446, 200] width 49 height 8
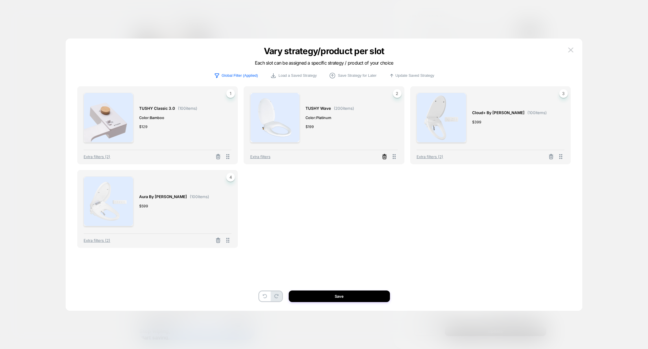
click at [386, 157] on icon at bounding box center [384, 157] width 3 height 3
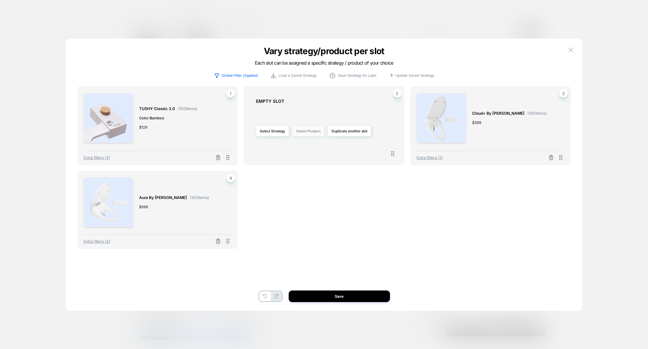
click at [304, 132] on button "Select Product" at bounding box center [309, 131] width 32 height 11
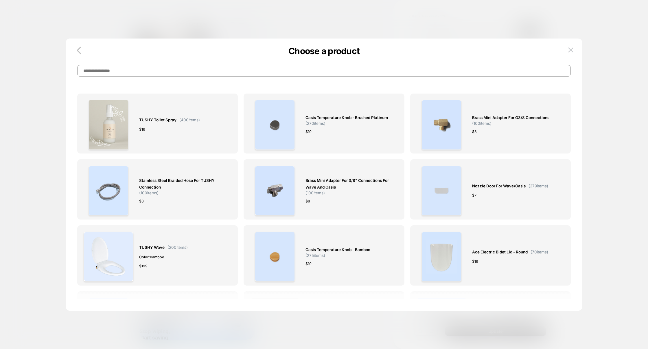
click at [198, 67] on input at bounding box center [324, 71] width 494 height 12
paste input "**********"
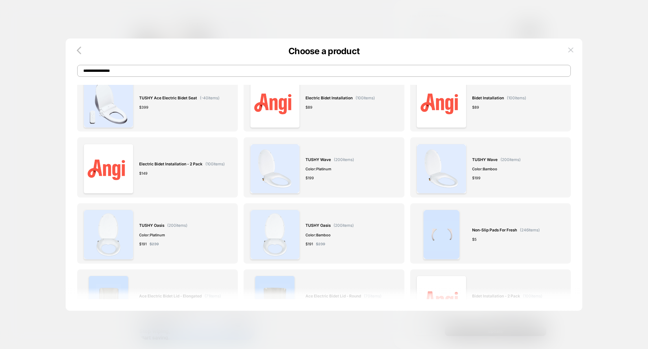
scroll to position [0, 0]
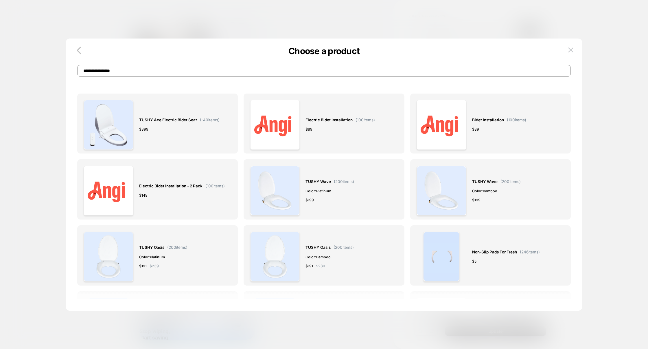
drag, startPoint x: 130, startPoint y: 71, endPoint x: 22, endPoint y: 71, distance: 108.5
click at [412, 172] on div "**********" at bounding box center [479, 298] width 135 height 252
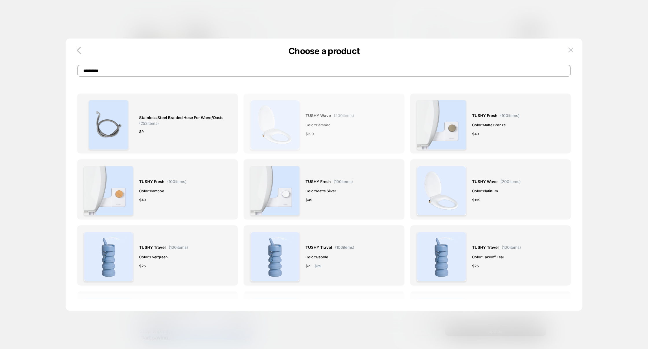
type input "**********"
click at [359, 141] on div "TUSHY Wave ( 200 items) Color: Bamboo $ 199" at bounding box center [324, 125] width 148 height 50
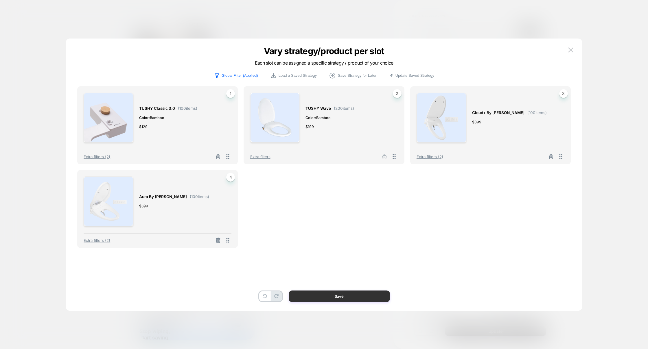
click at [352, 295] on button "Save" at bounding box center [339, 296] width 101 height 12
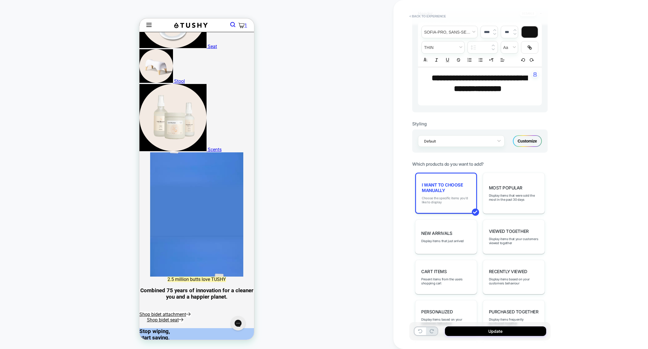
click at [447, 200] on span "Choose the specific items you'd like to display" at bounding box center [446, 200] width 49 height 8
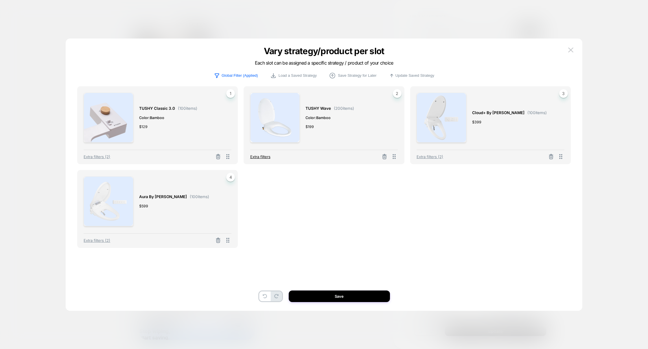
click at [258, 158] on span "Extra filters" at bounding box center [260, 156] width 20 height 5
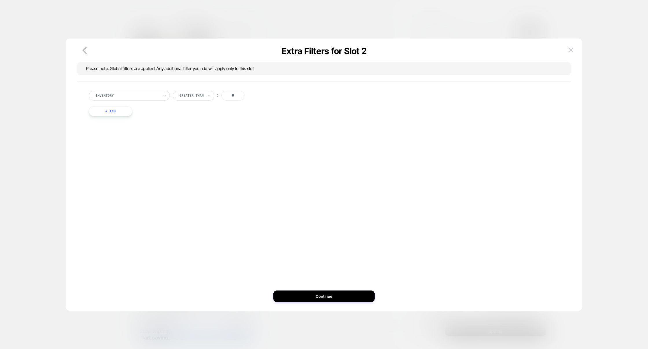
click at [126, 112] on button "+ And" at bounding box center [110, 111] width 43 height 10
click at [128, 120] on div "Inventory" at bounding box center [143, 117] width 81 height 10
click at [133, 144] on div "Separate out color variants" at bounding box center [146, 141] width 75 height 9
click at [326, 289] on div "Inventory Greater Than ︰ * And Separate out color variants ︰ yes + And" at bounding box center [324, 183] width 494 height 243
click at [327, 291] on button "Continue" at bounding box center [323, 296] width 101 height 12
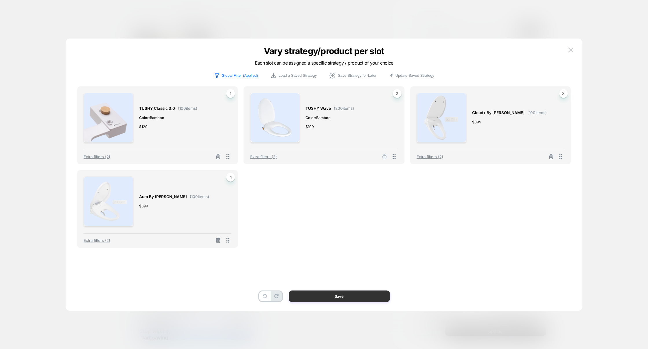
click at [327, 291] on button "Save" at bounding box center [339, 296] width 101 height 12
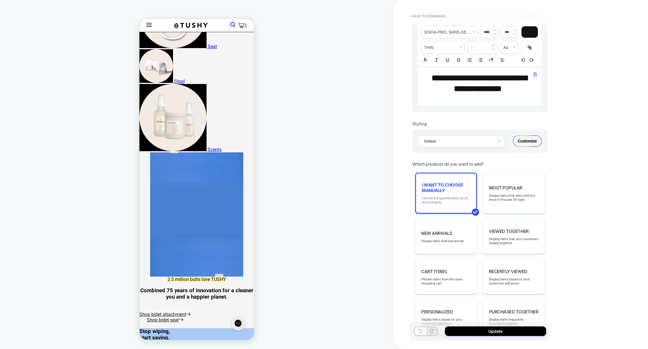
click at [453, 200] on span "Choose the specific items you'd like to display" at bounding box center [446, 200] width 49 height 8
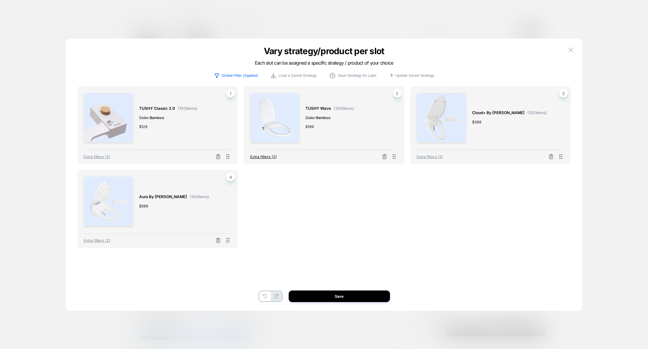
click at [273, 157] on span "Extra filters (2)" at bounding box center [263, 156] width 27 height 5
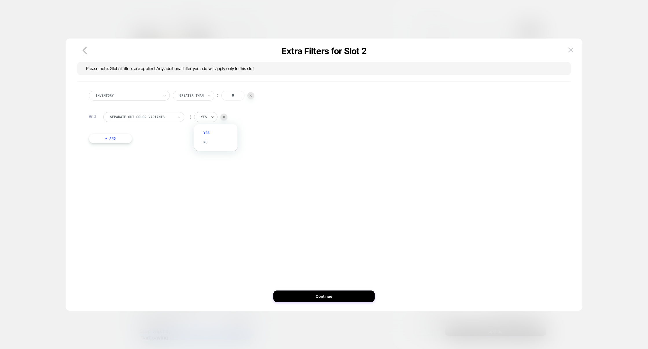
click at [208, 119] on div "yes" at bounding box center [205, 117] width 23 height 10
click at [206, 141] on div "no" at bounding box center [219, 141] width 38 height 9
click at [320, 298] on button "Continue" at bounding box center [323, 296] width 101 height 12
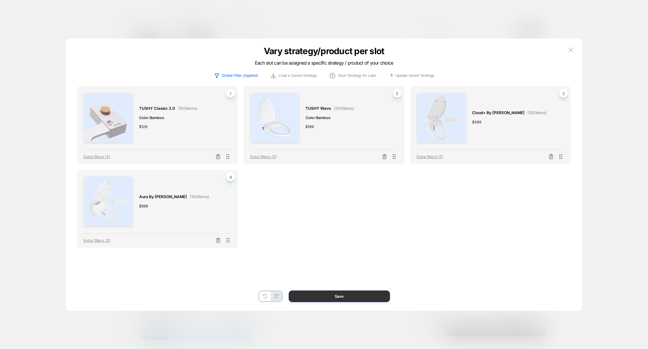
click at [322, 298] on button "Save" at bounding box center [339, 296] width 101 height 12
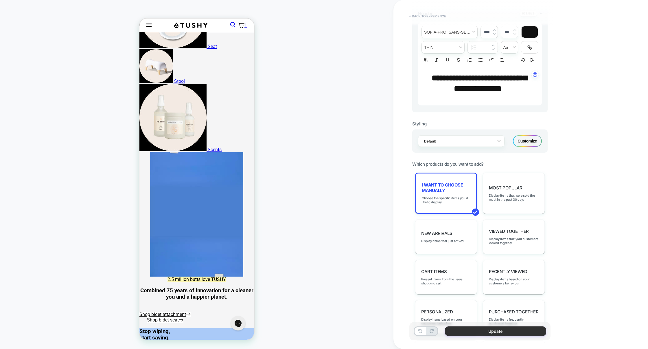
click at [473, 327] on button "Update" at bounding box center [495, 331] width 101 height 10
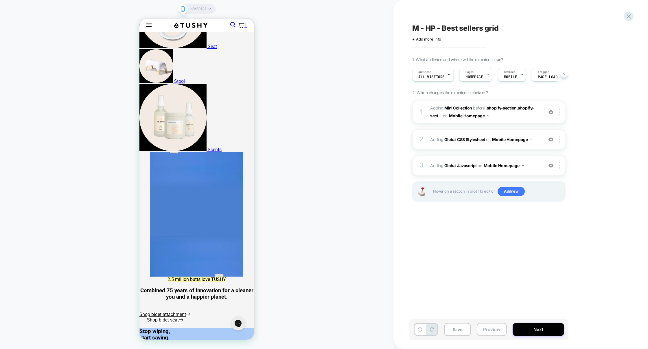
scroll to position [0, 0]
click at [495, 330] on button "Preview" at bounding box center [492, 329] width 30 height 13
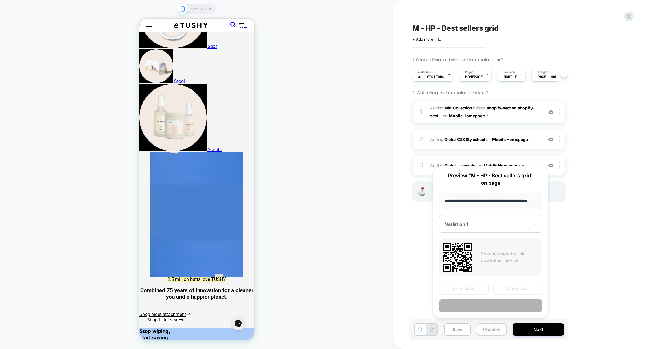
scroll to position [0, 7]
click at [492, 306] on button "Preview" at bounding box center [491, 305] width 104 height 13
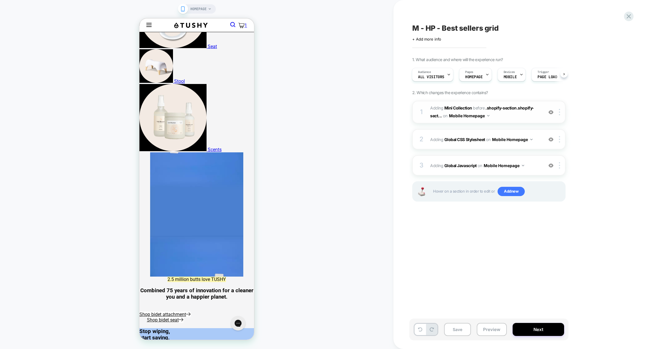
click at [518, 122] on div "1 #_loomi_addon_1755601177090 Adding Mini Collection BEFORE .shopify-section.sh…" at bounding box center [488, 112] width 153 height 23
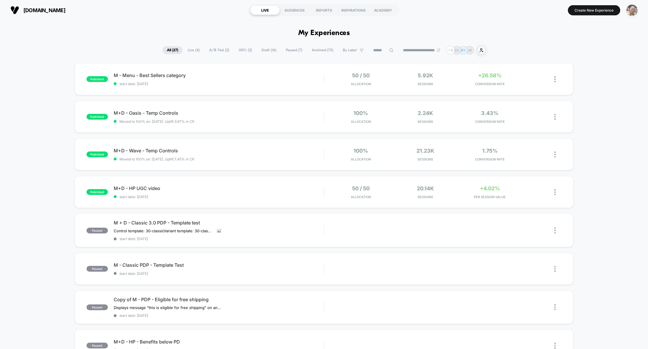
click at [634, 11] on img "button" at bounding box center [632, 10] width 11 height 11
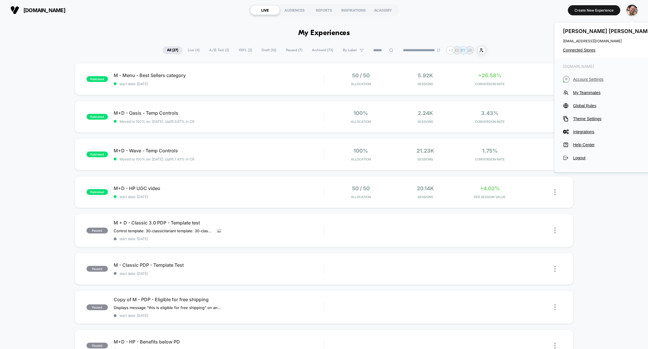
click at [592, 80] on span "Account Settings" at bounding box center [613, 79] width 81 height 5
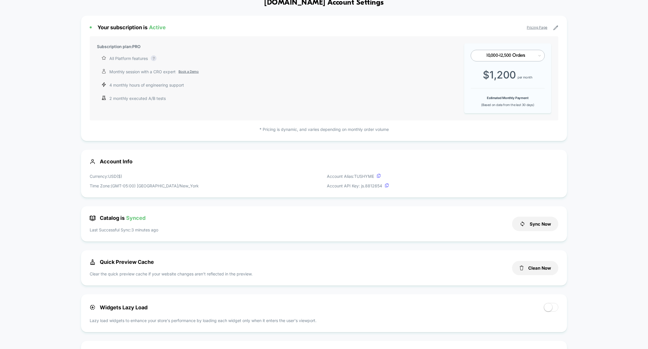
scroll to position [36, 0]
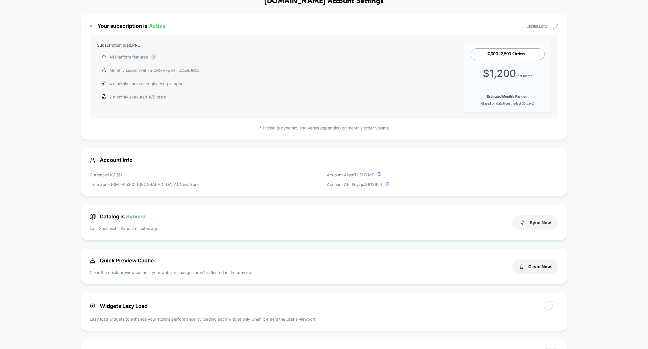
click at [530, 219] on button "Sync Now" at bounding box center [535, 222] width 46 height 14
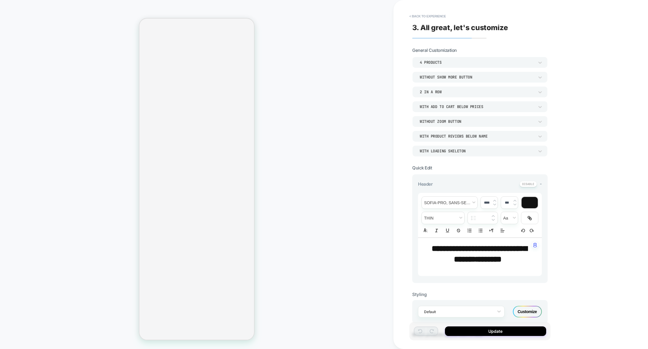
select select "**********"
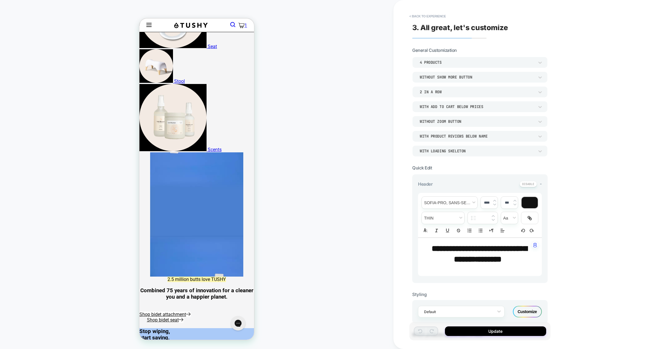
click at [448, 137] on div "With Product Reviews Below Name" at bounding box center [477, 136] width 115 height 5
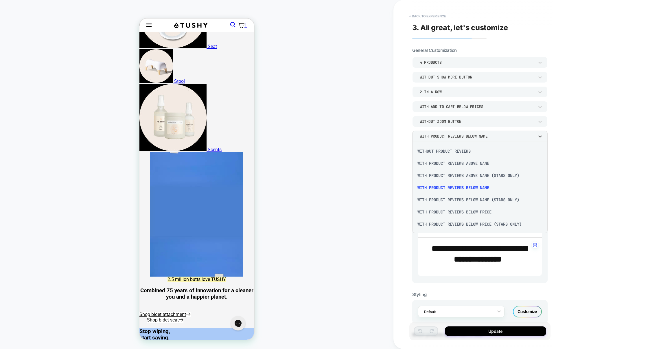
click at [447, 152] on div "Without Product Reviews" at bounding box center [480, 151] width 131 height 12
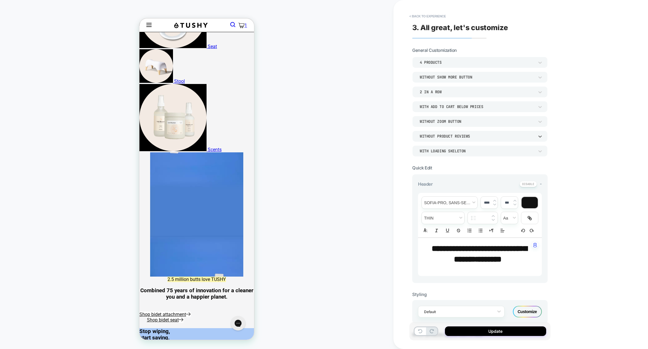
click at [450, 137] on div "Without Product Reviews" at bounding box center [477, 136] width 115 height 5
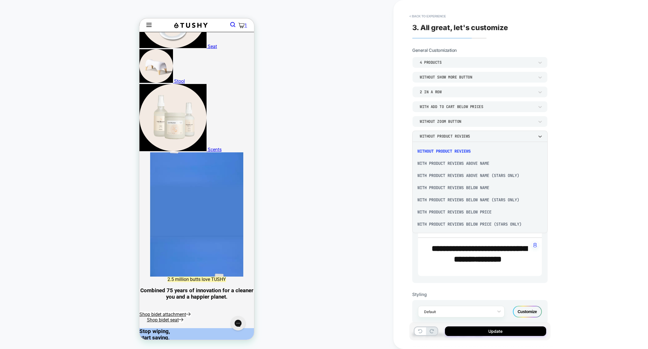
click at [454, 189] on div "With Product Reviews Below Name" at bounding box center [480, 187] width 131 height 12
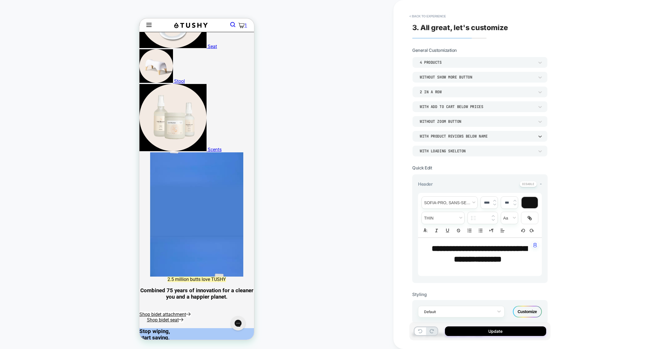
click at [457, 138] on div "With Product Reviews Below Name" at bounding box center [477, 136] width 115 height 5
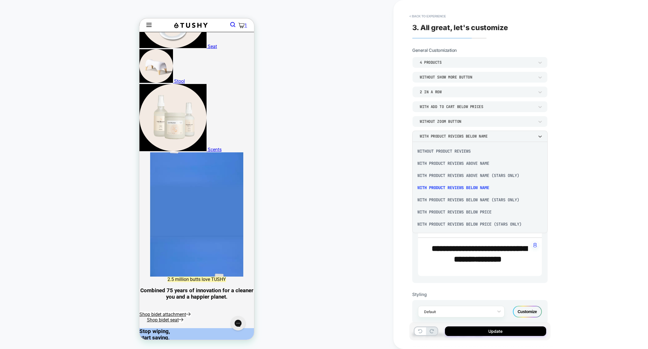
click at [472, 201] on div "With Product Reviews Below Name (Stars Only)" at bounding box center [480, 200] width 131 height 12
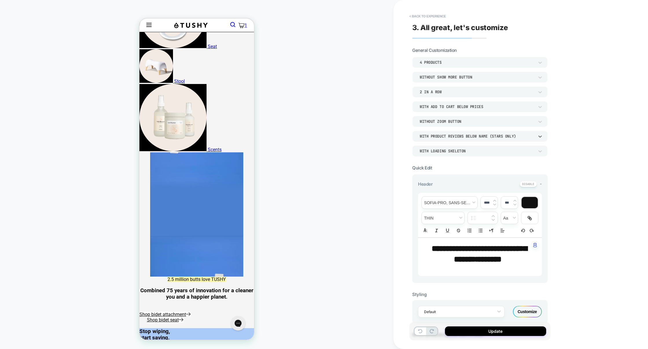
click at [461, 124] on div "Without Zoom Button" at bounding box center [477, 121] width 115 height 5
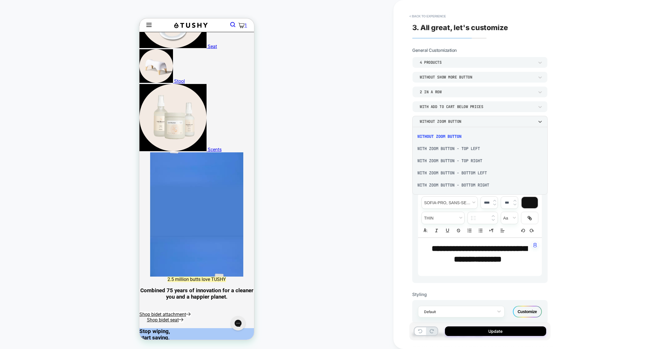
click at [461, 124] on div at bounding box center [324, 174] width 648 height 349
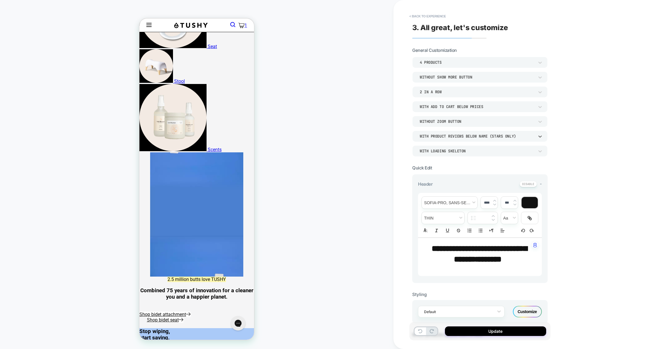
click at [464, 136] on div "With Product Reviews Below Name (Stars Only)" at bounding box center [477, 136] width 115 height 5
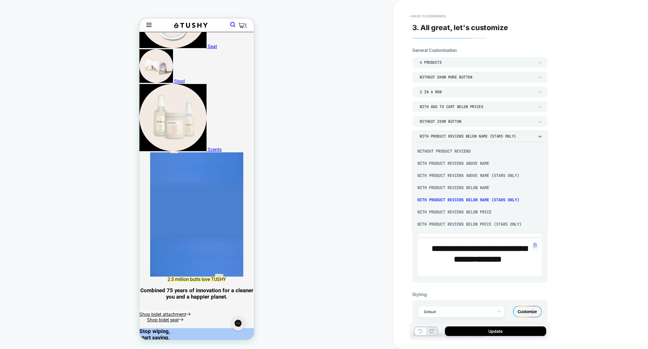
click at [0, 0] on div "With Product Reviews Below Name" at bounding box center [0, 0] width 0 height 0
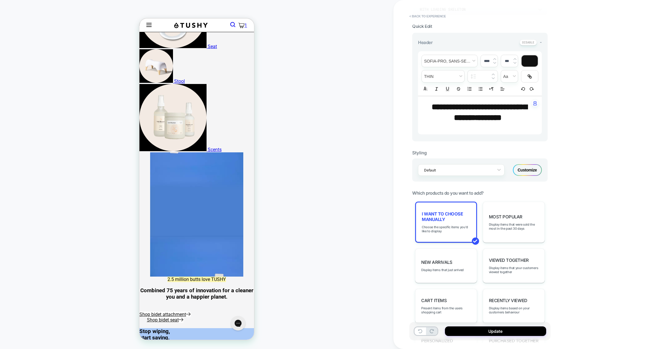
scroll to position [145, 0]
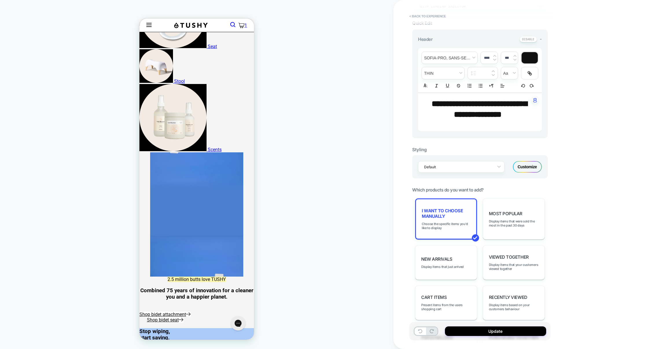
click at [446, 203] on div "I want to choose manually Choose the specific items you'd like to display" at bounding box center [446, 218] width 62 height 41
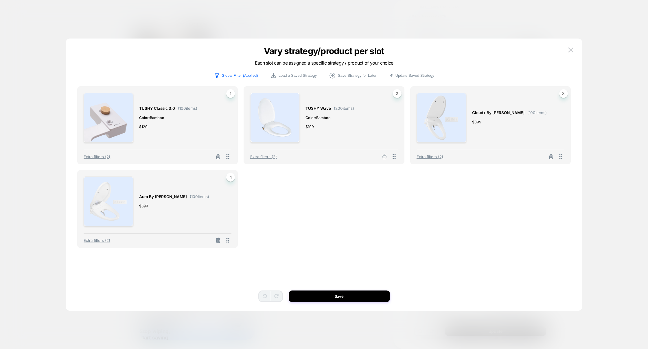
click at [612, 92] on div at bounding box center [324, 174] width 648 height 349
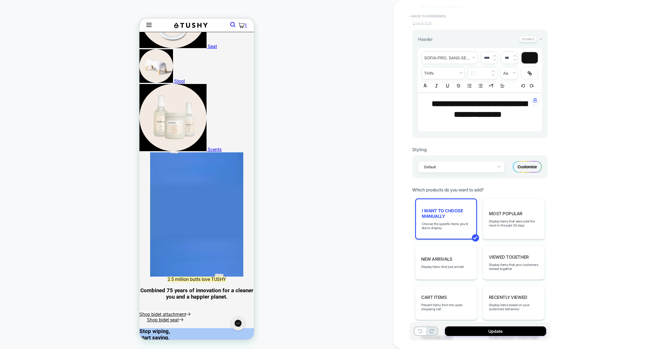
click at [418, 16] on button "< Back to experience" at bounding box center [428, 16] width 42 height 9
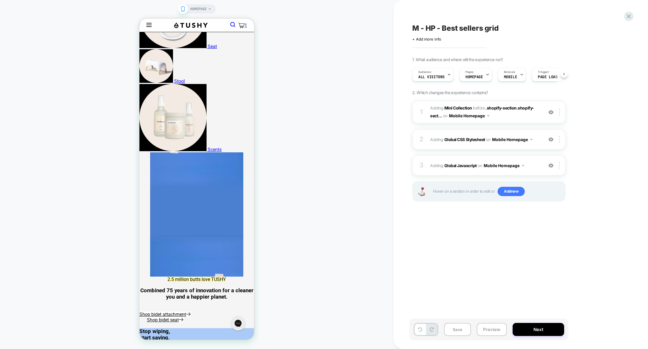
scroll to position [0, 0]
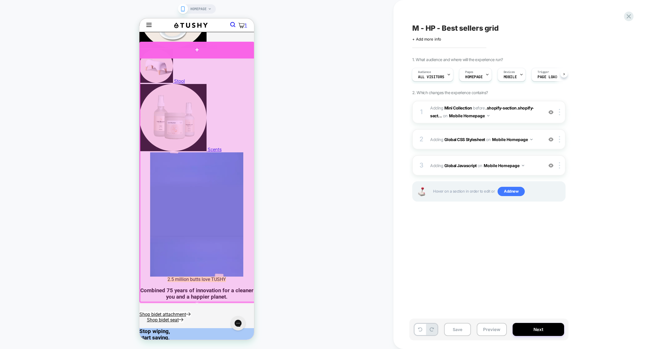
click at [200, 55] on div at bounding box center [196, 50] width 115 height 16
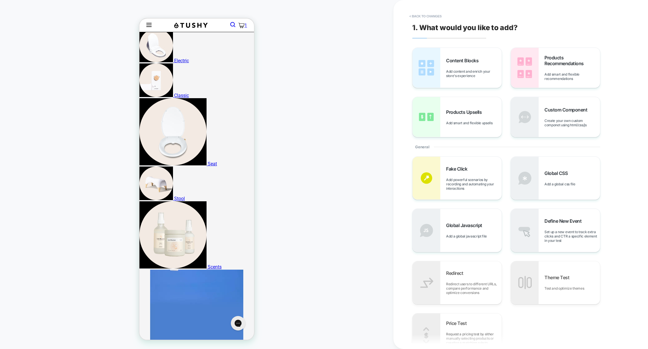
scroll to position [193, 0]
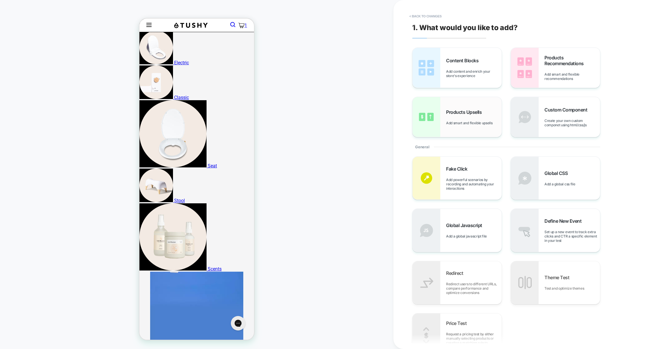
click at [476, 121] on span "Add smart and flexible upsells" at bounding box center [470, 123] width 49 height 4
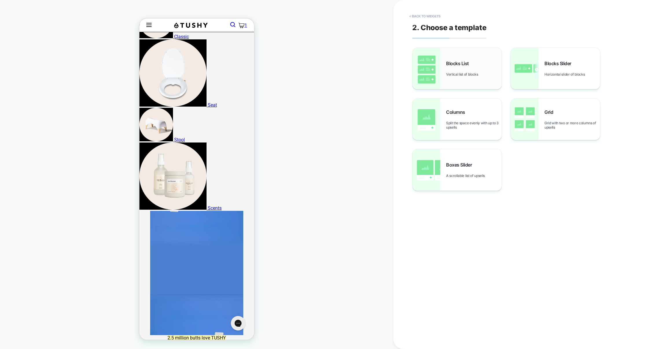
scroll to position [262, 0]
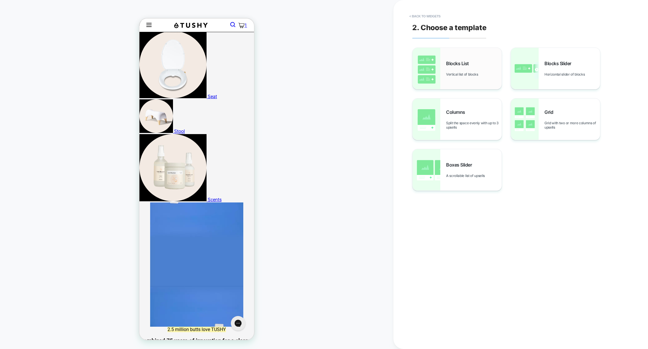
click at [459, 78] on div "Blocks List Vertical list of blocks" at bounding box center [457, 68] width 89 height 41
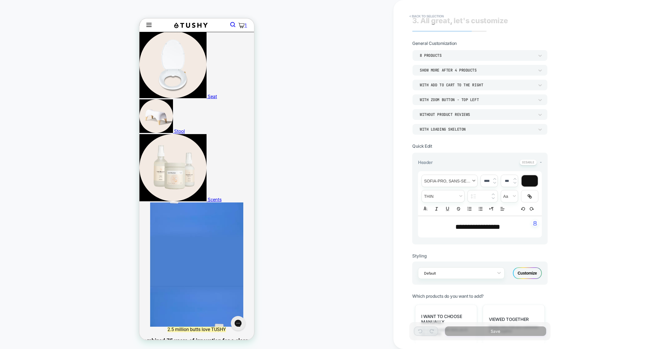
scroll to position [1, 0]
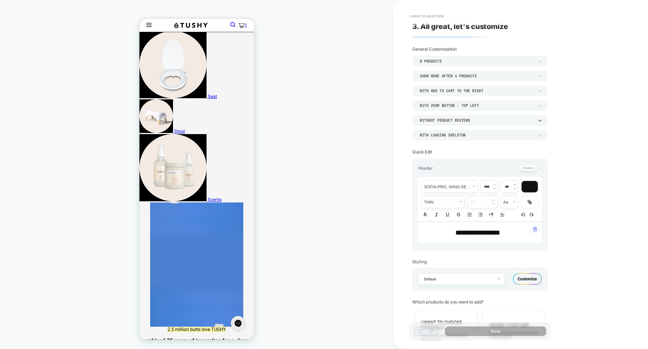
click at [0, 0] on div "Without Product Reviews" at bounding box center [0, 0] width 0 height 0
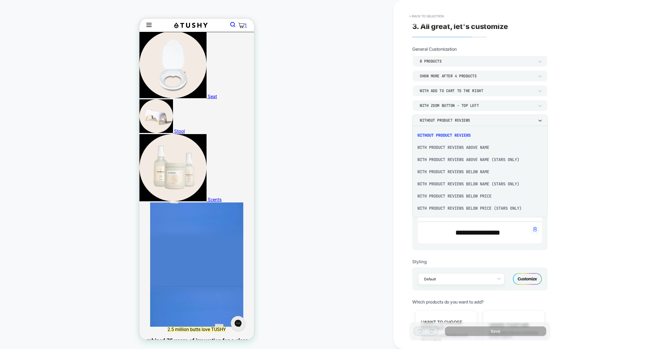
click at [0, 0] on div "With Product Reviews Above Name" at bounding box center [0, 0] width 0 height 0
